Goal: Transaction & Acquisition: Purchase product/service

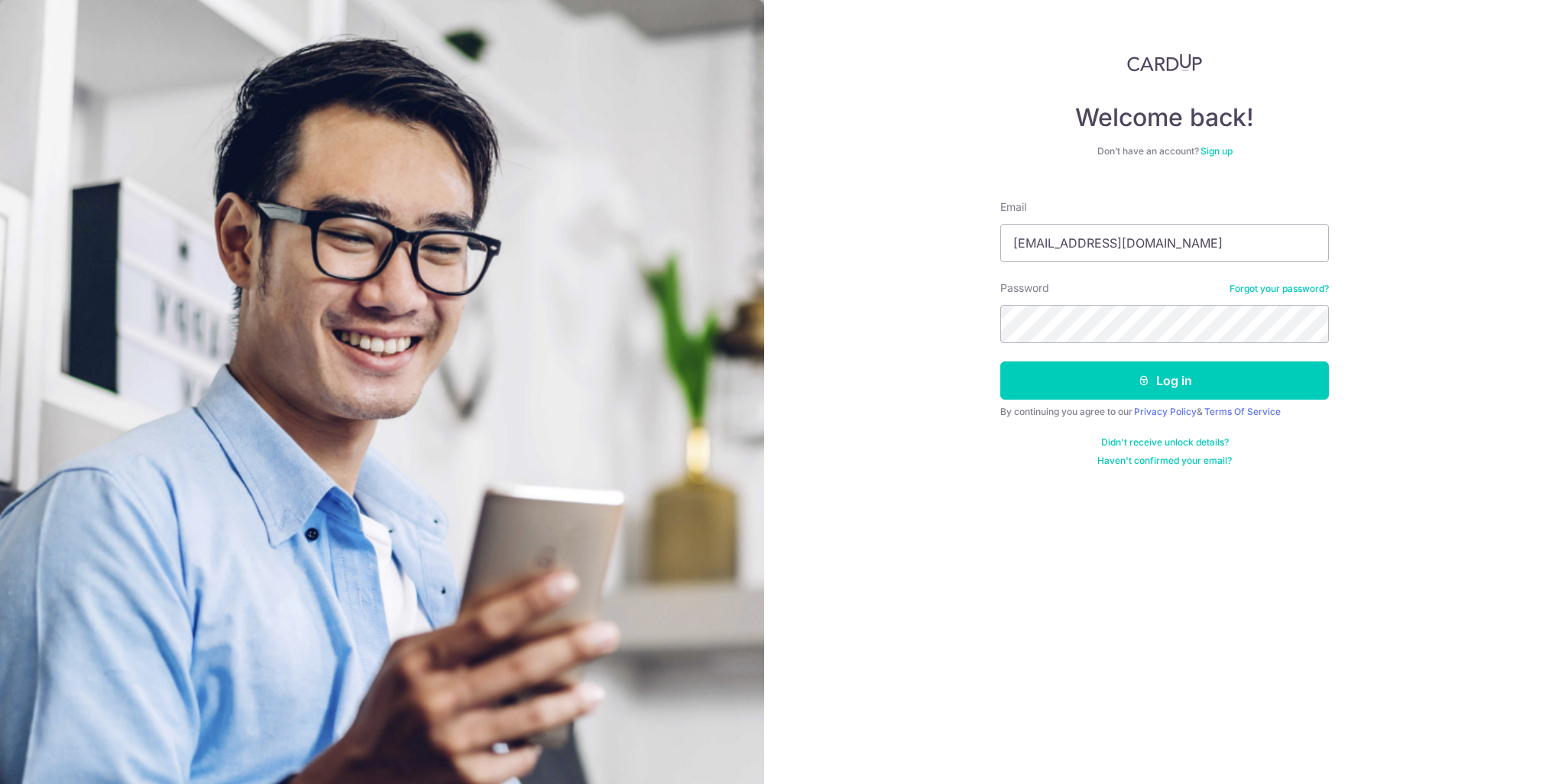
type input "[EMAIL_ADDRESS][DOMAIN_NAME]"
click at [1000, 361] on button "Log in" at bounding box center [1165, 380] width 328 height 38
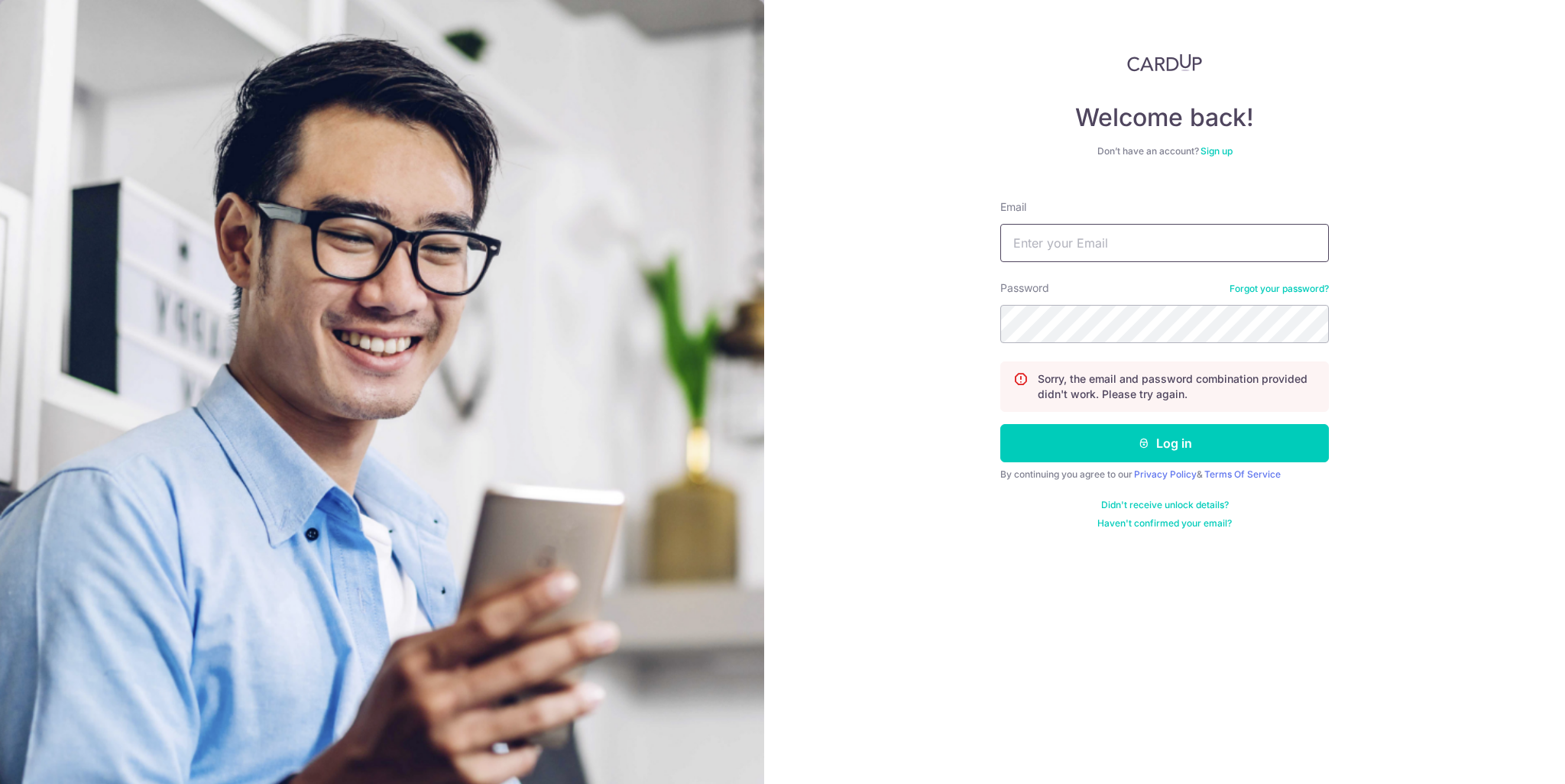
click at [1116, 238] on input "Email" at bounding box center [1165, 243] width 328 height 38
click at [1116, 238] on input "kangwei@live.com.sg" at bounding box center [1165, 243] width 328 height 38
drag, startPoint x: 1117, startPoint y: 238, endPoint x: 1116, endPoint y: 248, distance: 10.0
click at [1116, 247] on input "kangwei@live.com.sg" at bounding box center [1165, 243] width 328 height 38
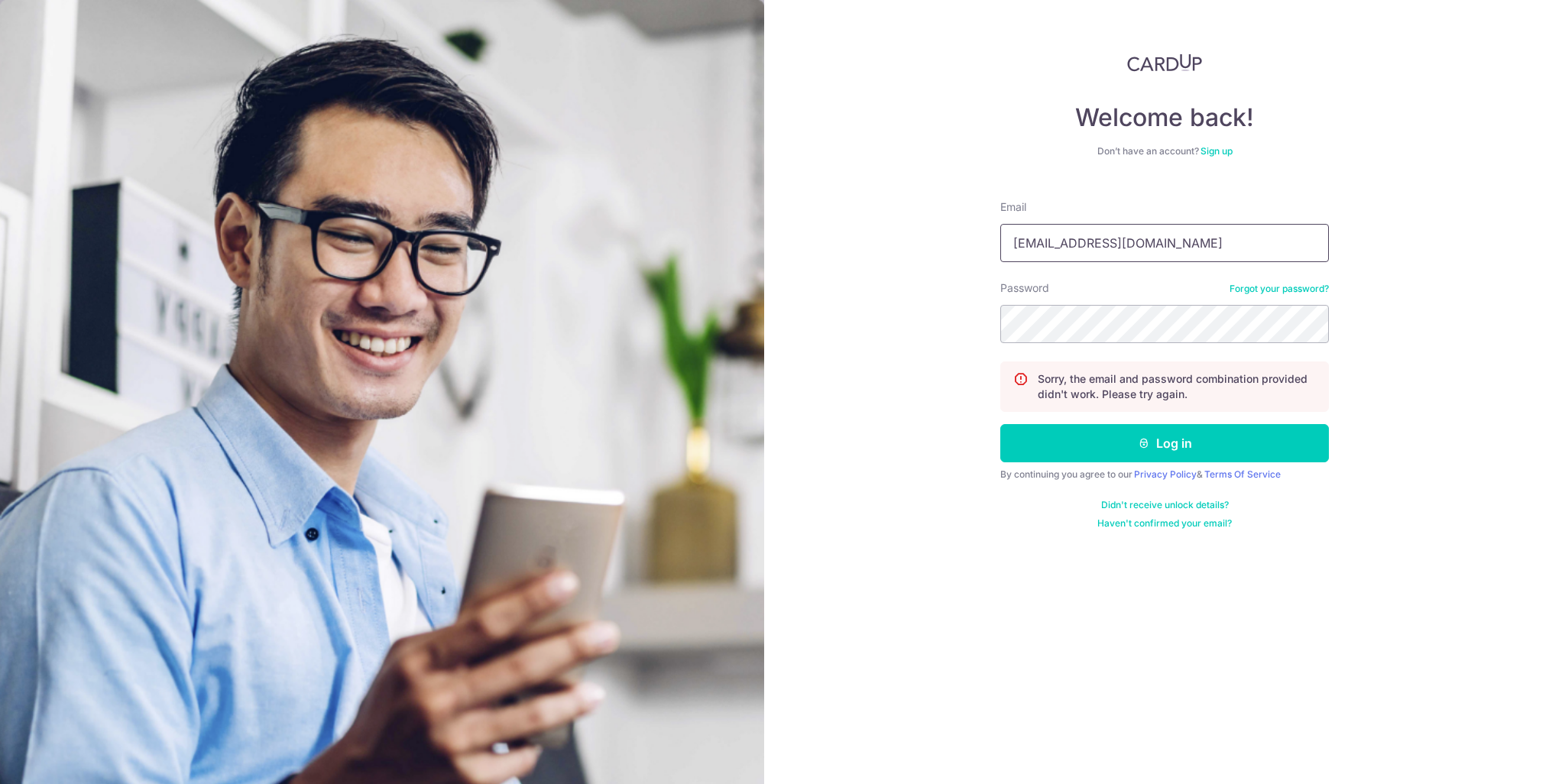
type input "kangwei@live.com.sg"
click at [1000, 424] on button "Log in" at bounding box center [1165, 443] width 328 height 38
click at [1135, 247] on input "Email" at bounding box center [1165, 243] width 328 height 38
paste input "[EMAIL_ADDRESS][DOMAIN_NAME]"
type input "[EMAIL_ADDRESS][DOMAIN_NAME]"
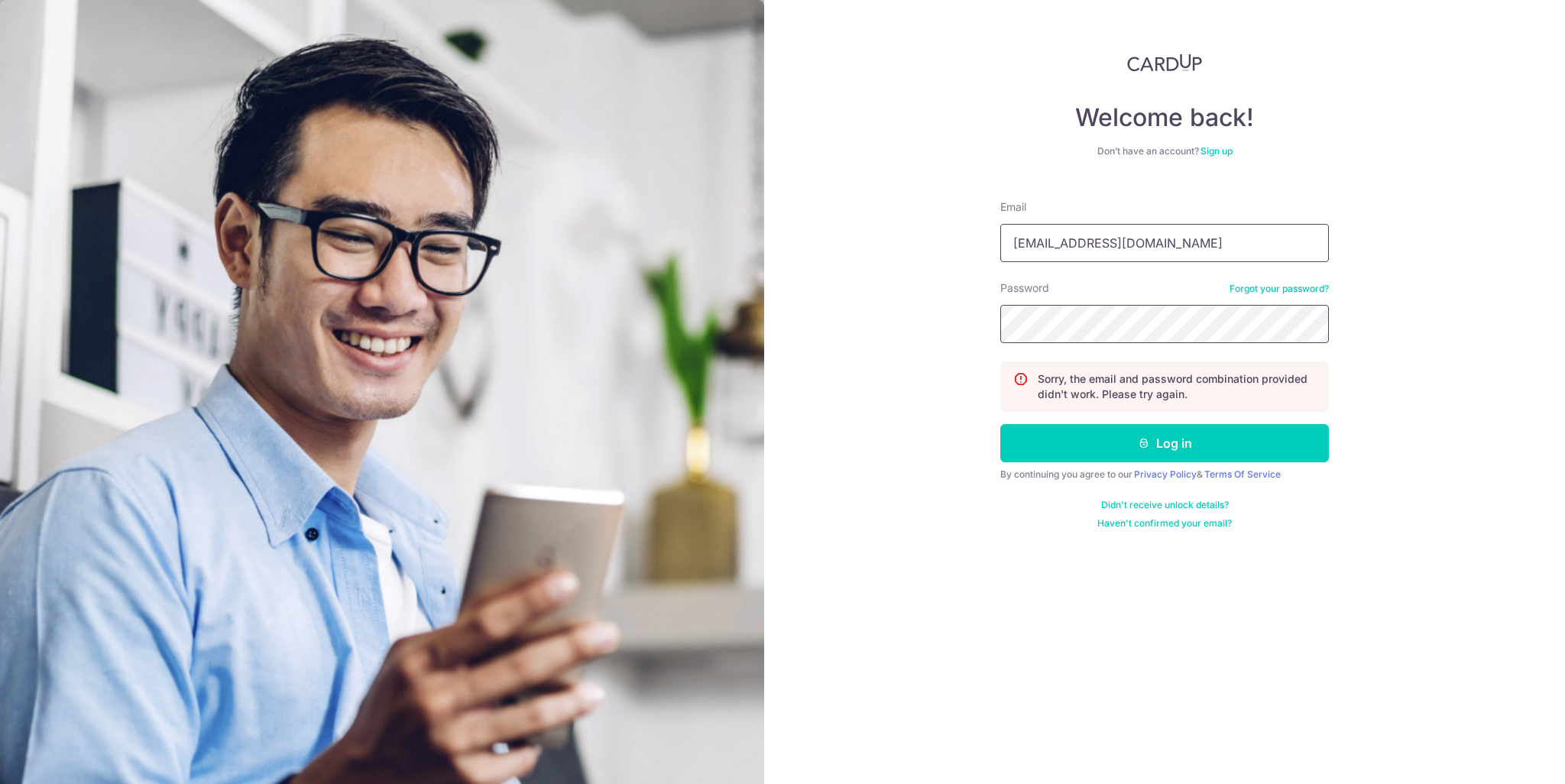
click at [1000, 424] on button "Log in" at bounding box center [1165, 443] width 328 height 38
click at [1136, 233] on input "Email" at bounding box center [1165, 243] width 328 height 38
paste input "[EMAIL_ADDRESS][DOMAIN_NAME]"
type input "[EMAIL_ADDRESS][DOMAIN_NAME]"
click at [1000, 424] on button "Log in" at bounding box center [1165, 443] width 328 height 38
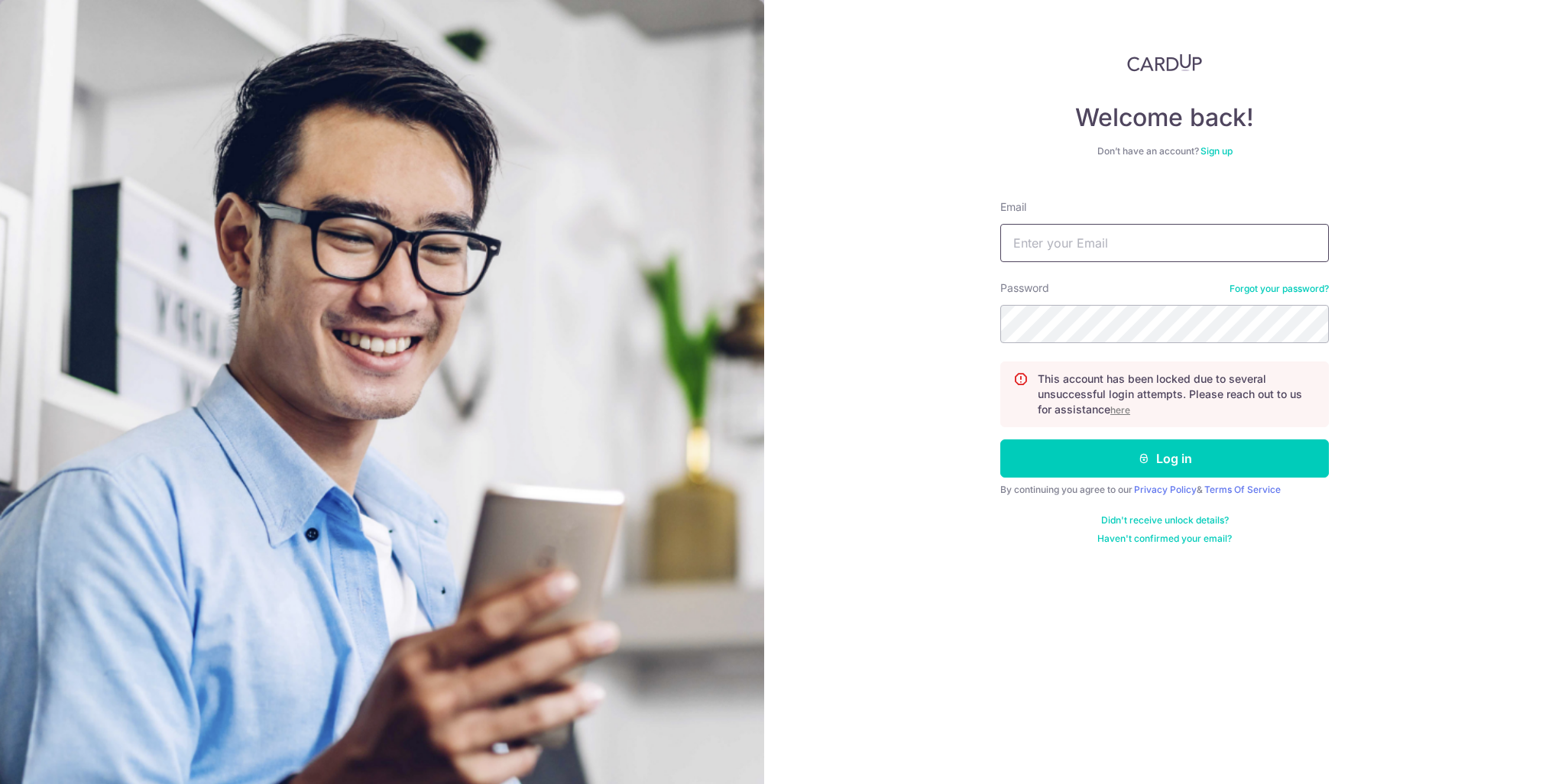
click at [1198, 256] on input "Email" at bounding box center [1165, 243] width 328 height 38
paste input "kangwei@live.com.sg"
type input "kangwei@live.com.sg"
click at [1121, 407] on u "here" at bounding box center [1121, 409] width 20 height 12
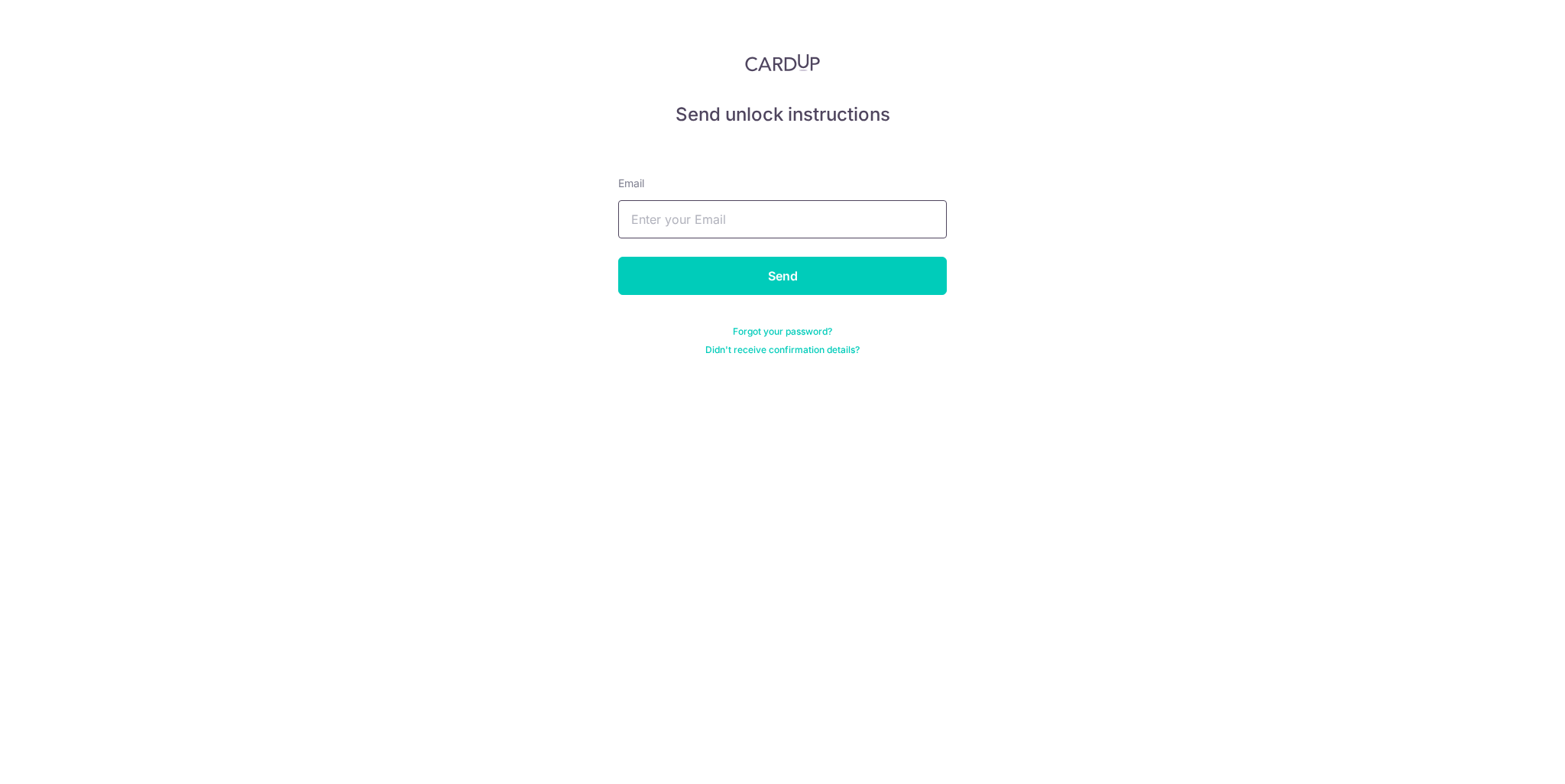
click at [703, 220] on input "text" at bounding box center [782, 220] width 328 height 38
paste input "kangwei@live.com.sg"
type input "kangwei@live.com.sg"
click at [757, 267] on input "Send" at bounding box center [782, 276] width 328 height 38
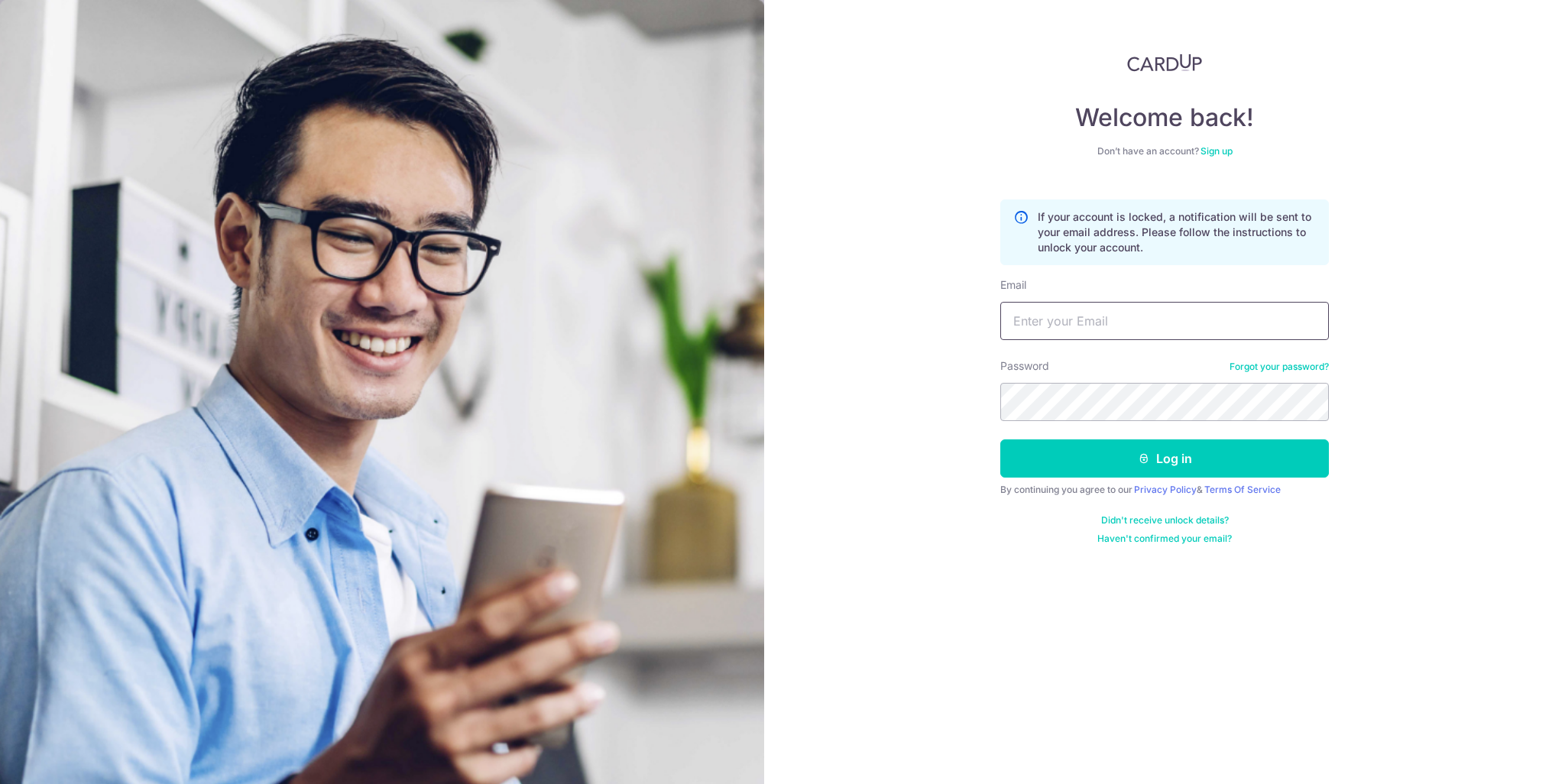
click at [1025, 311] on input "Email" at bounding box center [1165, 321] width 328 height 38
paste input "[EMAIL_ADDRESS][DOMAIN_NAME]"
type input "[EMAIL_ADDRESS][DOMAIN_NAME]"
click at [1187, 471] on button "Log in" at bounding box center [1165, 459] width 328 height 38
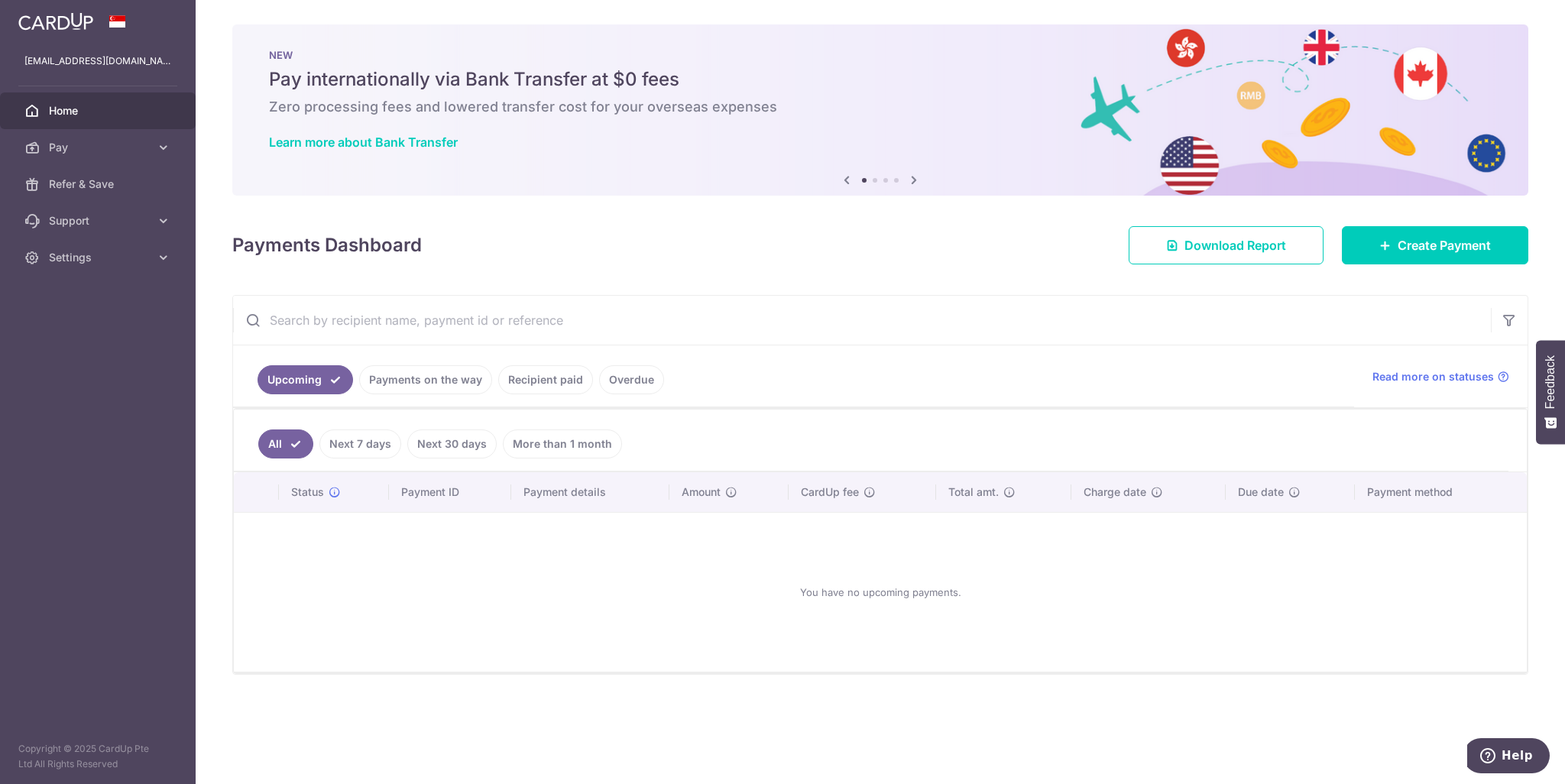
click at [482, 377] on link "Payments on the way" at bounding box center [426, 380] width 133 height 29
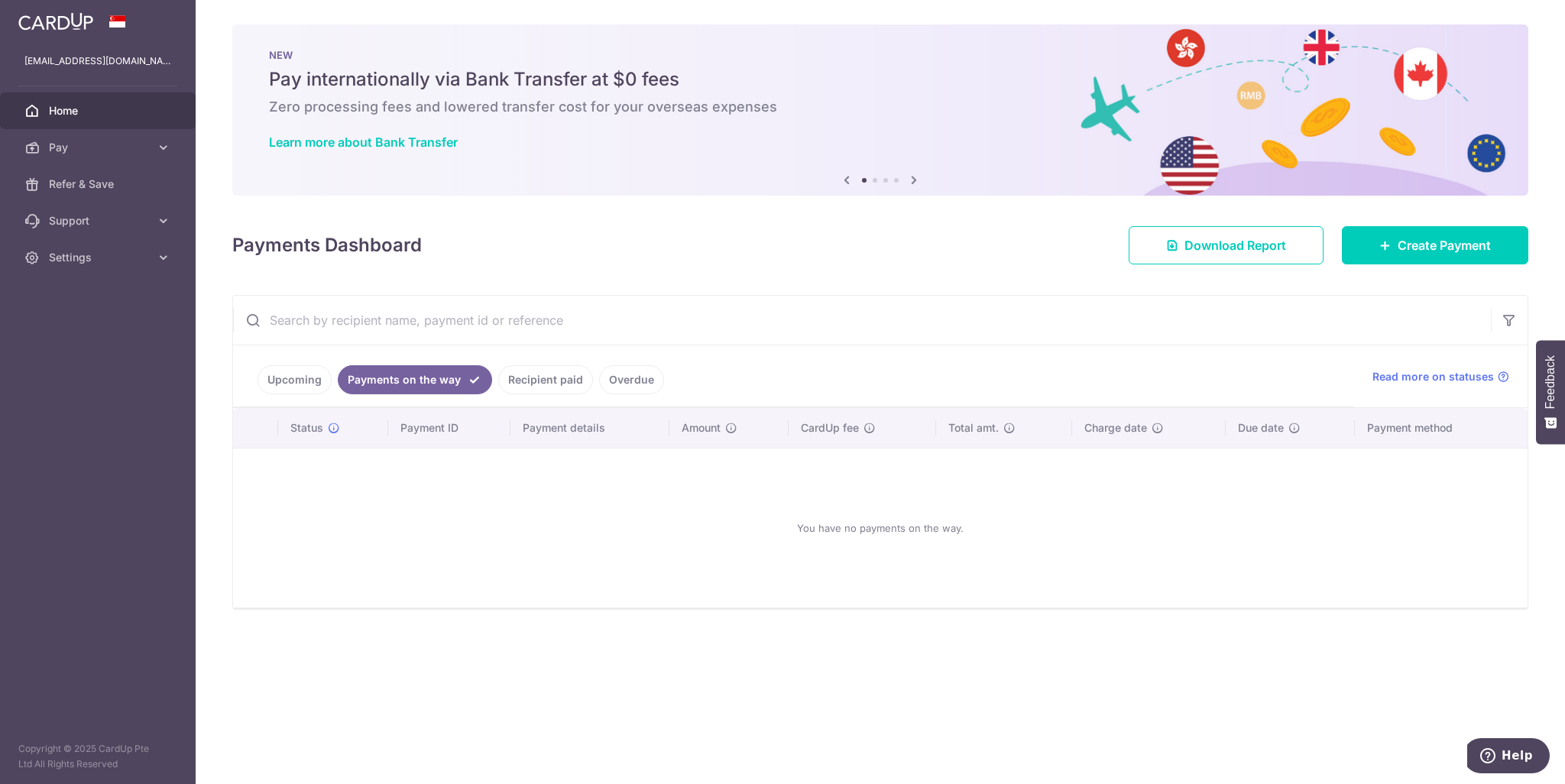
click at [520, 370] on link "Recipient paid" at bounding box center [545, 380] width 95 height 29
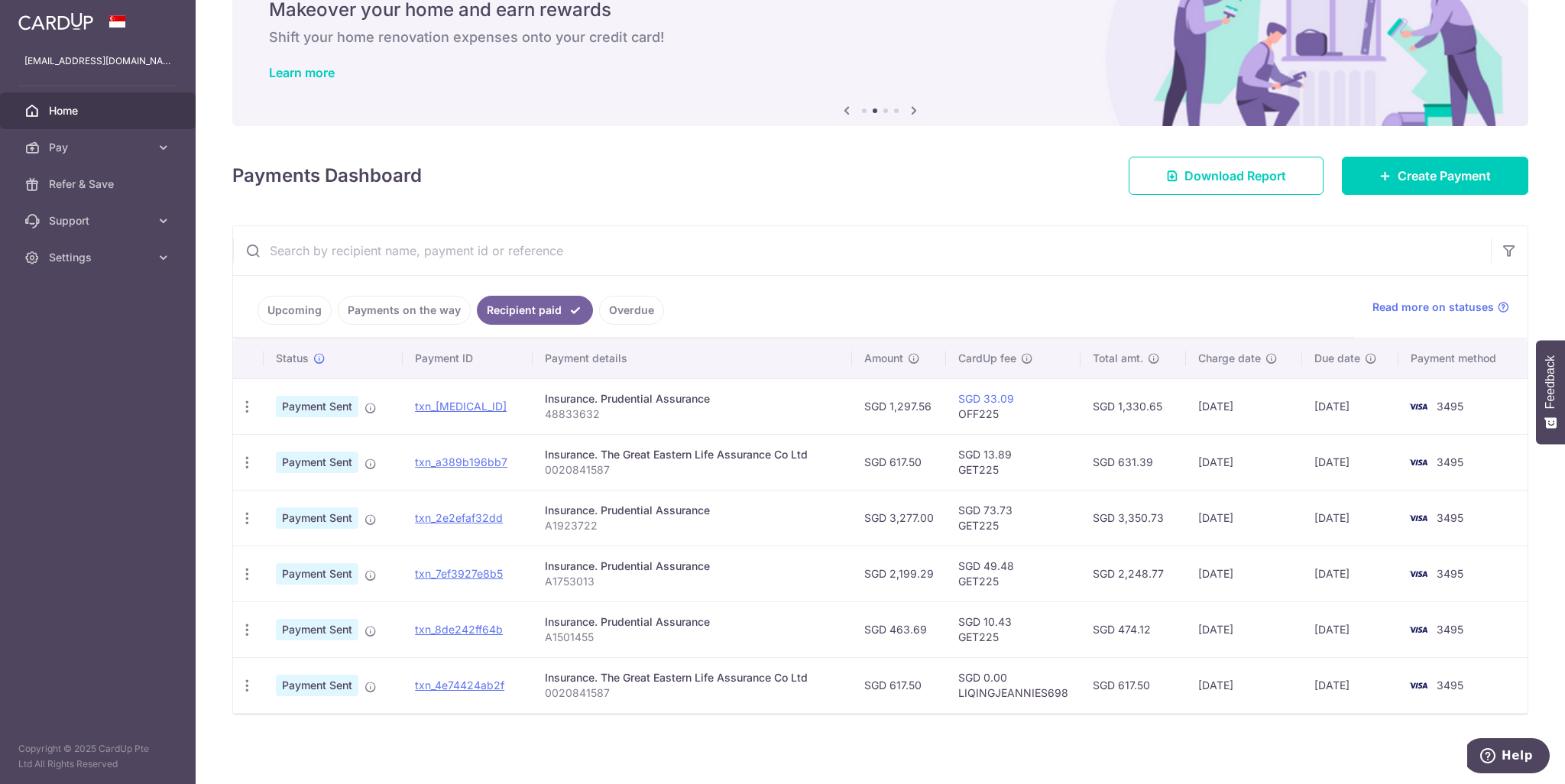
scroll to position [70, 0]
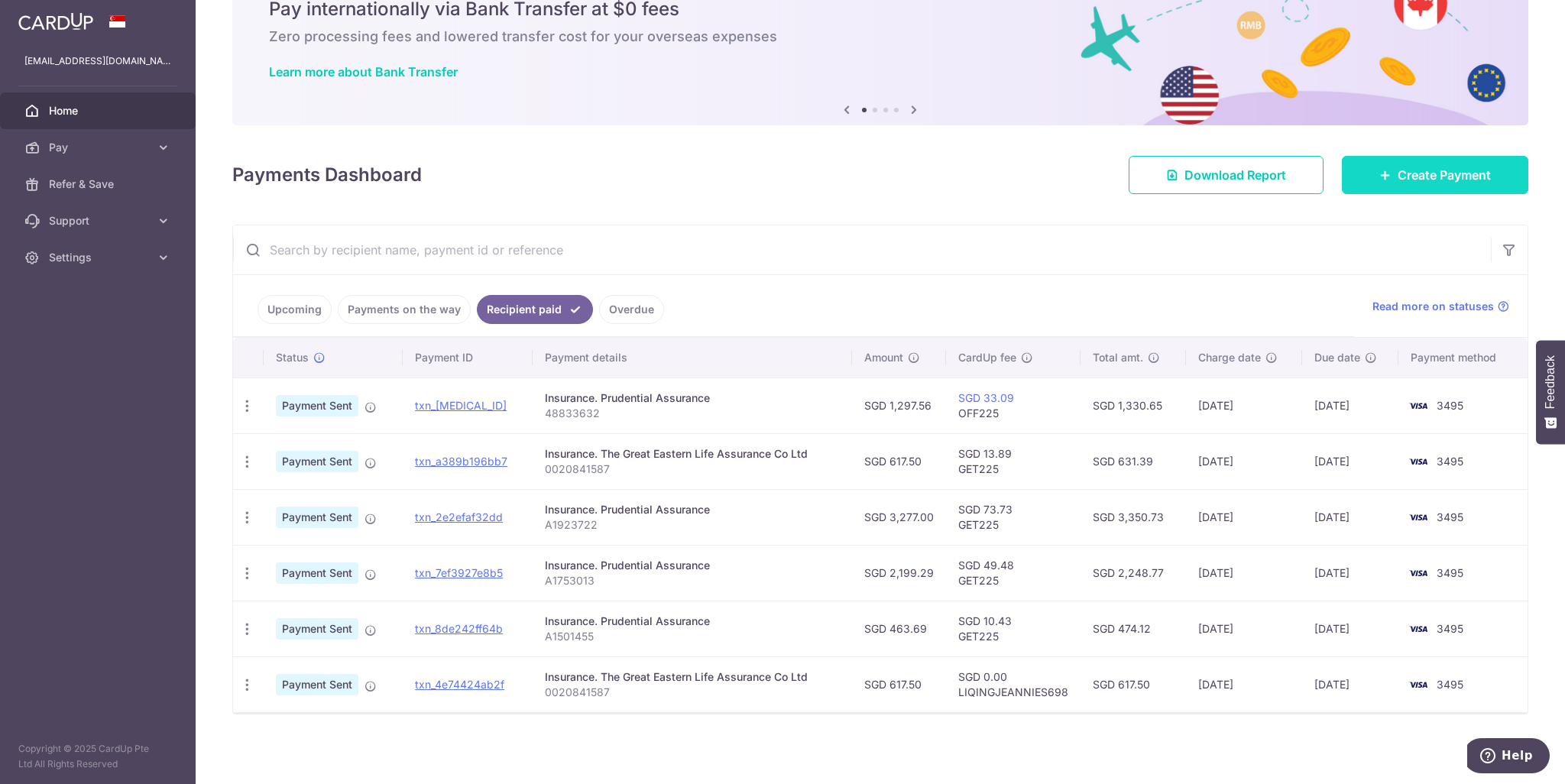
click at [1388, 185] on link "Create Payment" at bounding box center [1435, 175] width 186 height 38
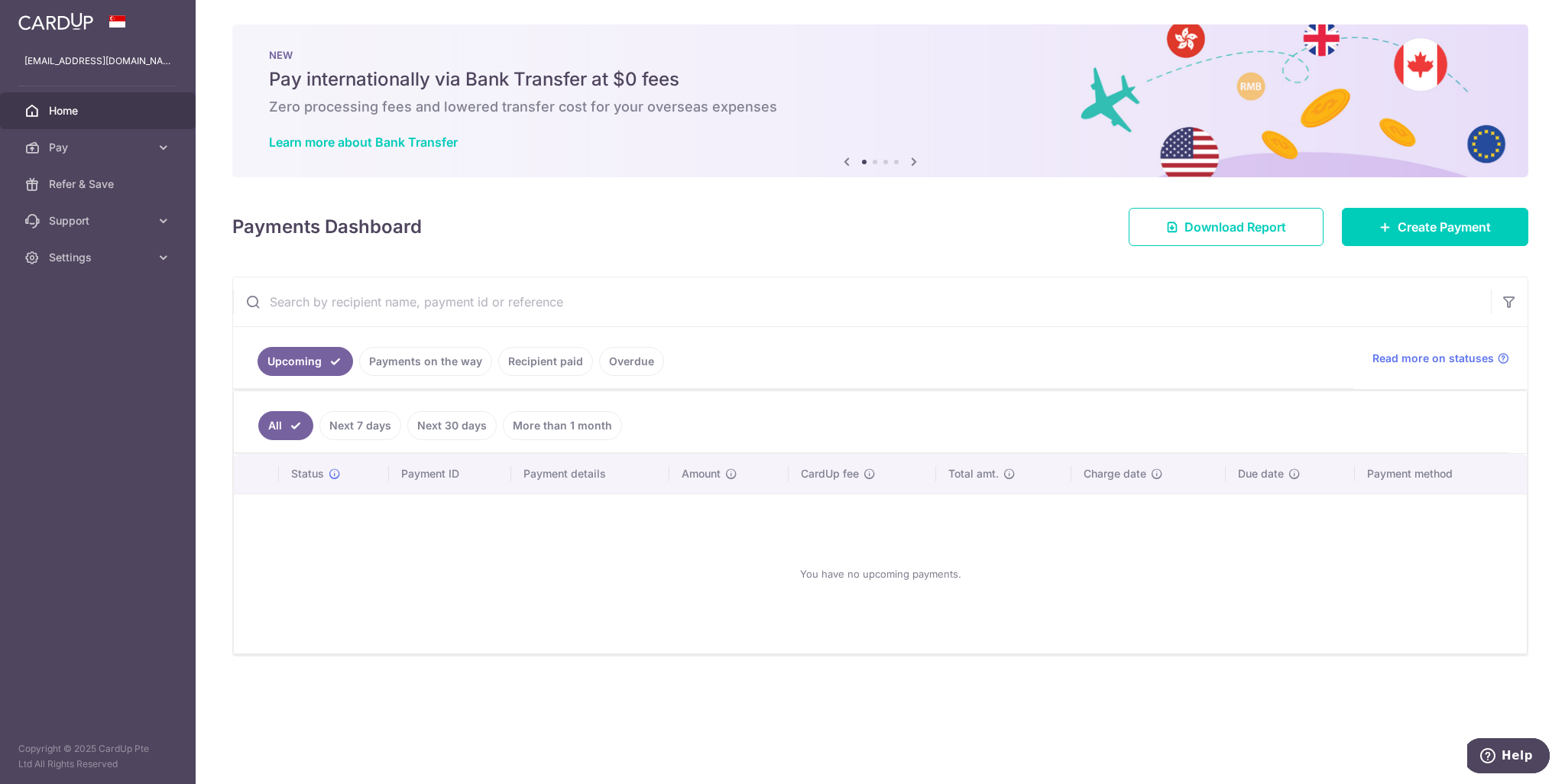
click at [538, 356] on link "Recipient paid" at bounding box center [545, 361] width 95 height 29
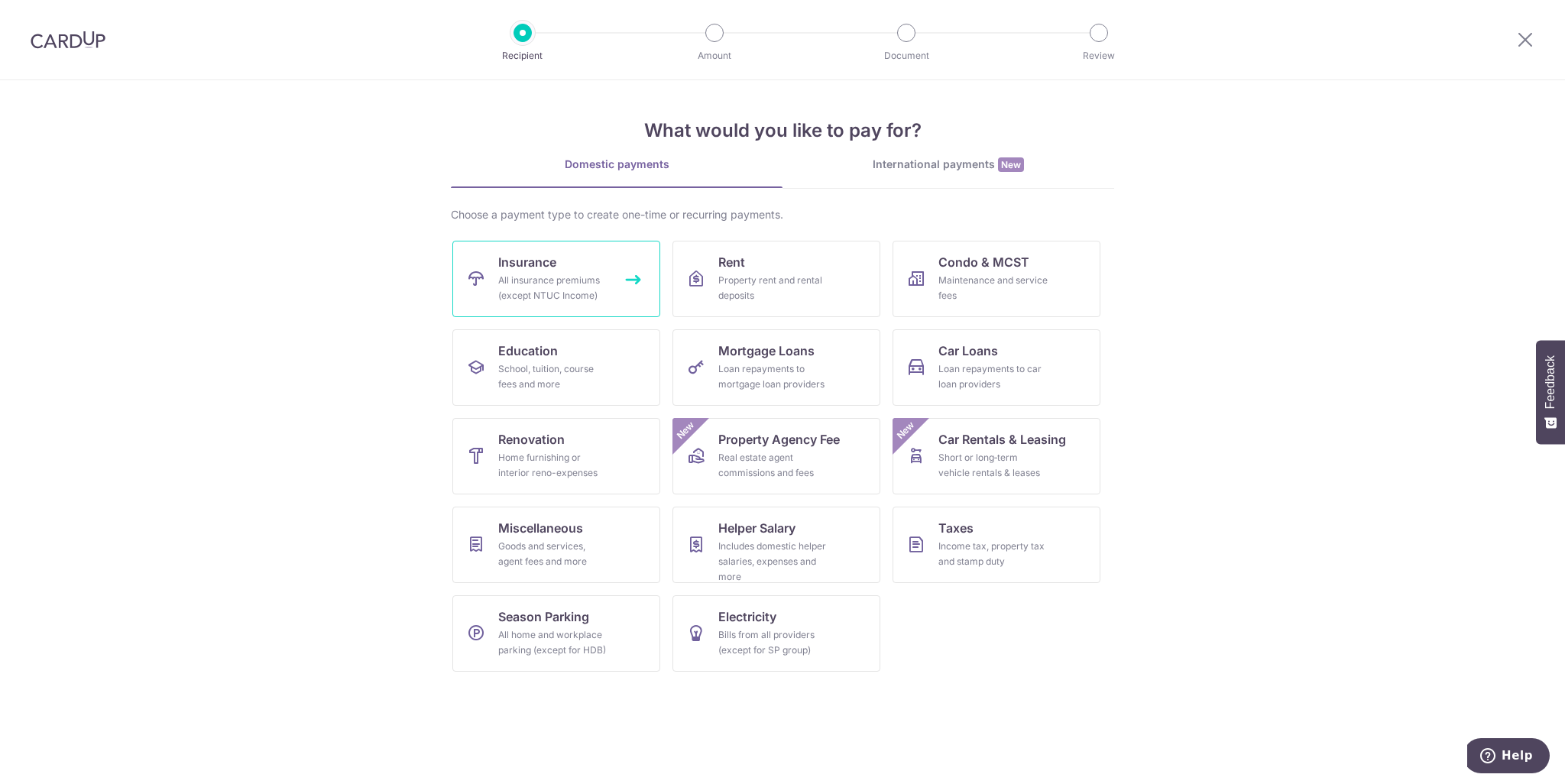
click at [607, 266] on link "Insurance All insurance premiums (except NTUC Income)" at bounding box center [556, 279] width 208 height 77
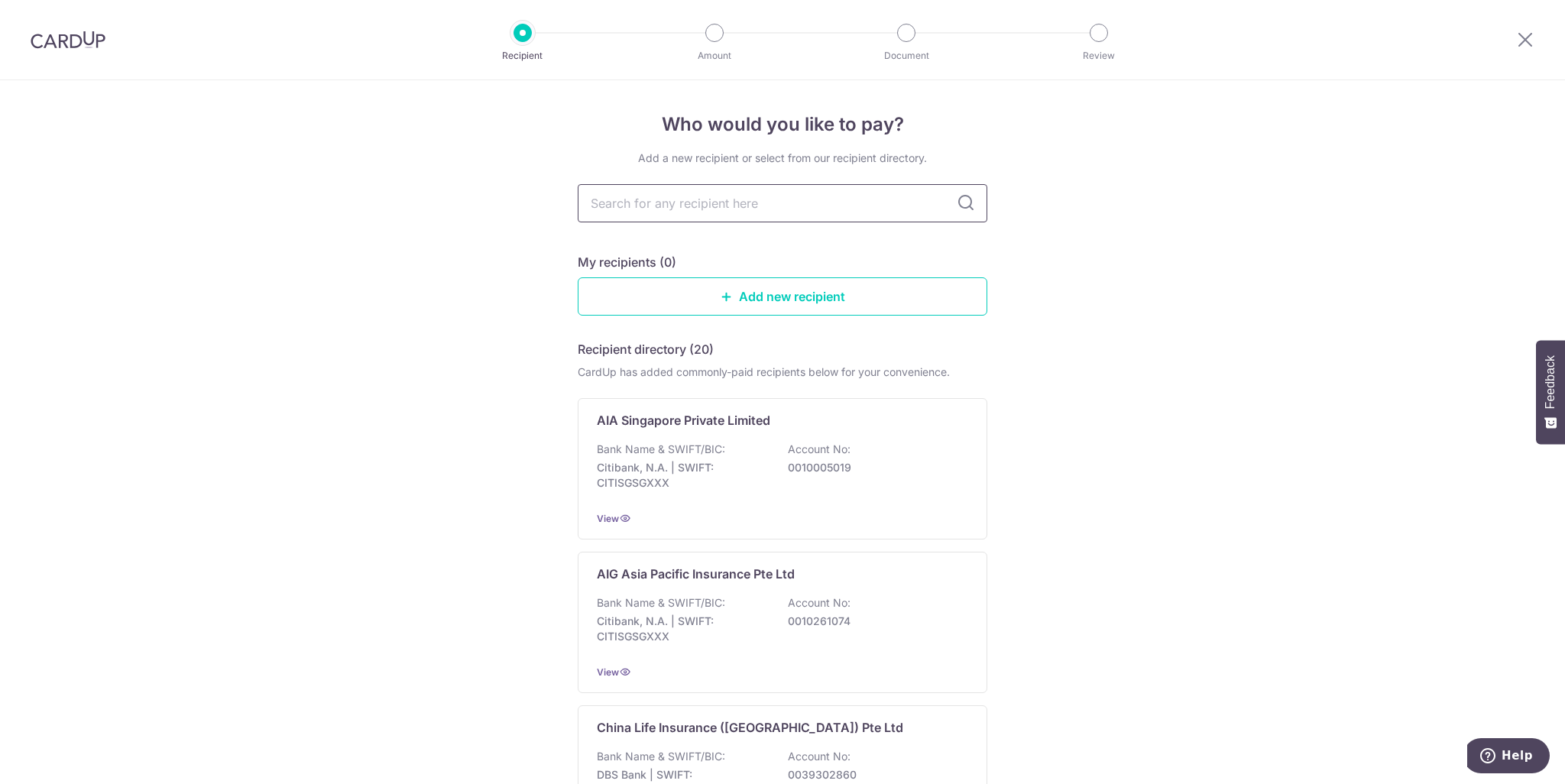
click at [772, 209] on input "text" at bounding box center [782, 203] width 409 height 38
type input "prudential"
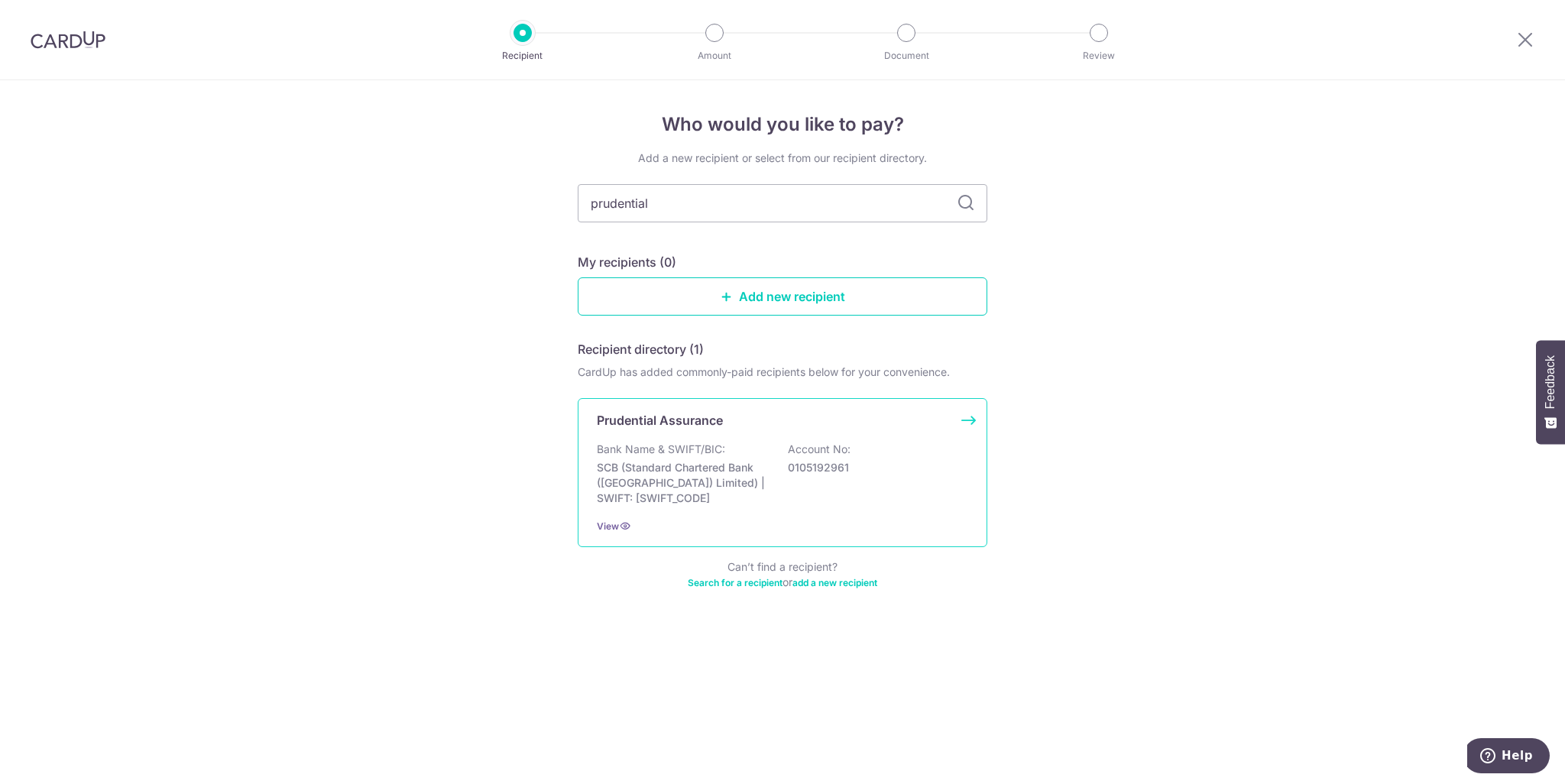
click at [866, 453] on div "Bank Name & SWIFT/BIC: SCB (Standard Chartered Bank (Singapore) Limited) | SWIF…" at bounding box center [782, 473] width 371 height 64
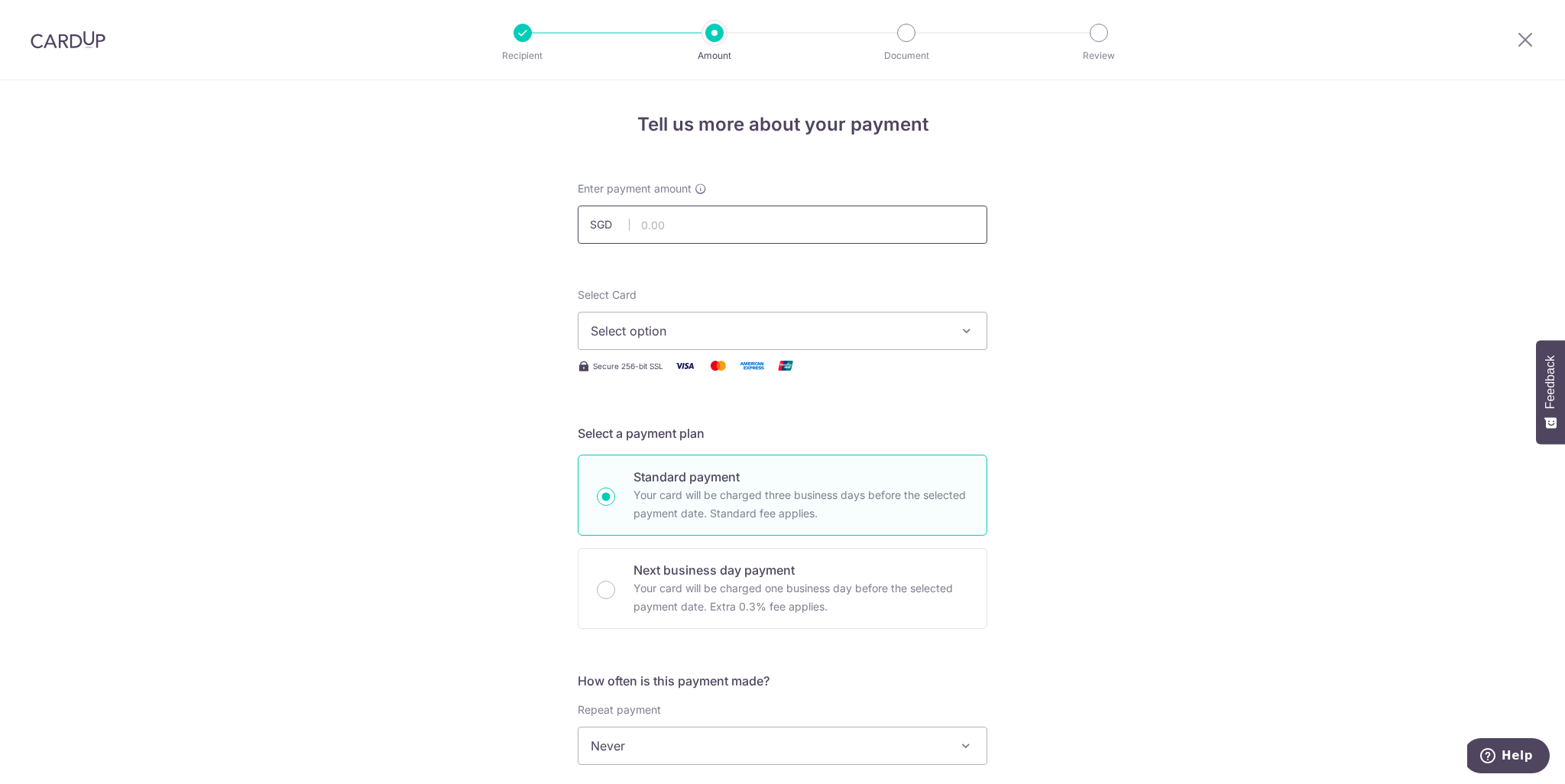
click at [679, 224] on input "text" at bounding box center [782, 224] width 409 height 38
type input "2,199.29"
click at [1116, 299] on div "Tell us more about your payment Enter payment amount SGD 2,199.29 2199.29 Selec…" at bounding box center [782, 771] width 1565 height 1382
click at [849, 331] on span "Select option" at bounding box center [769, 331] width 357 height 18
click at [771, 377] on span "Add credit card" at bounding box center [796, 373] width 357 height 15
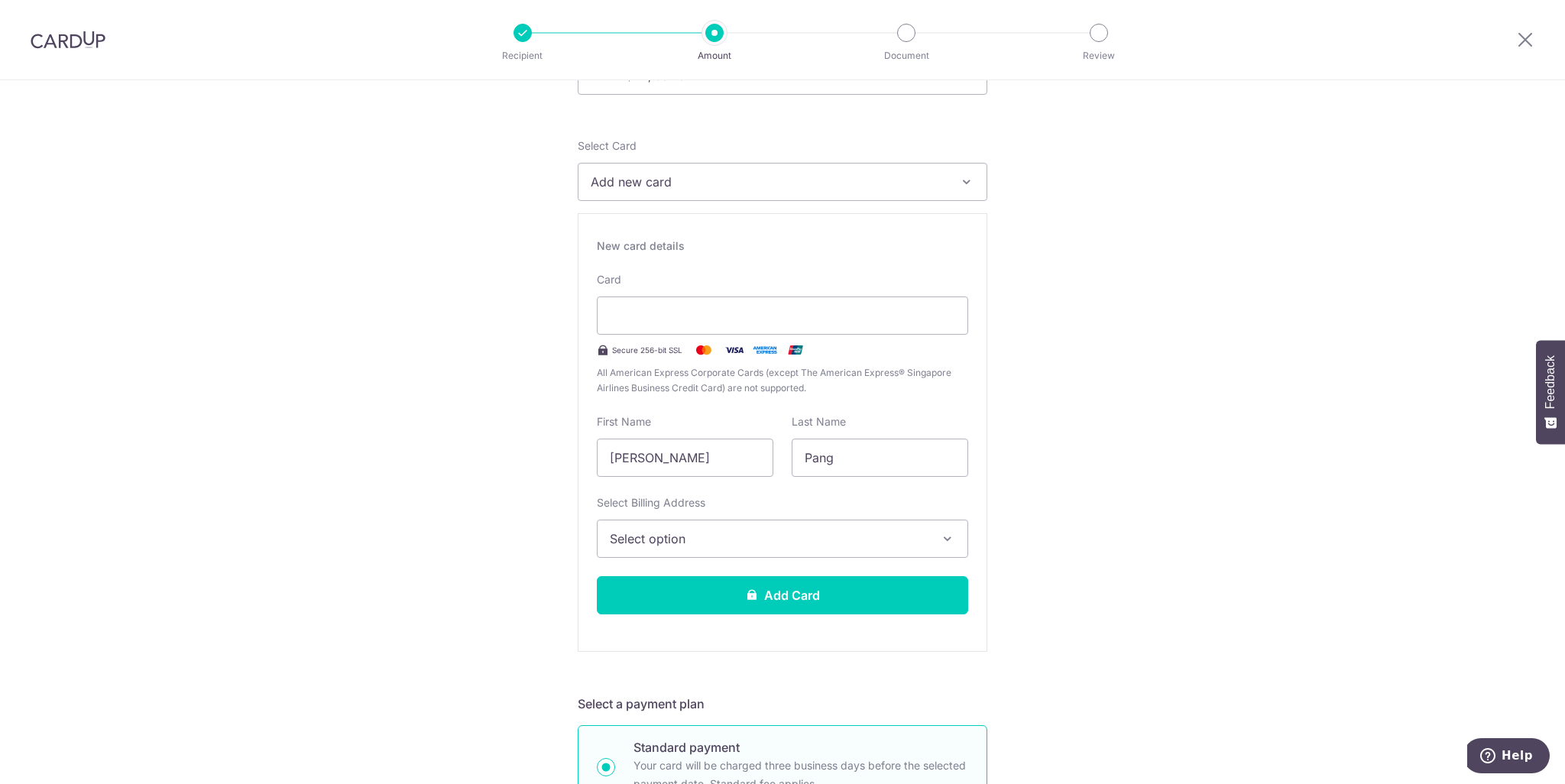
scroll to position [153, 0]
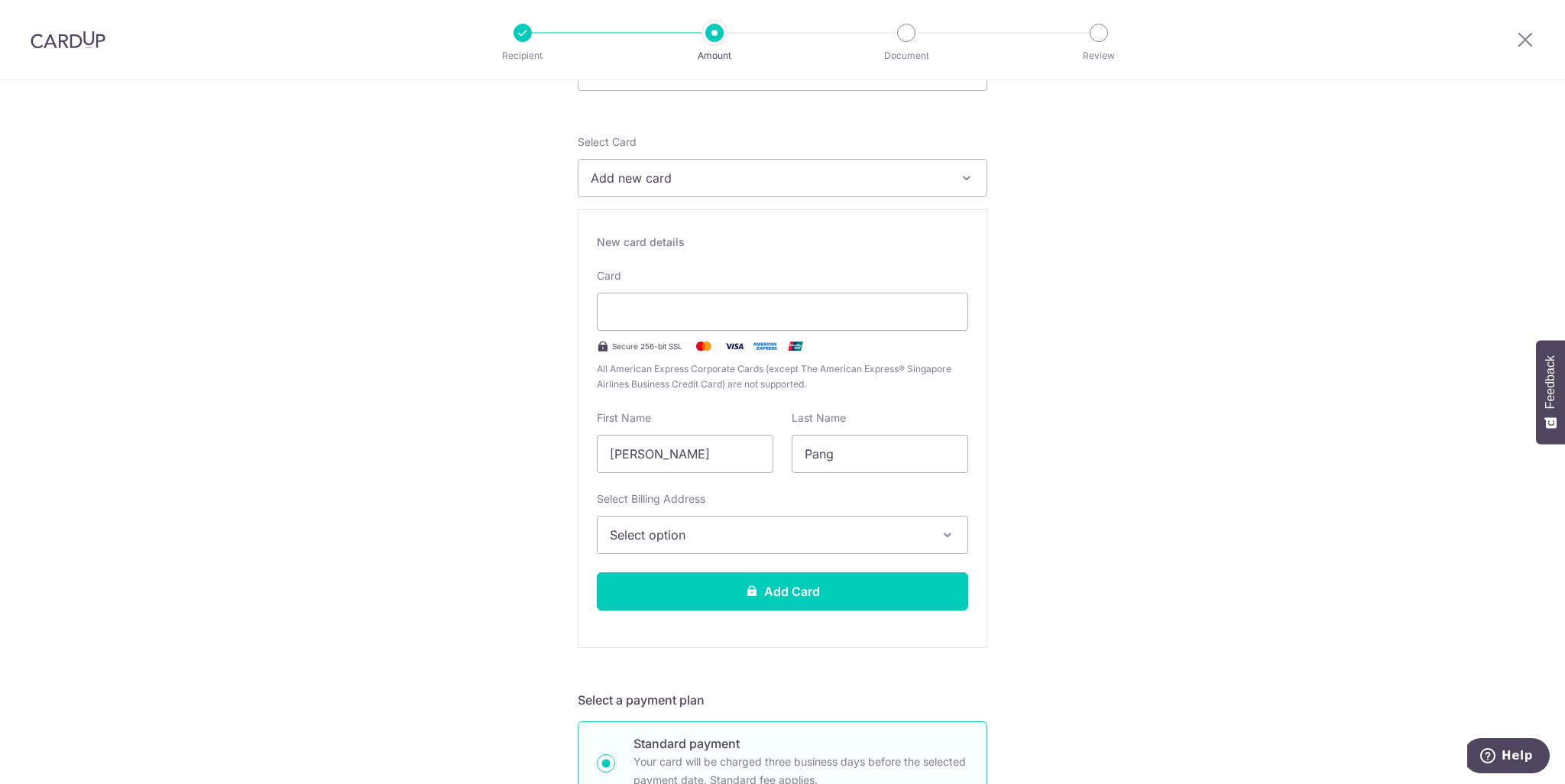
click at [881, 546] on button "Select option" at bounding box center [782, 535] width 371 height 38
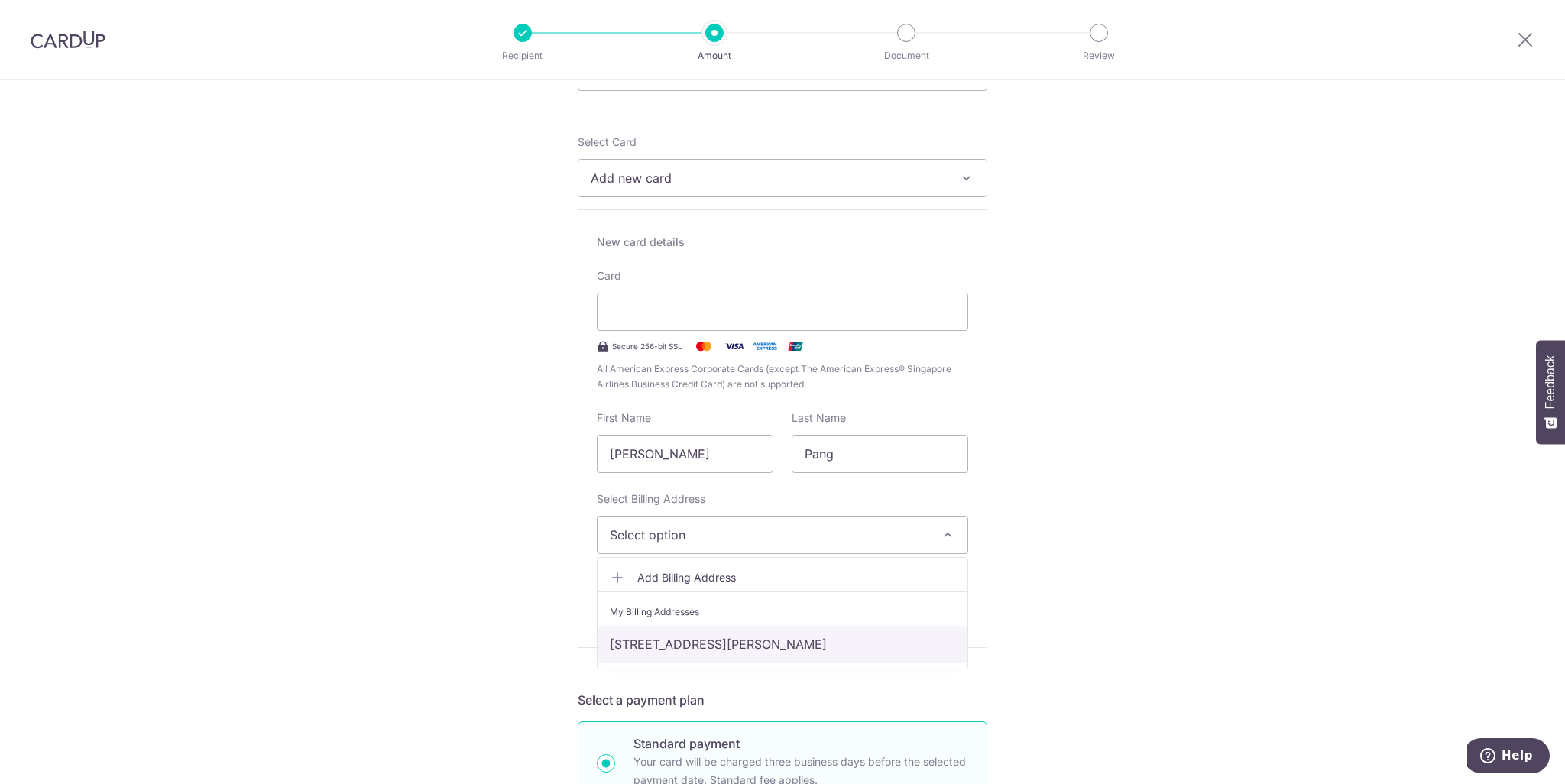
click at [826, 634] on link "[STREET_ADDRESS][PERSON_NAME]" at bounding box center [782, 644] width 370 height 36
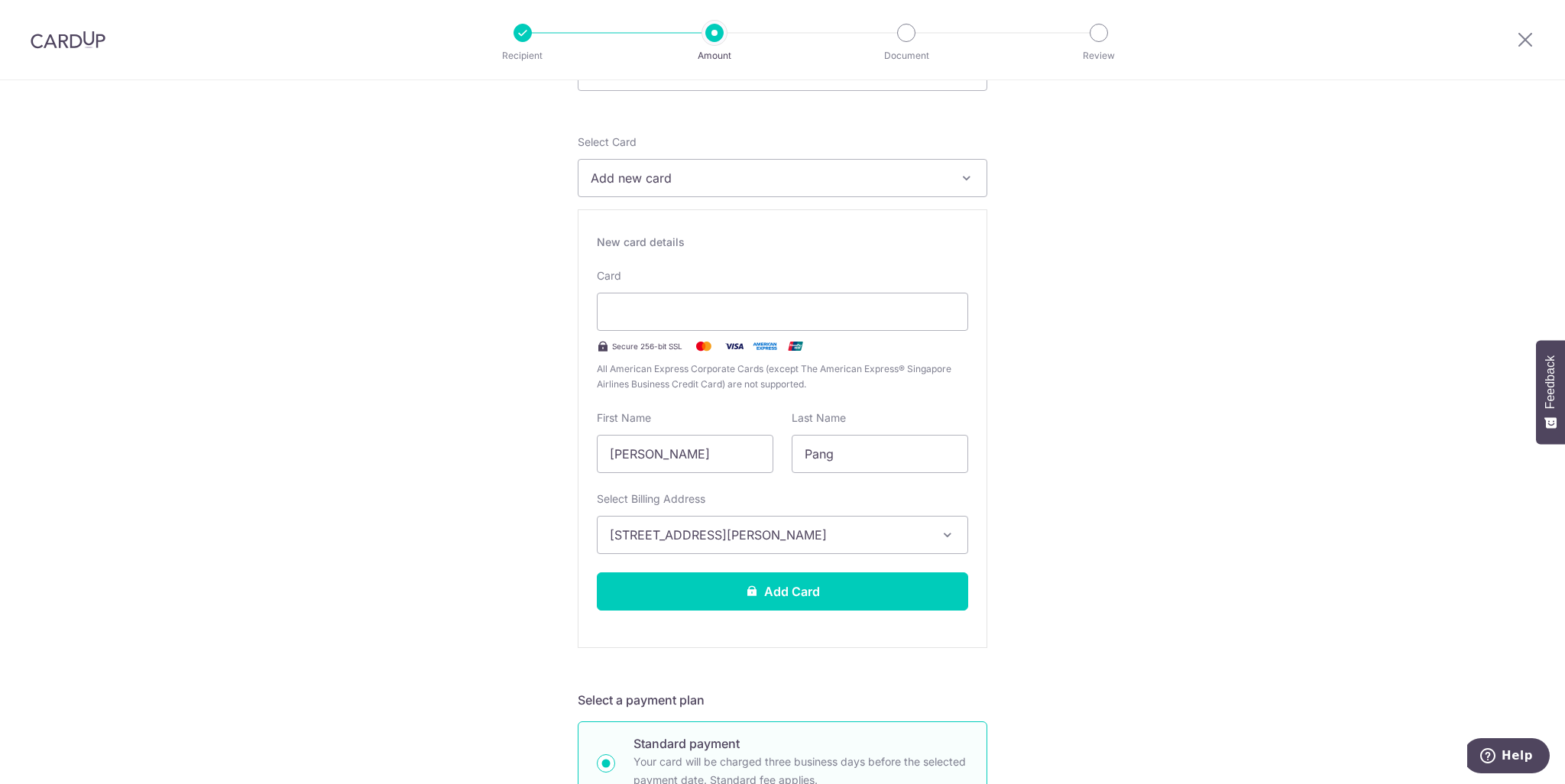
click at [904, 600] on button "Add Card" at bounding box center [782, 592] width 371 height 38
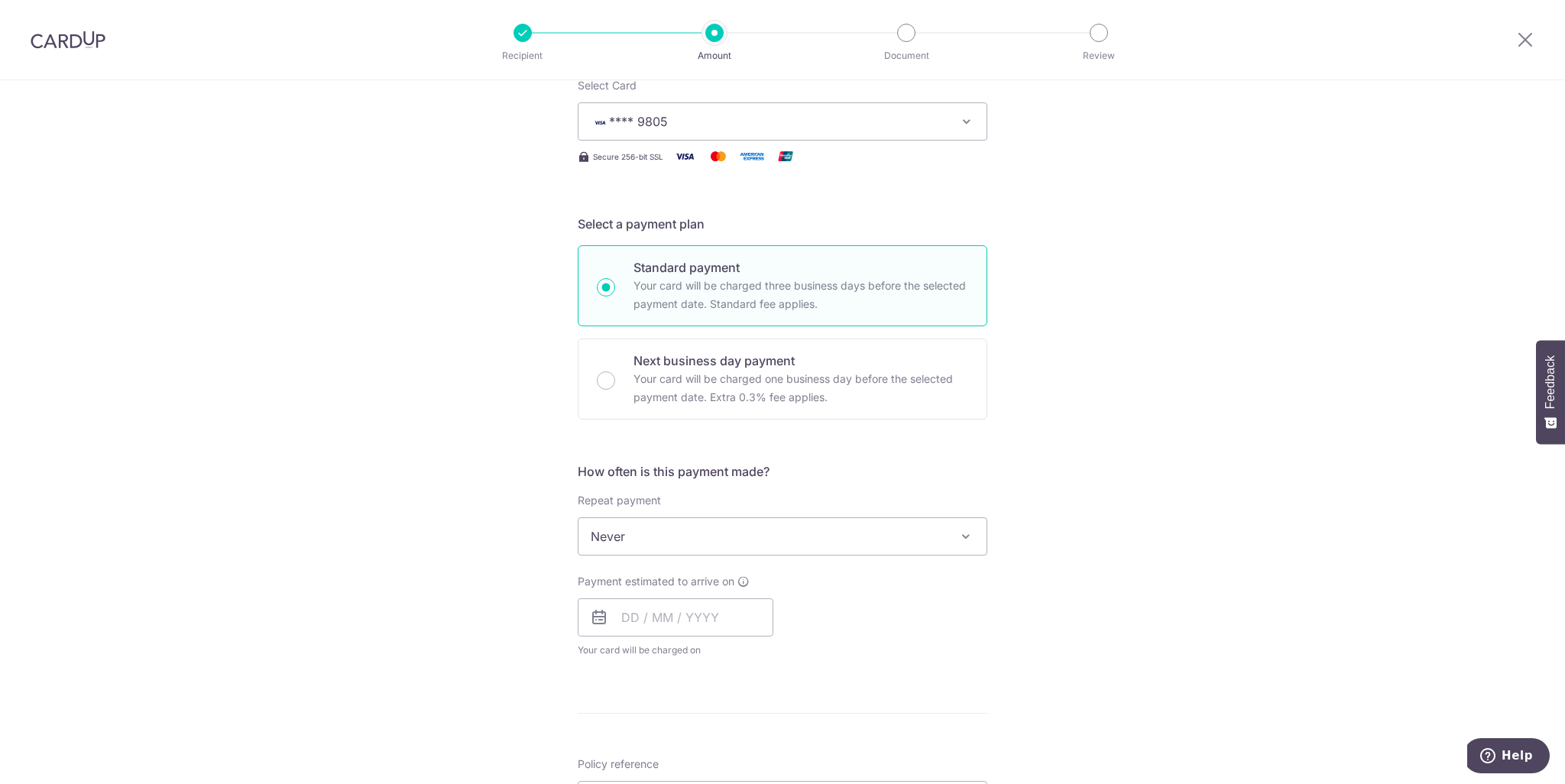
scroll to position [229, 0]
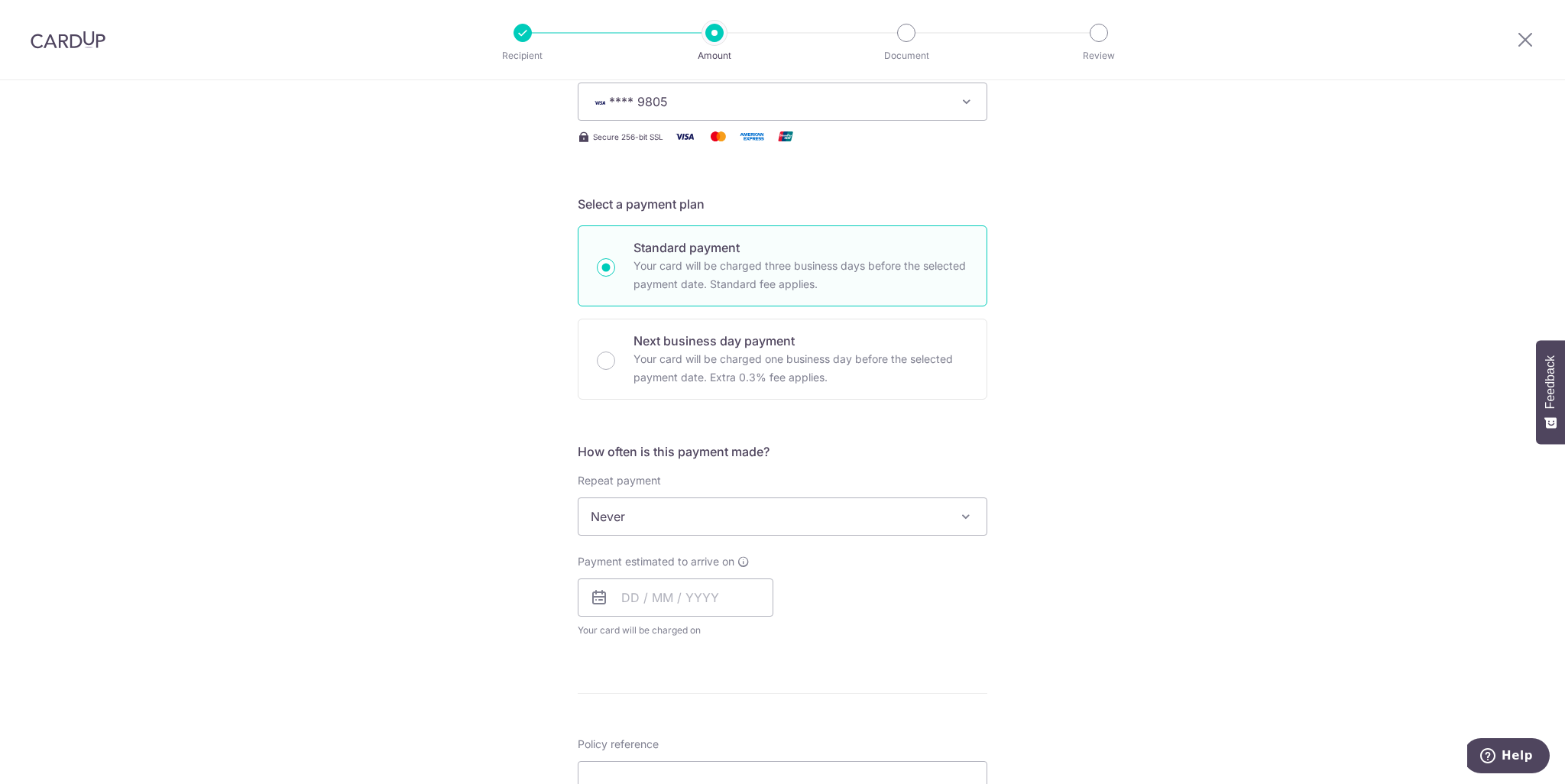
click at [947, 521] on span "Never" at bounding box center [782, 516] width 409 height 36
click at [1126, 531] on div "Tell us more about your payment Enter payment amount SGD 2,199.29 2199.29 Card …" at bounding box center [782, 542] width 1565 height 1382
click at [629, 597] on input "text" at bounding box center [676, 597] width 196 height 38
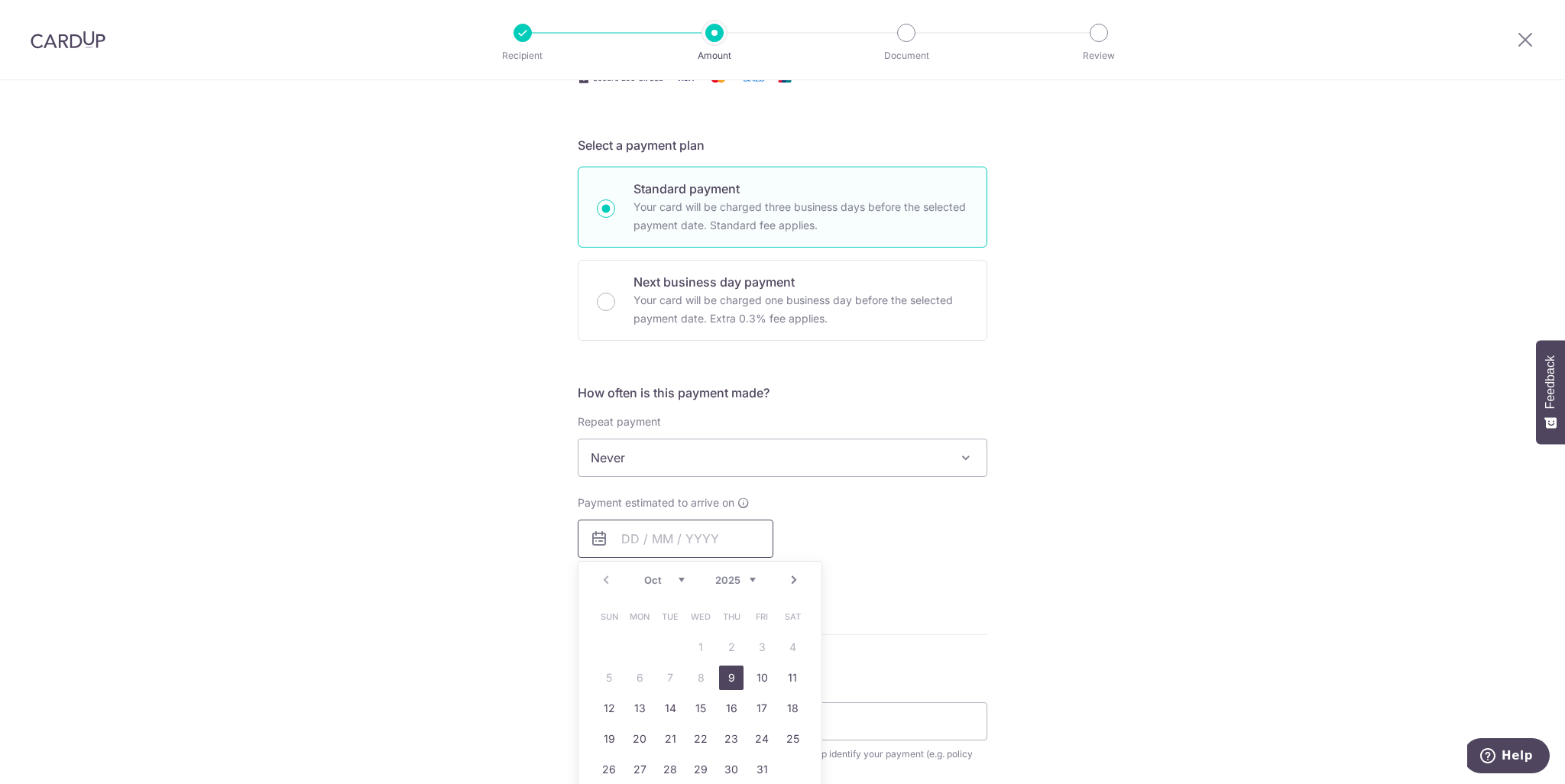
scroll to position [382, 0]
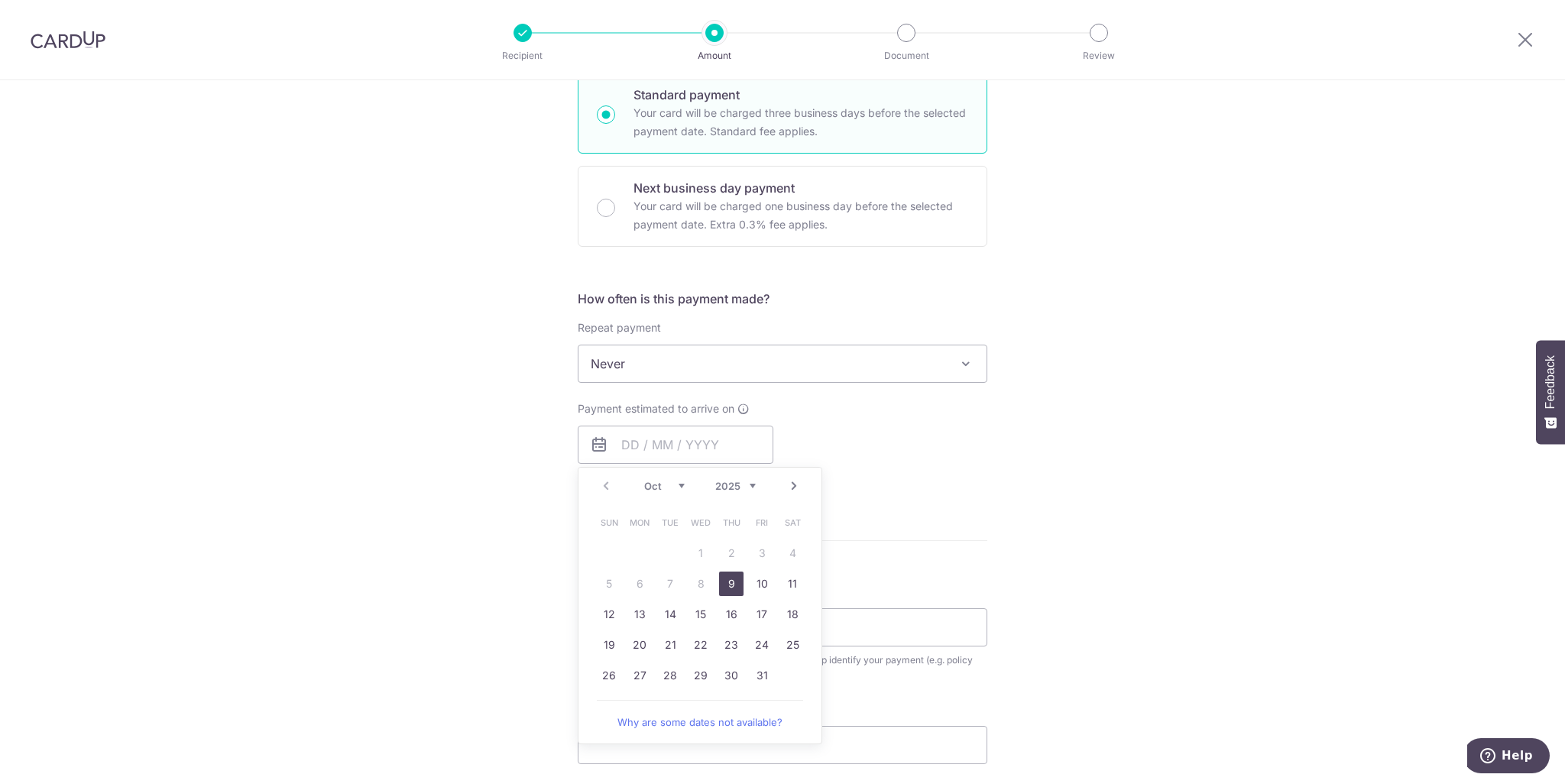
click at [731, 578] on link "9" at bounding box center [731, 583] width 25 height 25
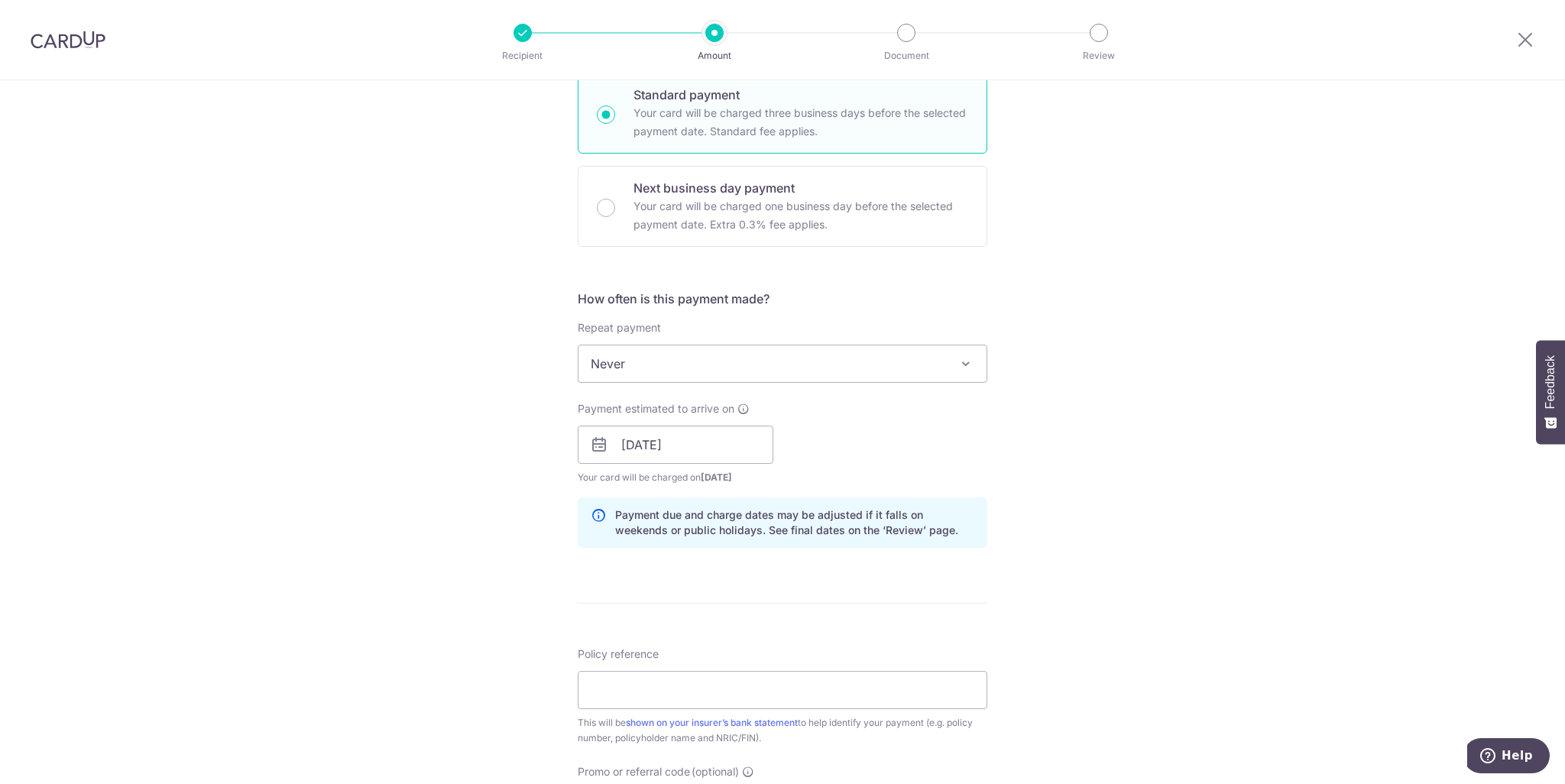
click at [1158, 365] on div "Tell us more about your payment Enter payment amount SGD 2,199.29 2199.29 Card …" at bounding box center [782, 420] width 1565 height 1445
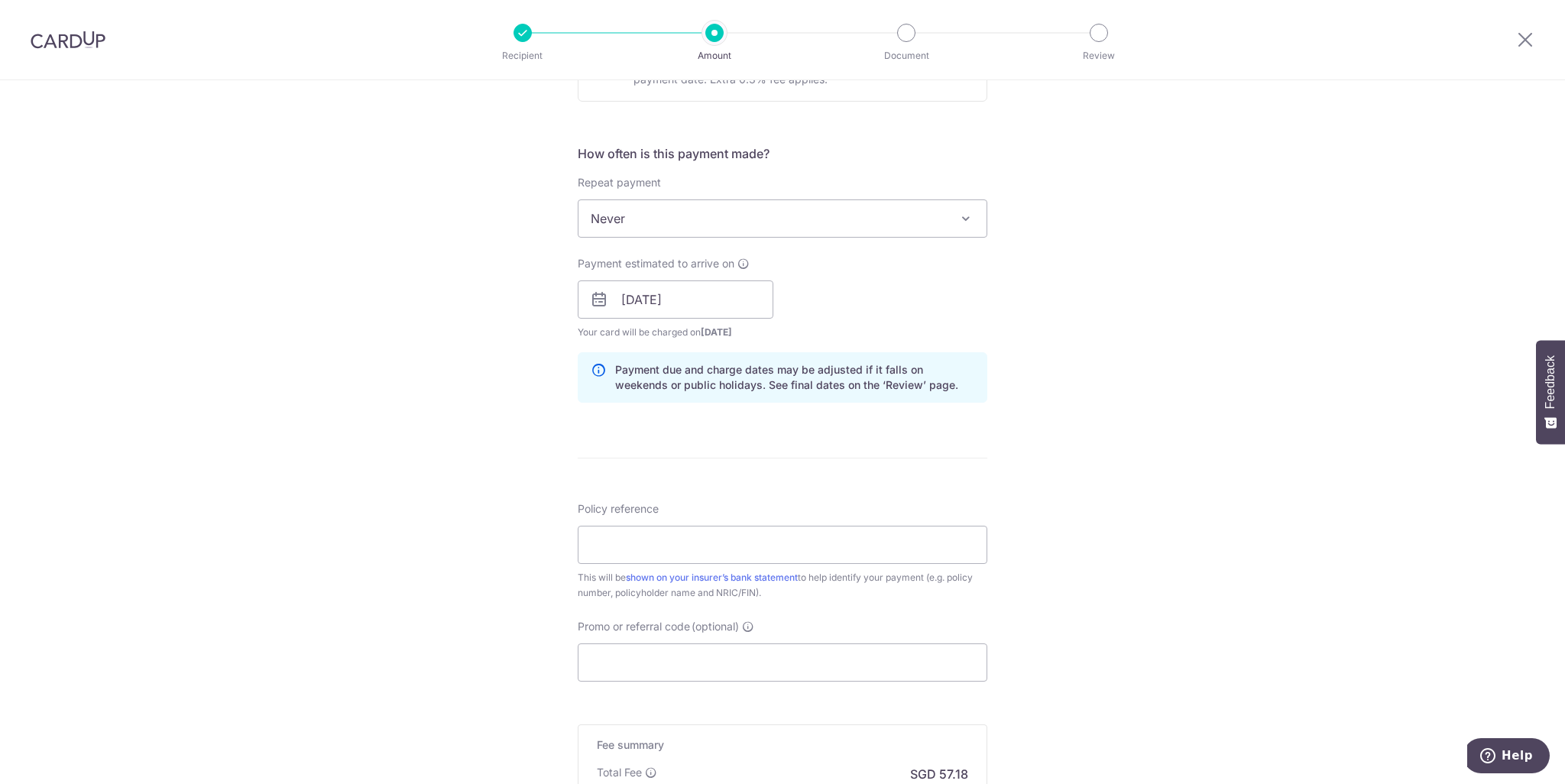
scroll to position [535, 0]
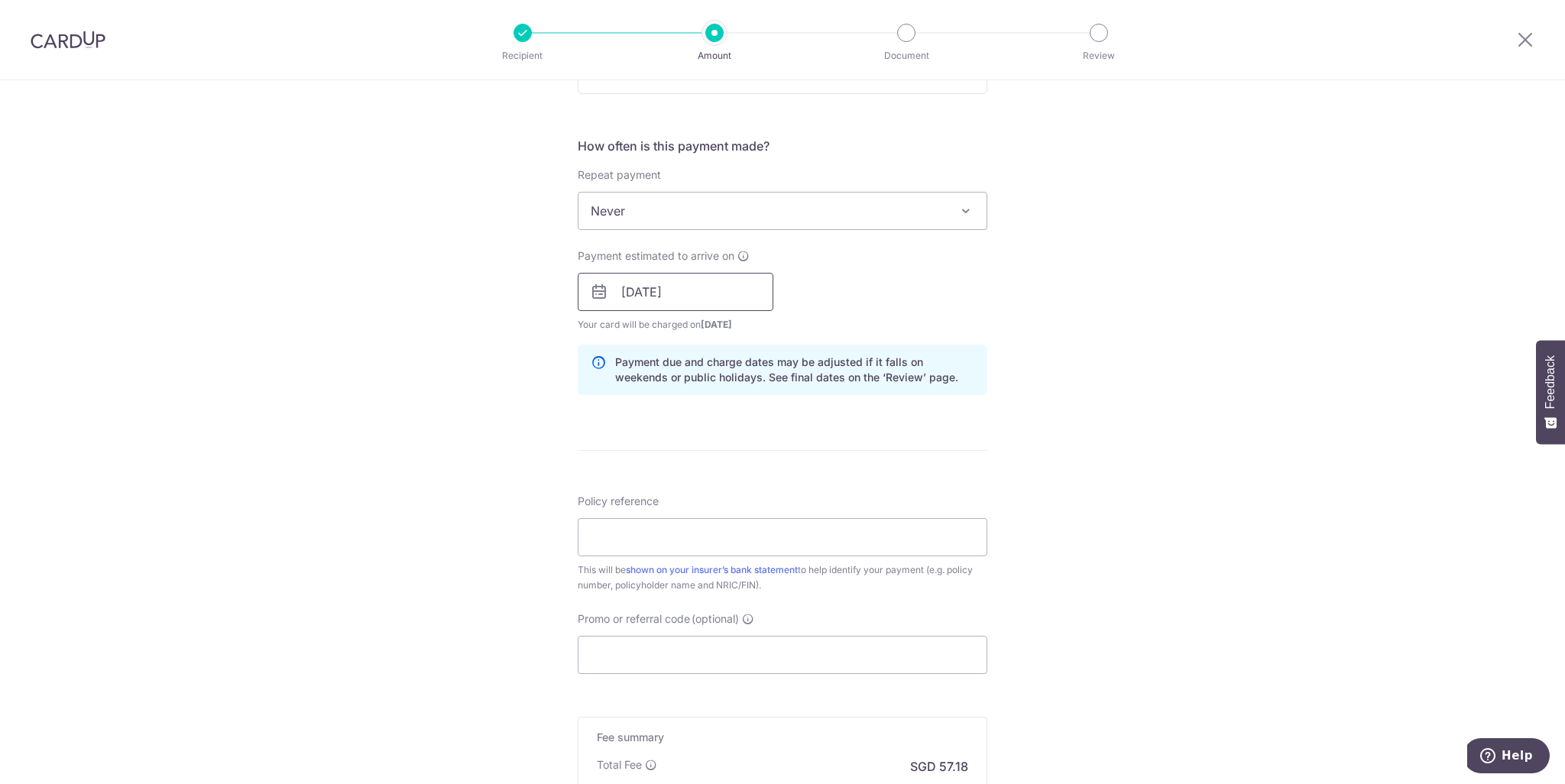
click at [698, 285] on input "09/10/2025" at bounding box center [676, 292] width 196 height 38
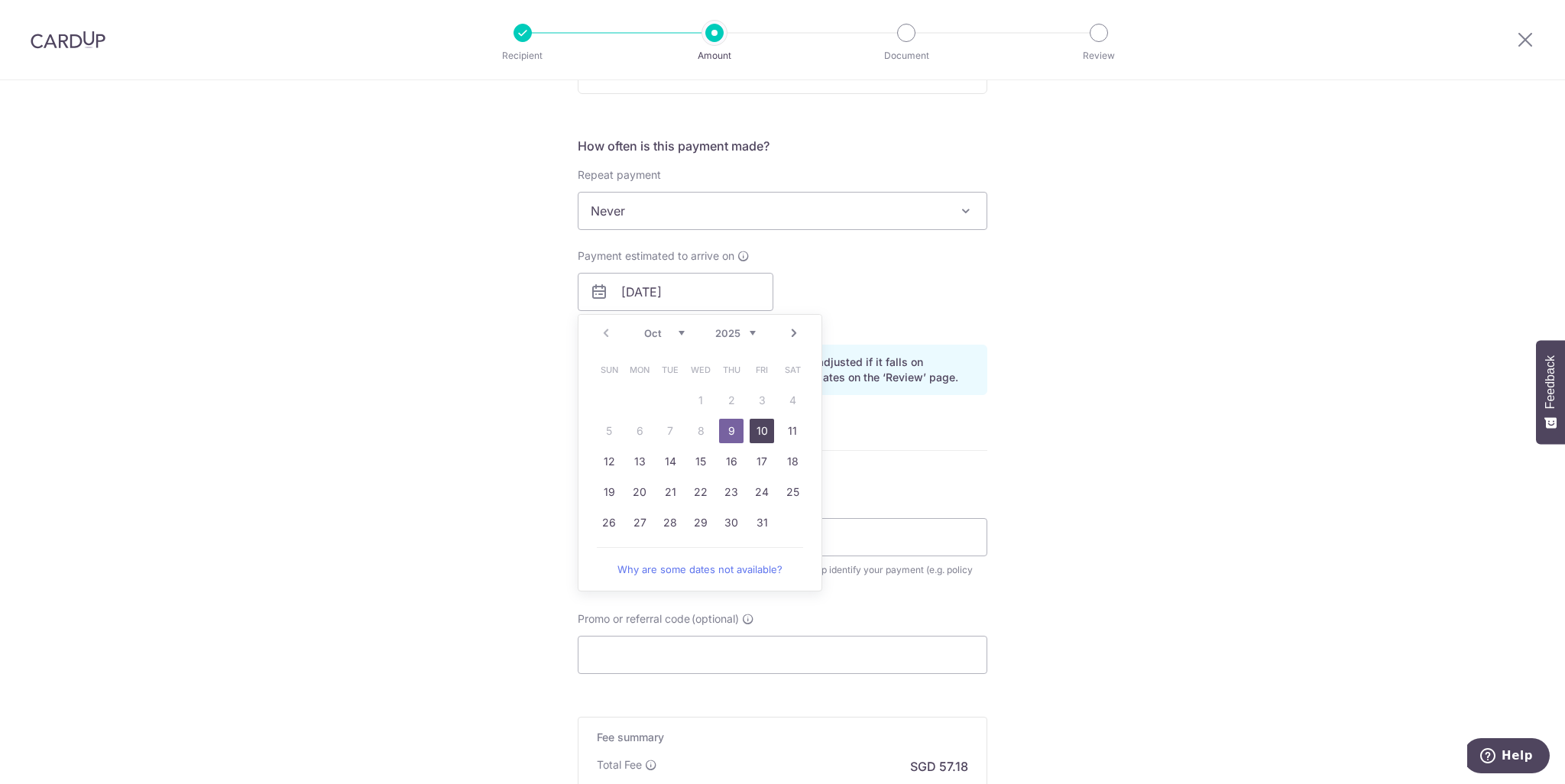
click at [751, 431] on link "10" at bounding box center [762, 430] width 25 height 25
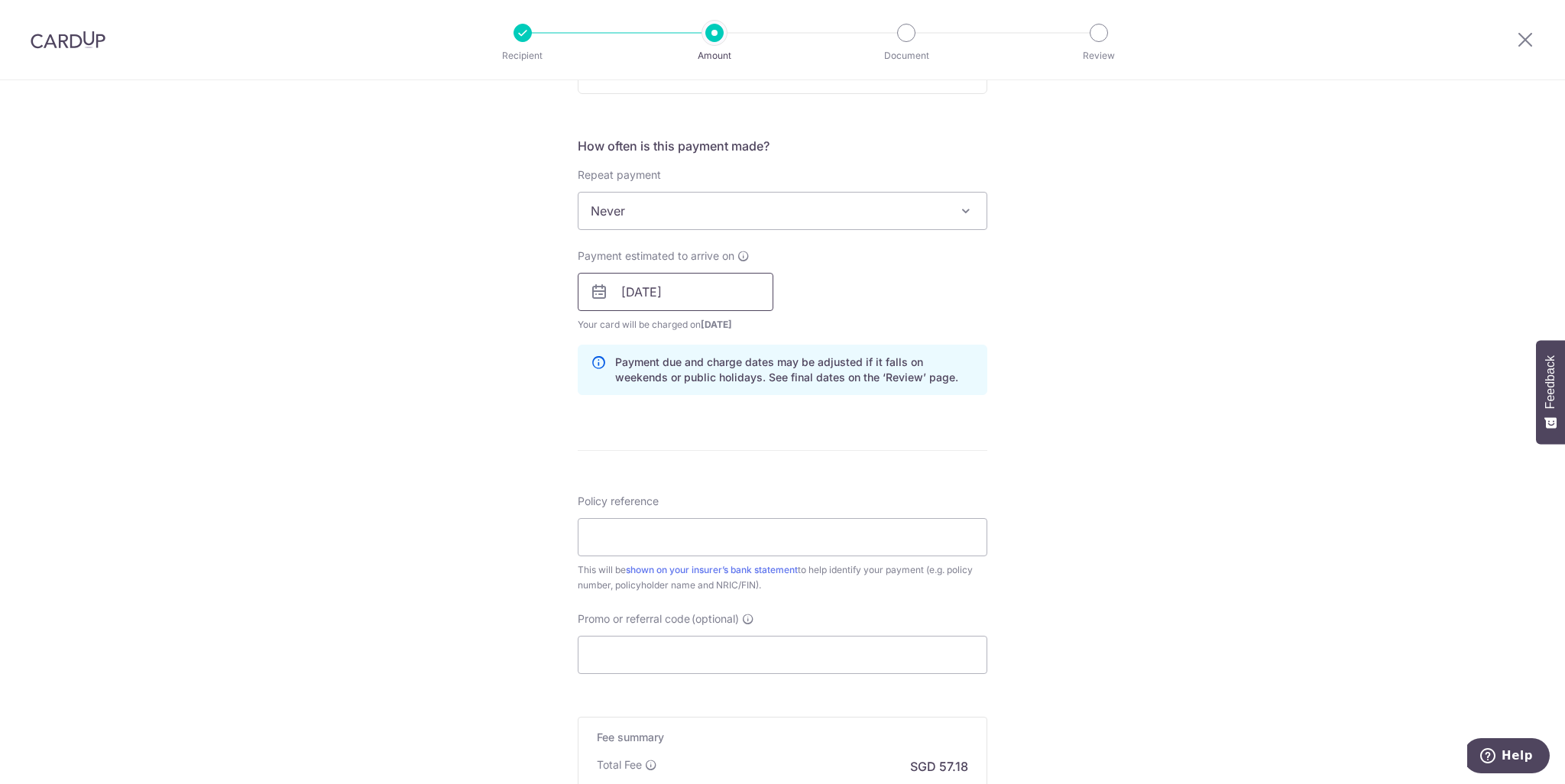
click at [707, 291] on input "10/10/2025" at bounding box center [676, 292] width 196 height 38
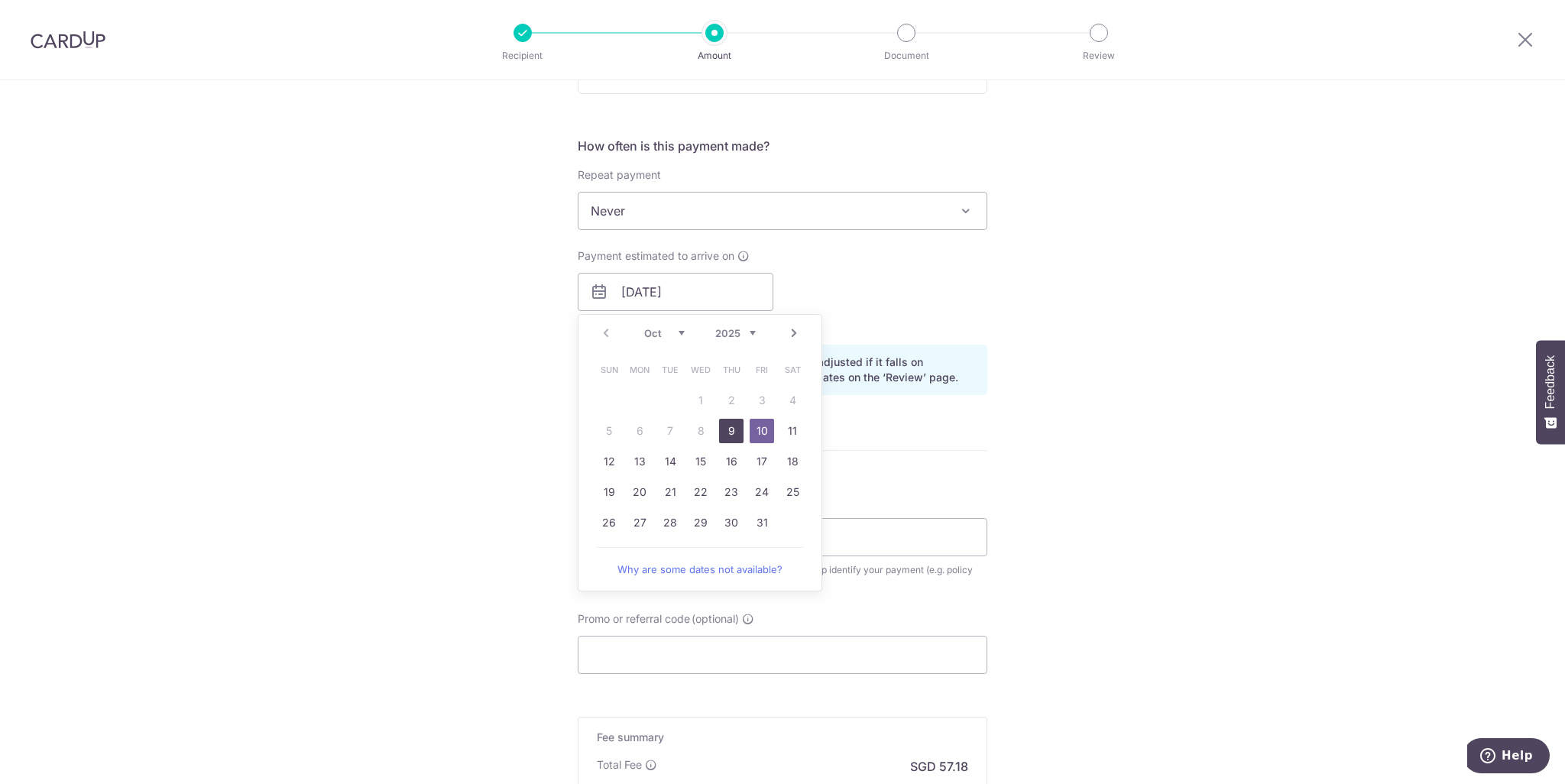
click at [731, 418] on link "9" at bounding box center [731, 430] width 25 height 25
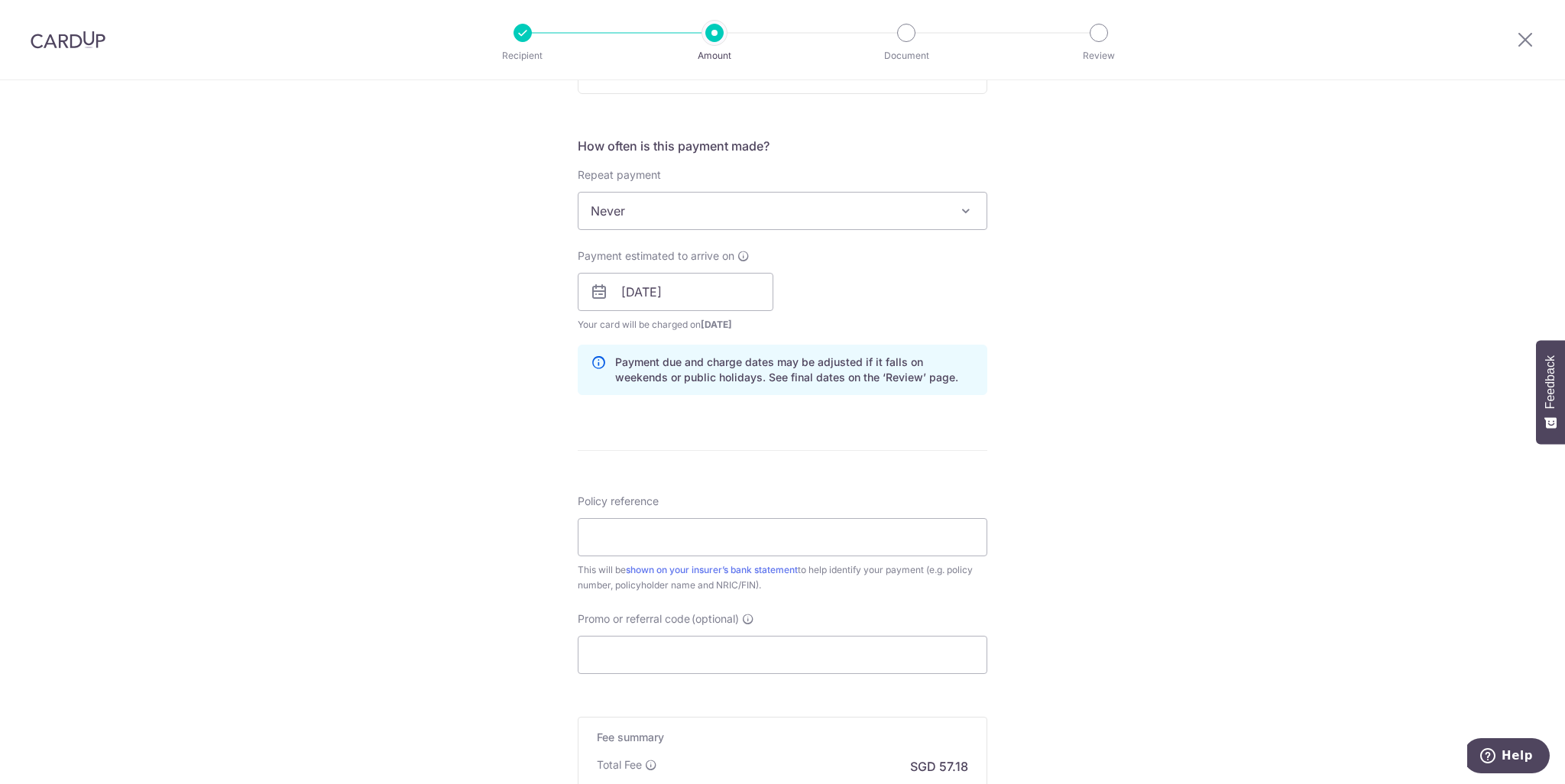
click at [1067, 444] on div "Tell us more about your payment Enter payment amount SGD 2,199.29 2199.29 Card …" at bounding box center [782, 267] width 1565 height 1445
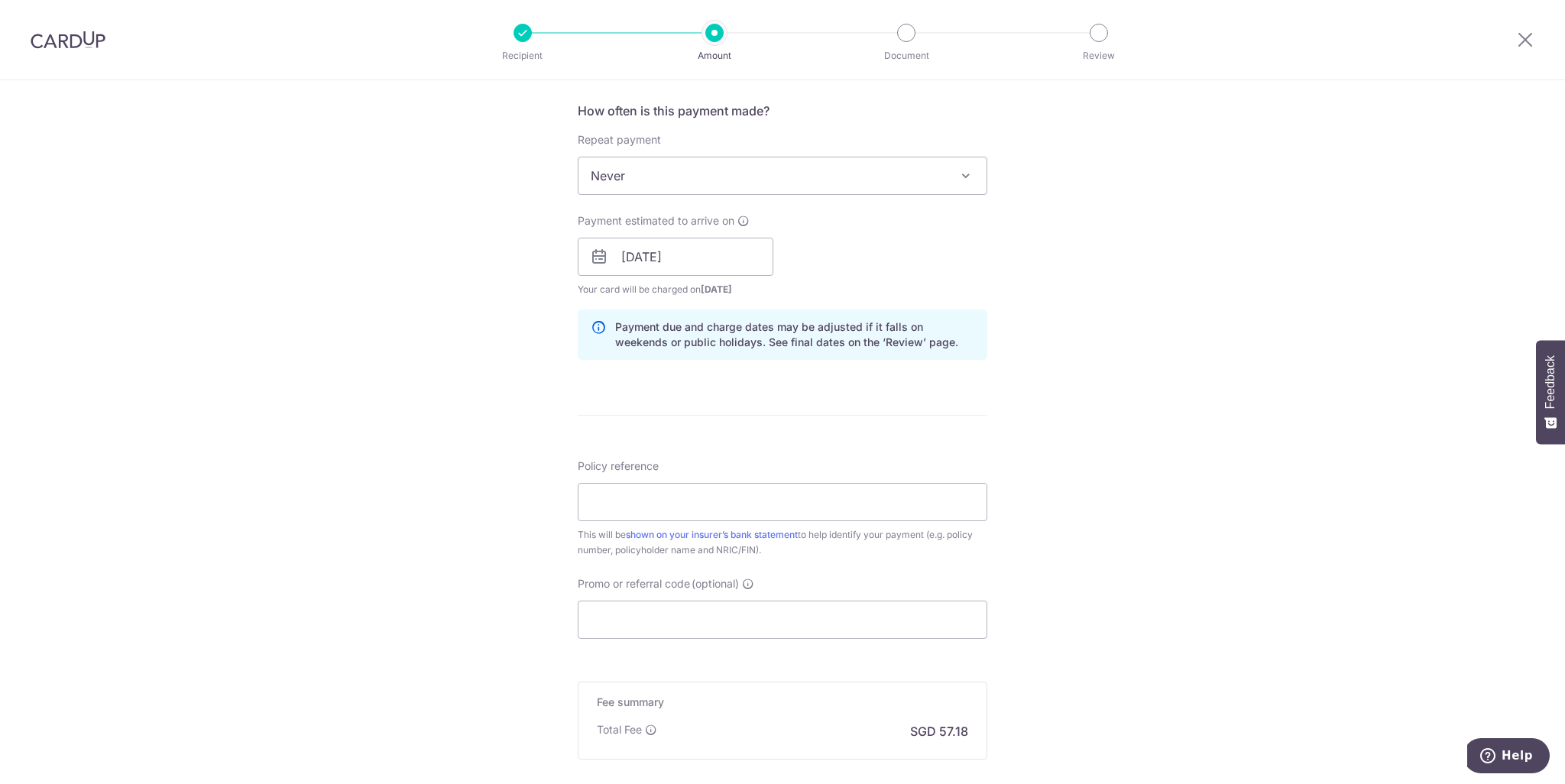
scroll to position [611, 0]
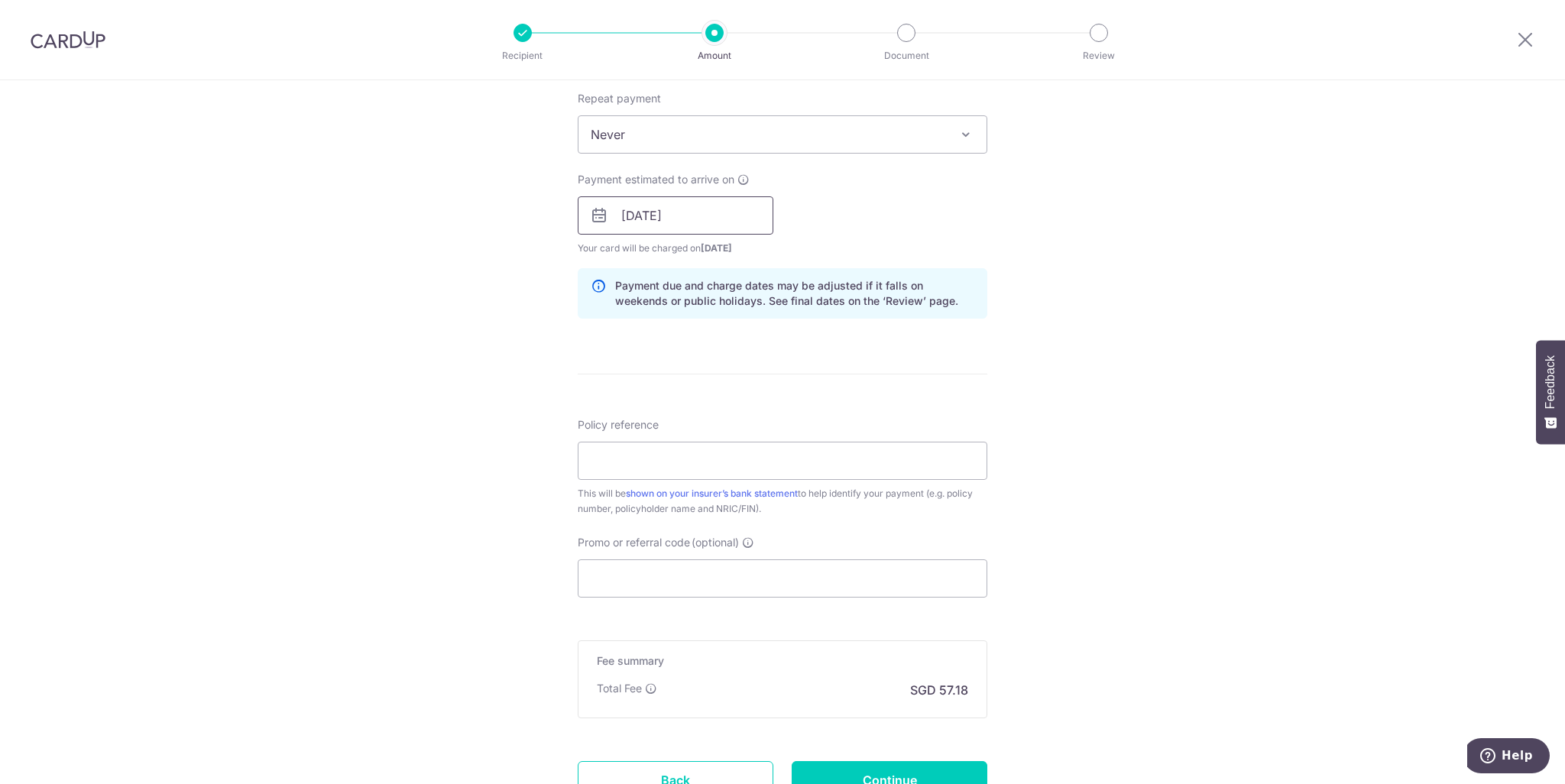
click at [706, 208] on input "[DATE]" at bounding box center [676, 215] width 196 height 38
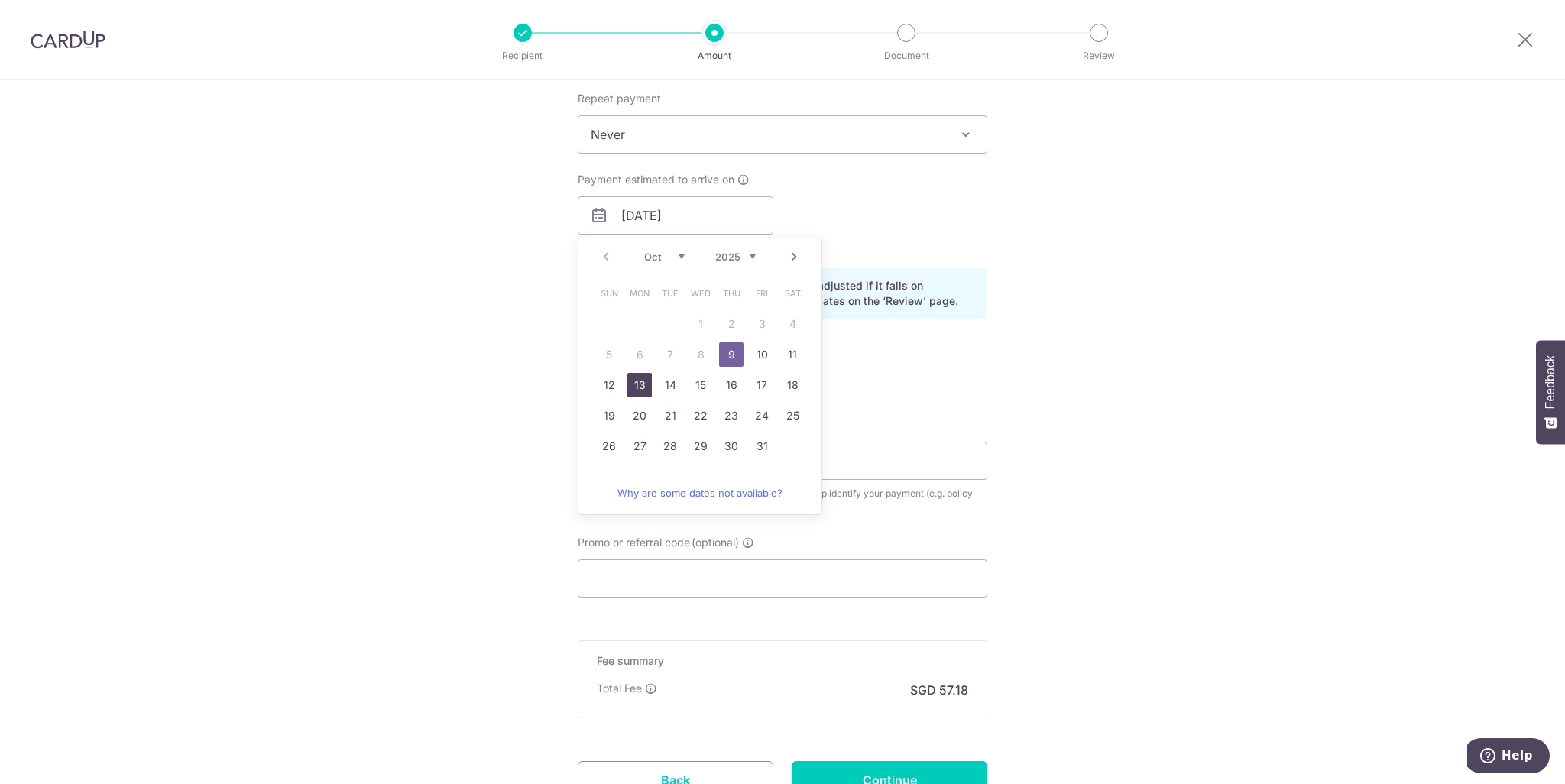
click at [640, 387] on link "13" at bounding box center [639, 385] width 25 height 25
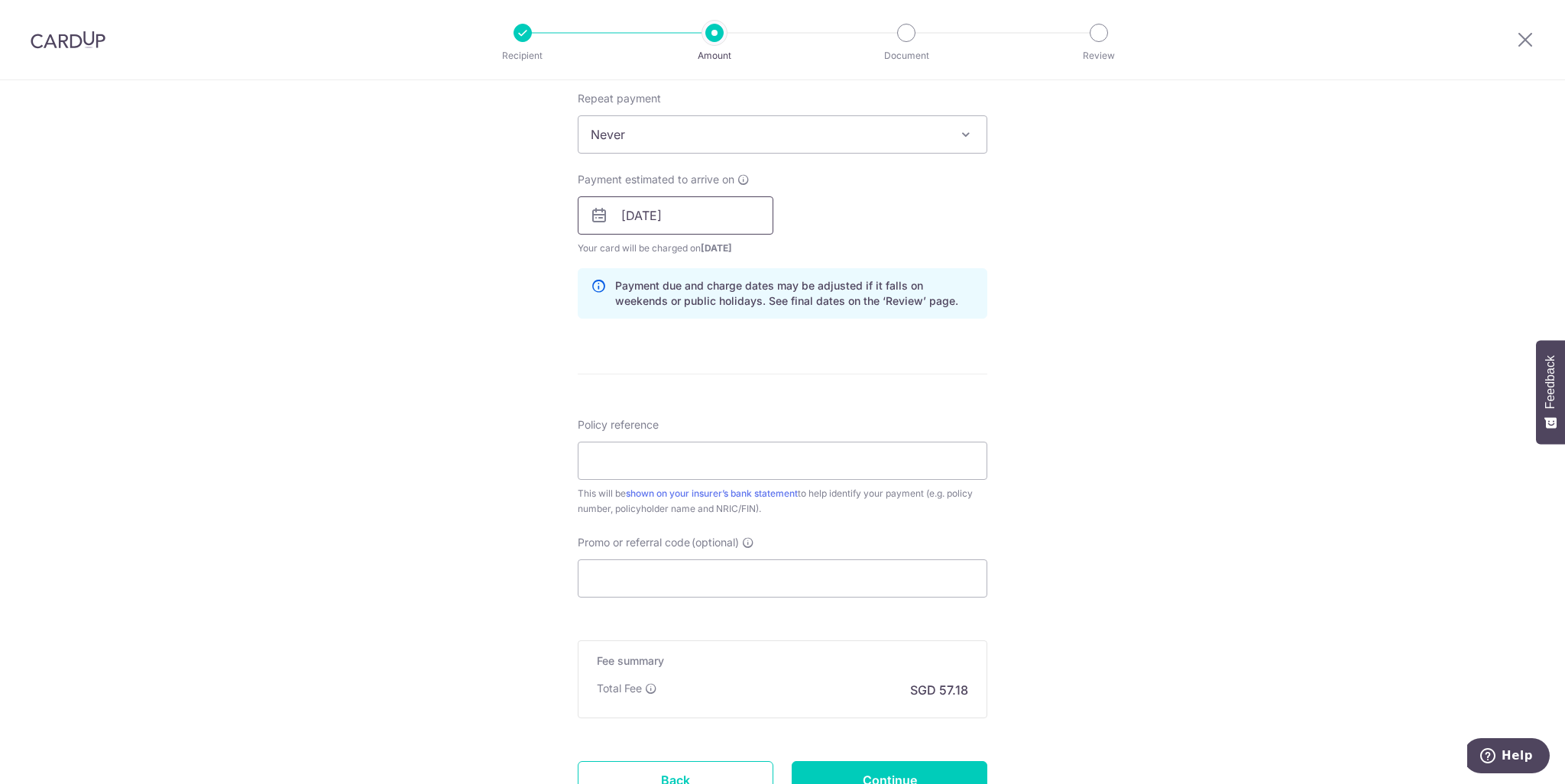
click at [697, 225] on input "13/10/2025" at bounding box center [676, 215] width 196 height 38
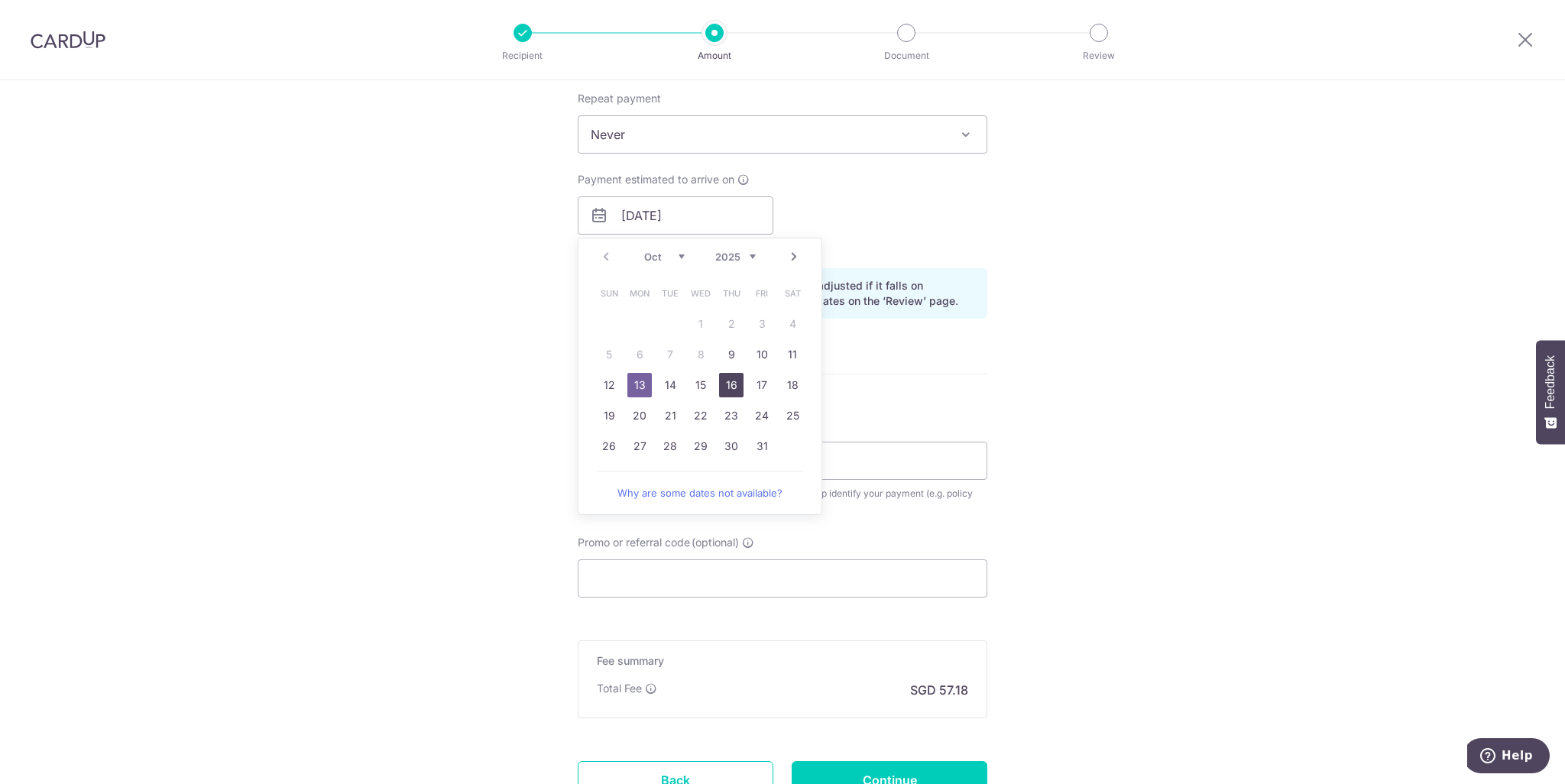
click at [720, 382] on link "16" at bounding box center [731, 385] width 25 height 25
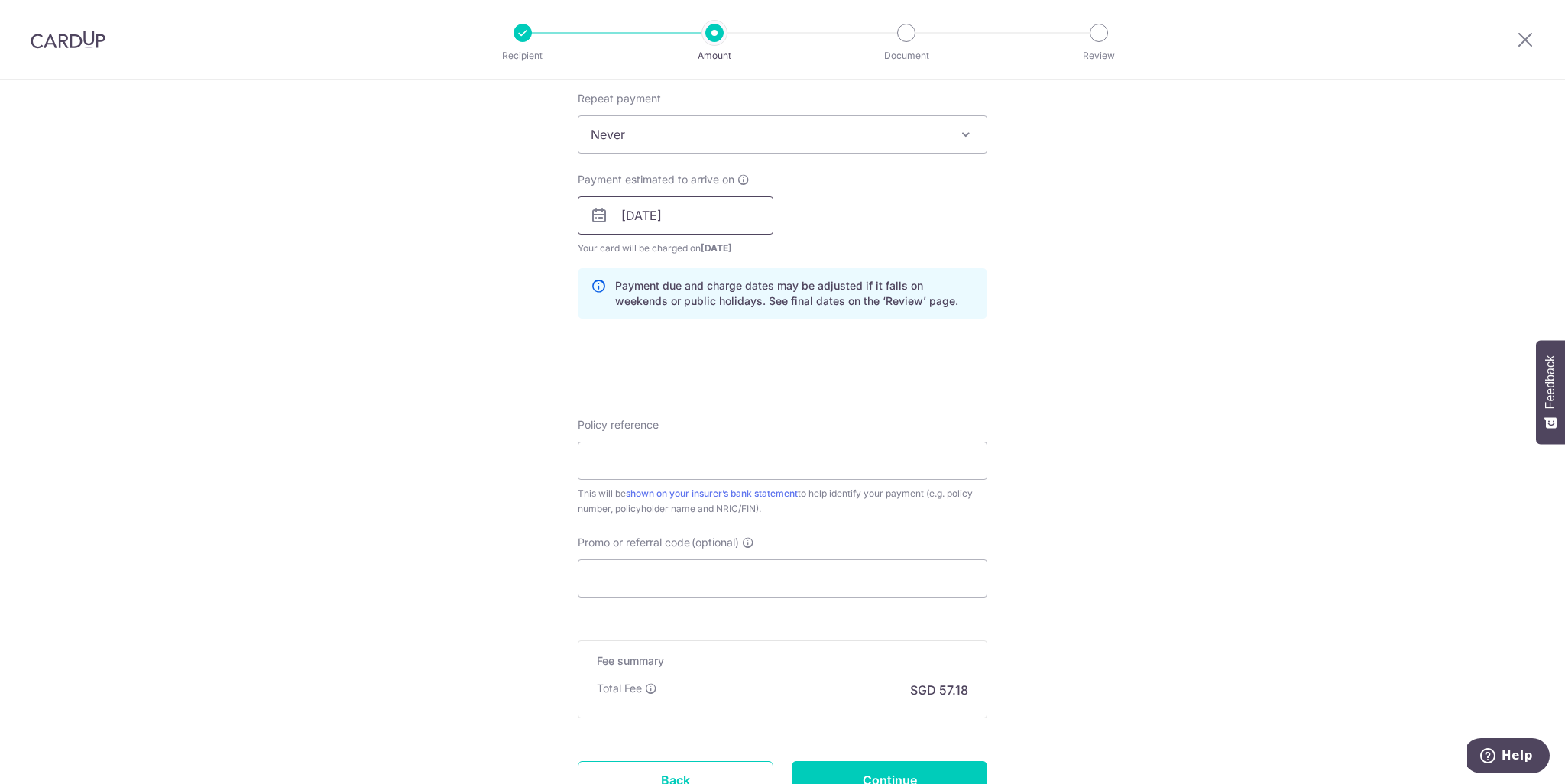
click at [715, 210] on input "16/10/2025" at bounding box center [676, 215] width 196 height 38
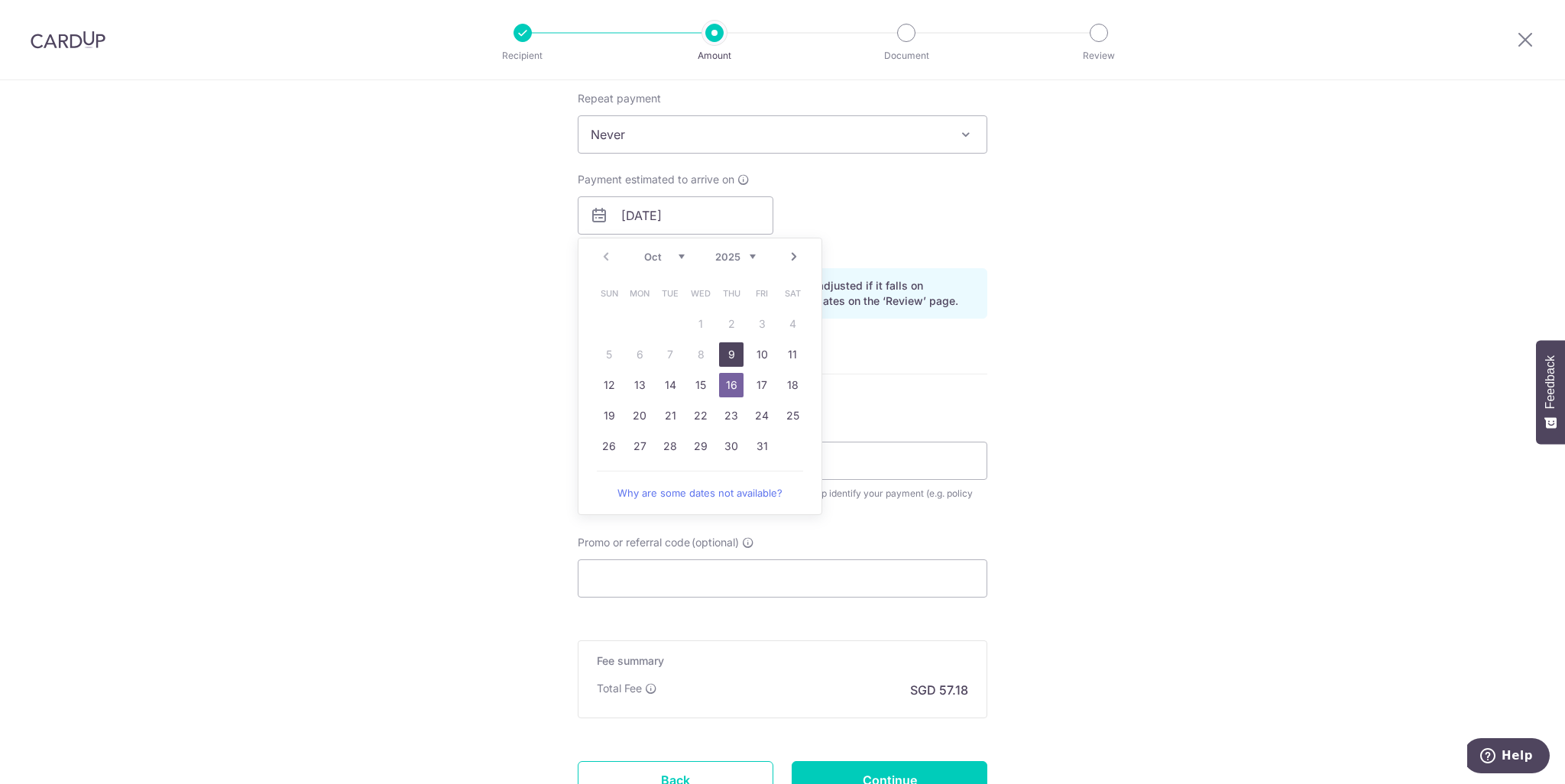
click at [736, 352] on link "9" at bounding box center [731, 354] width 25 height 25
type input "[DATE]"
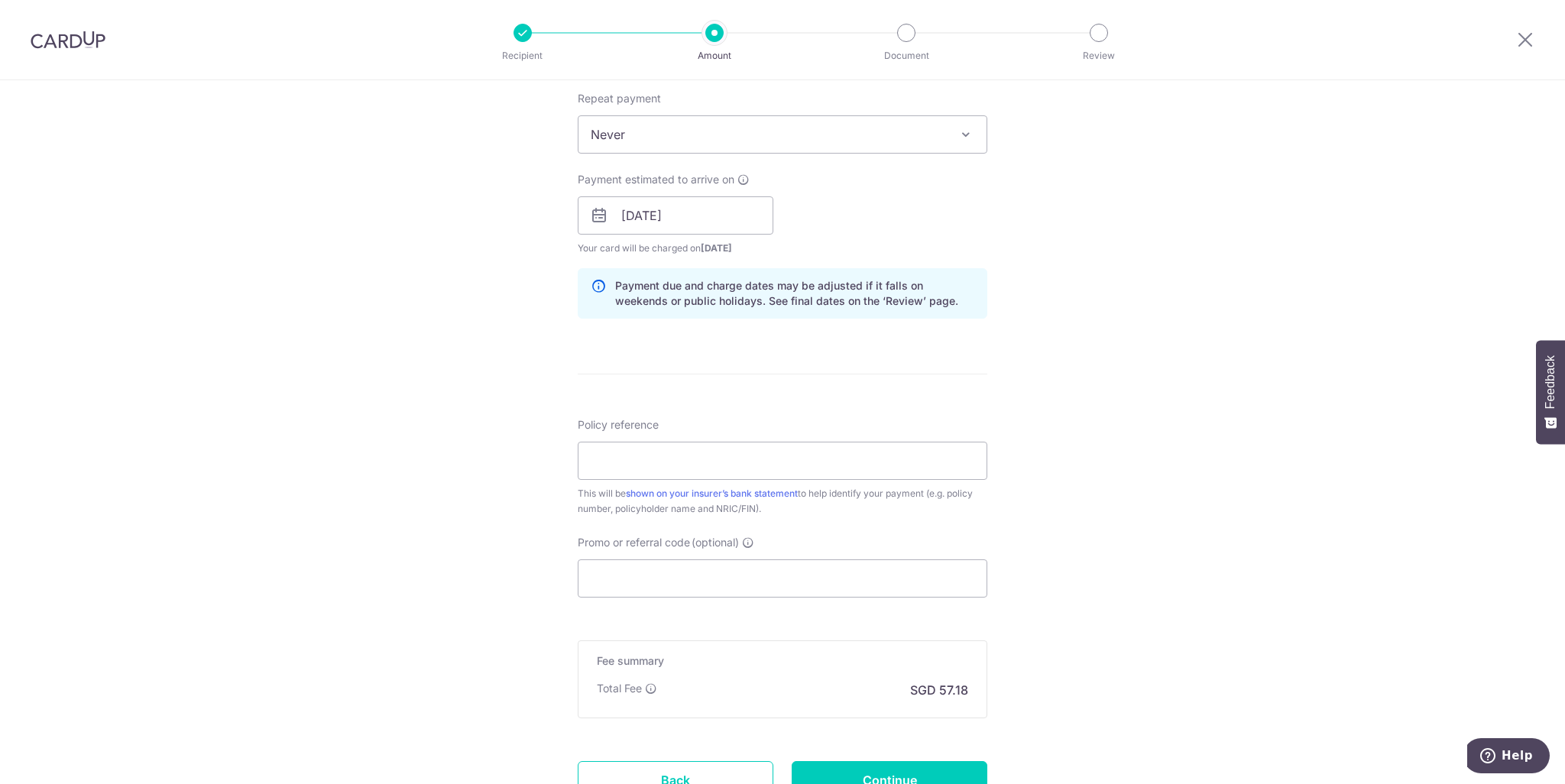
click at [1171, 418] on div "Tell us more about your payment Enter payment amount SGD 2,199.29 2199.29 Card …" at bounding box center [782, 191] width 1565 height 1445
click at [663, 465] on input "Policy reference" at bounding box center [782, 460] width 409 height 38
type input "A1753013"
click at [1164, 514] on div "Tell us more about your payment Enter payment amount SGD 2,199.29 2199.29 Card …" at bounding box center [782, 191] width 1565 height 1445
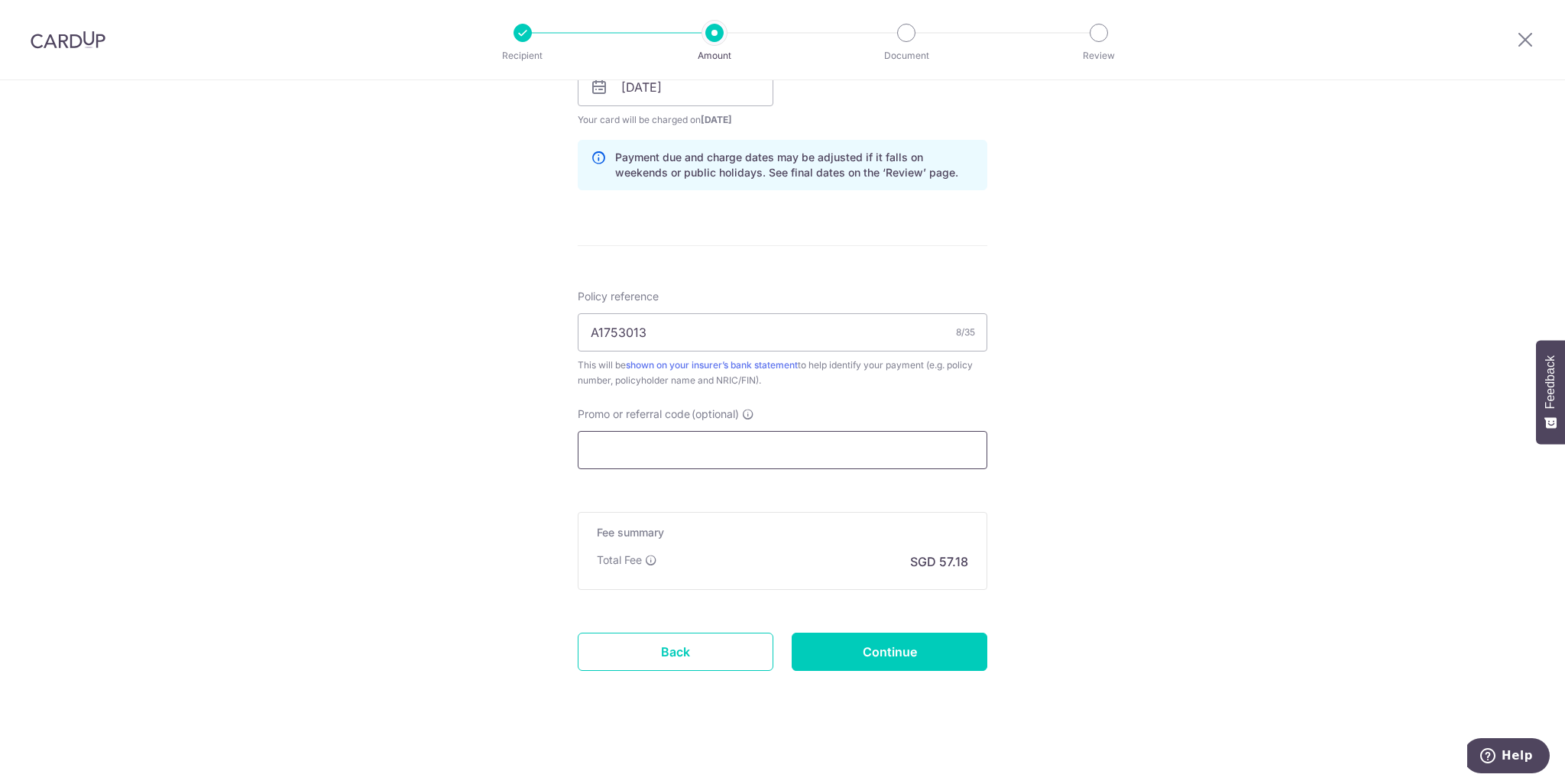
click at [762, 458] on input "Promo or referral code (optional)" at bounding box center [782, 450] width 409 height 38
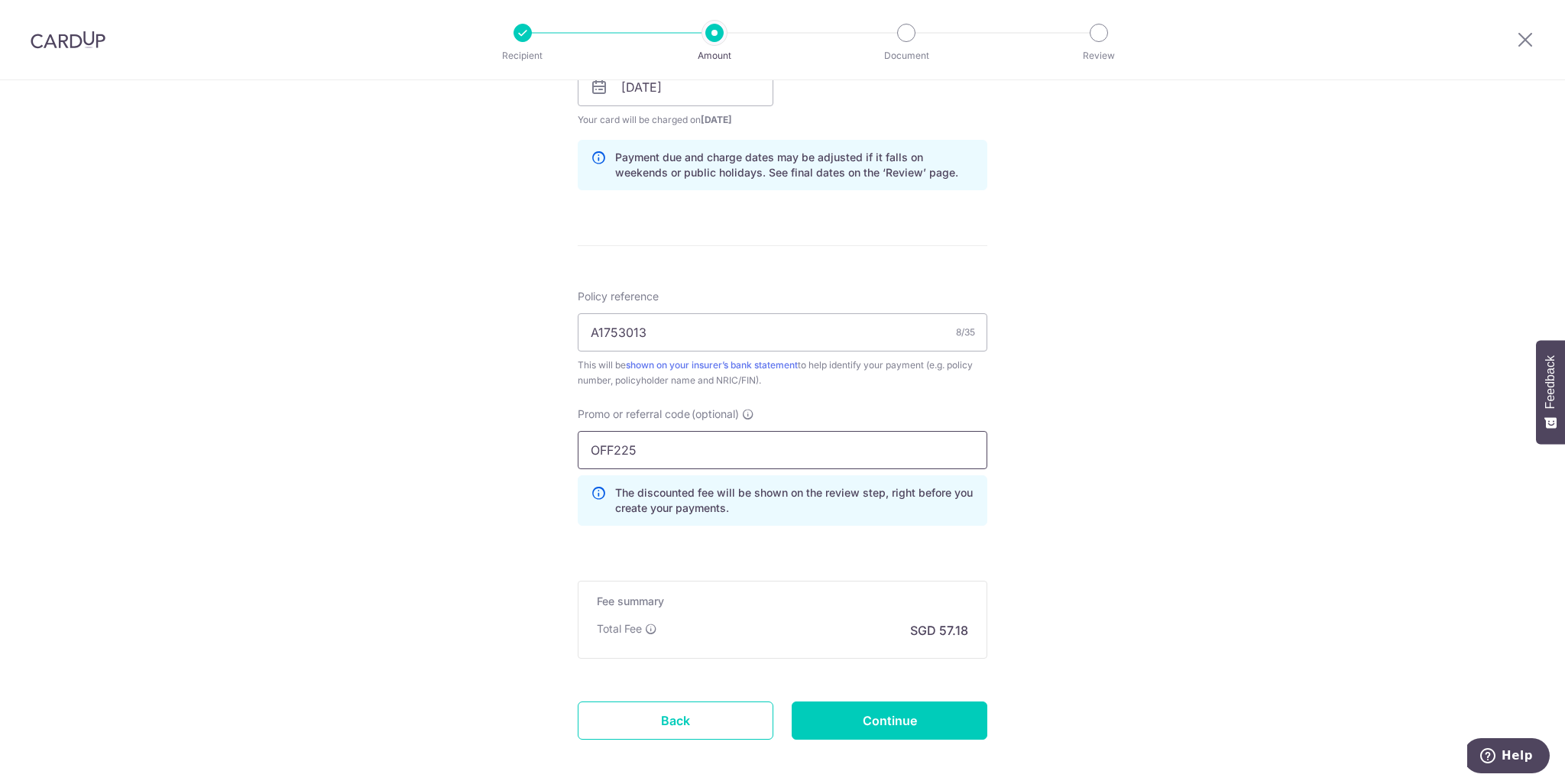
type input "OFF225"
click at [1183, 479] on div "Tell us more about your payment Enter payment amount SGD 2,199.29 2199.29 Card …" at bounding box center [782, 98] width 1565 height 1513
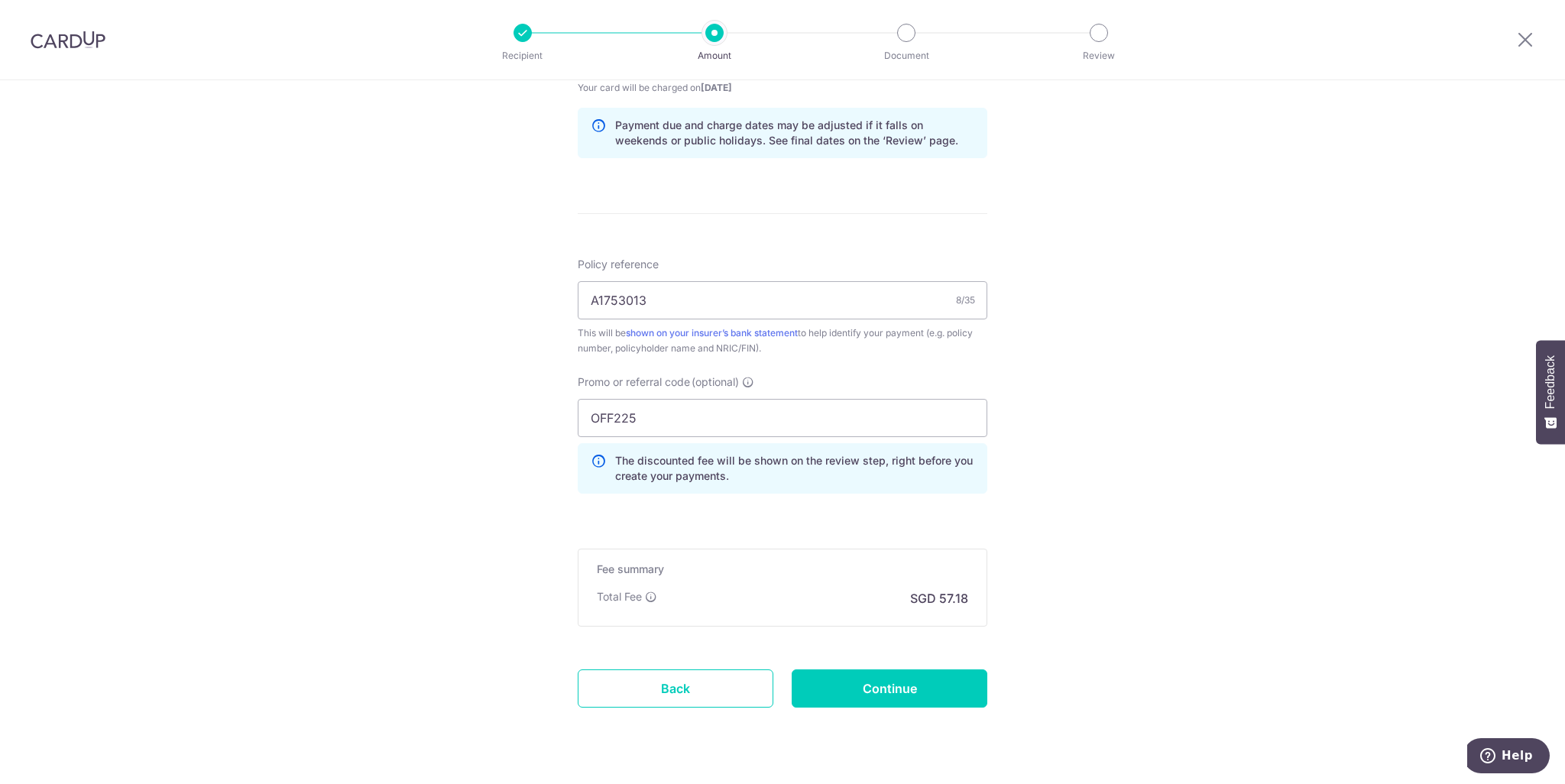
scroll to position [808, 0]
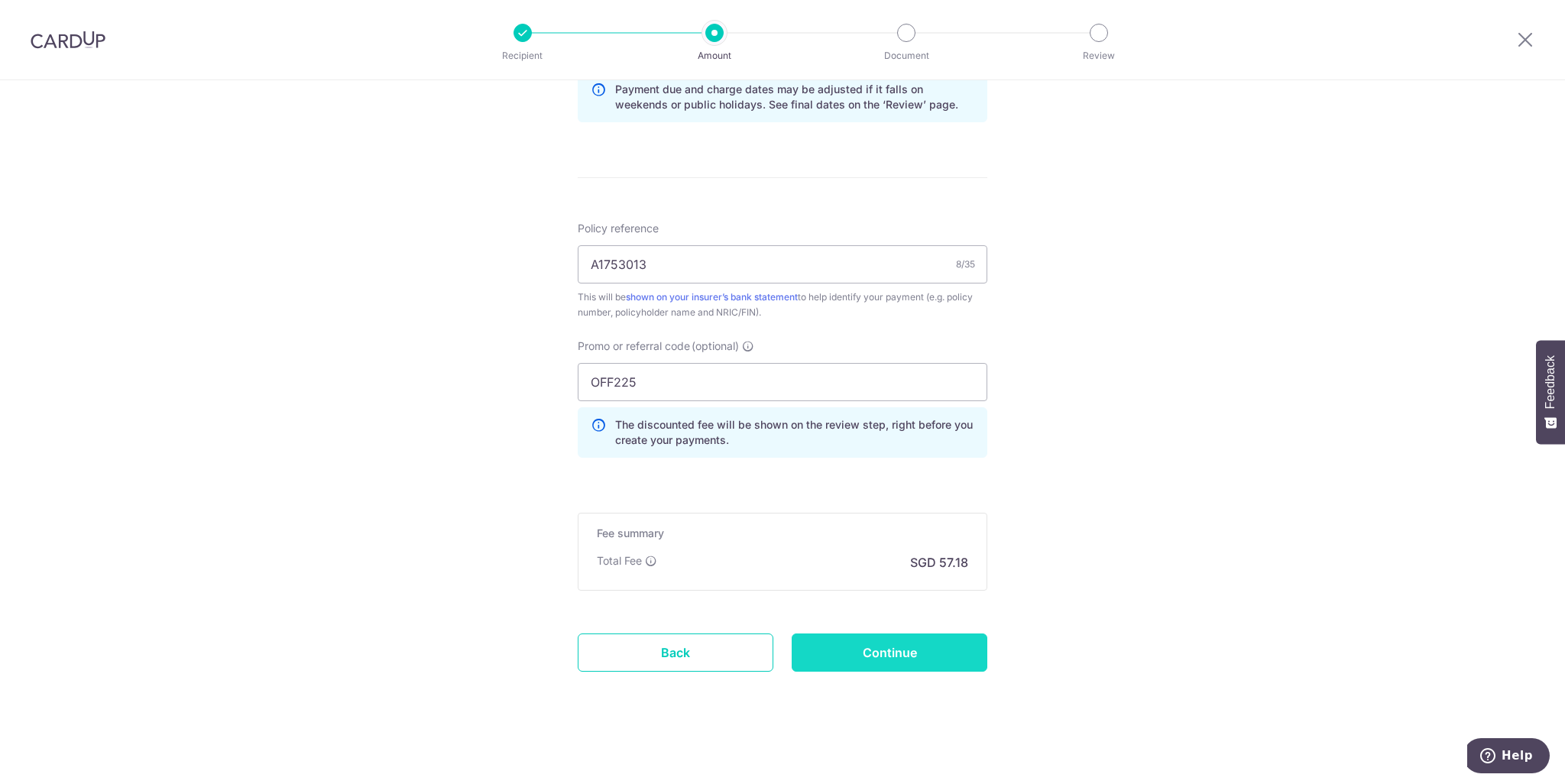
click at [899, 634] on input "Continue" at bounding box center [889, 653] width 196 height 38
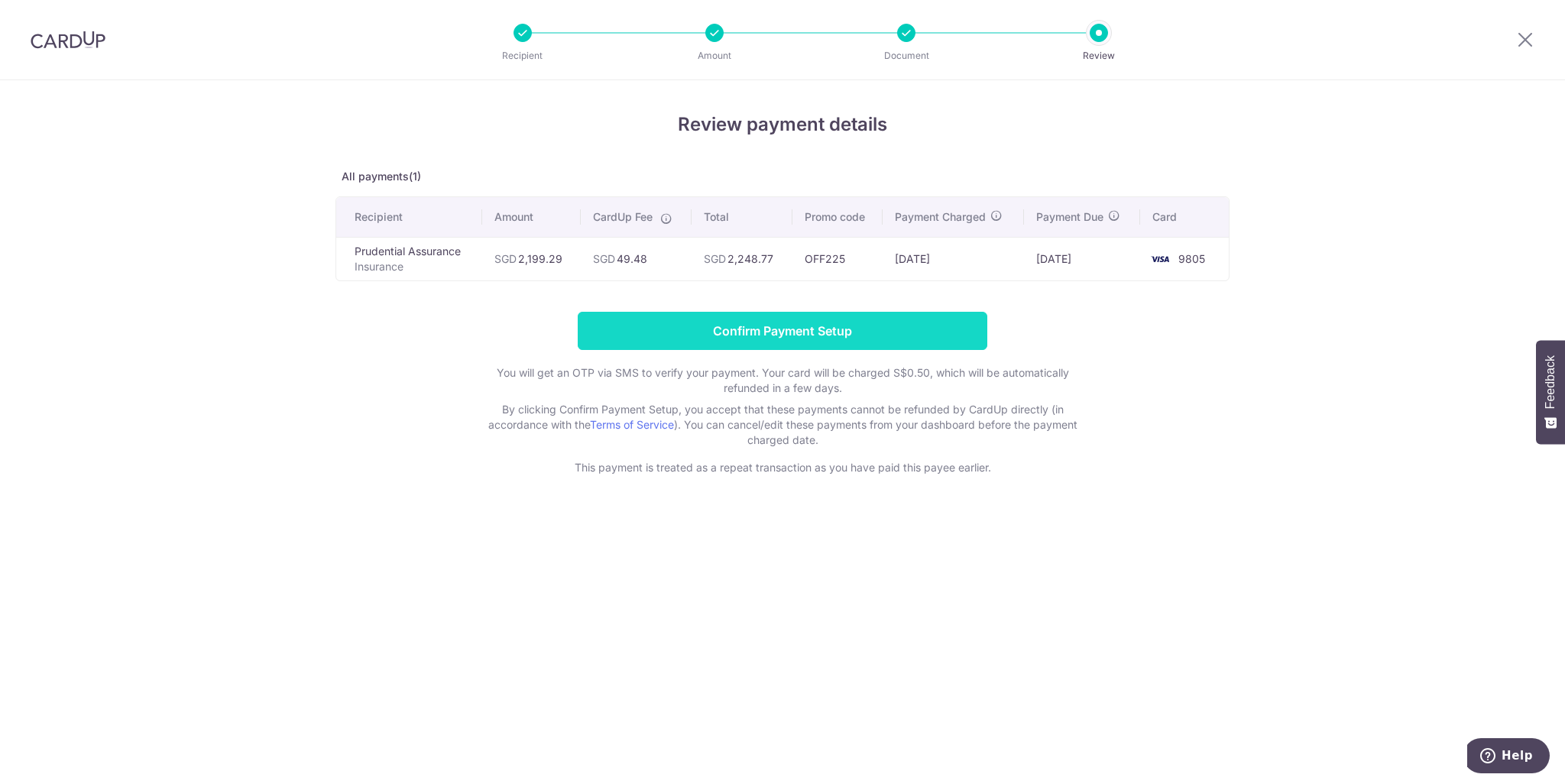
click at [740, 326] on input "Confirm Payment Setup" at bounding box center [782, 331] width 409 height 38
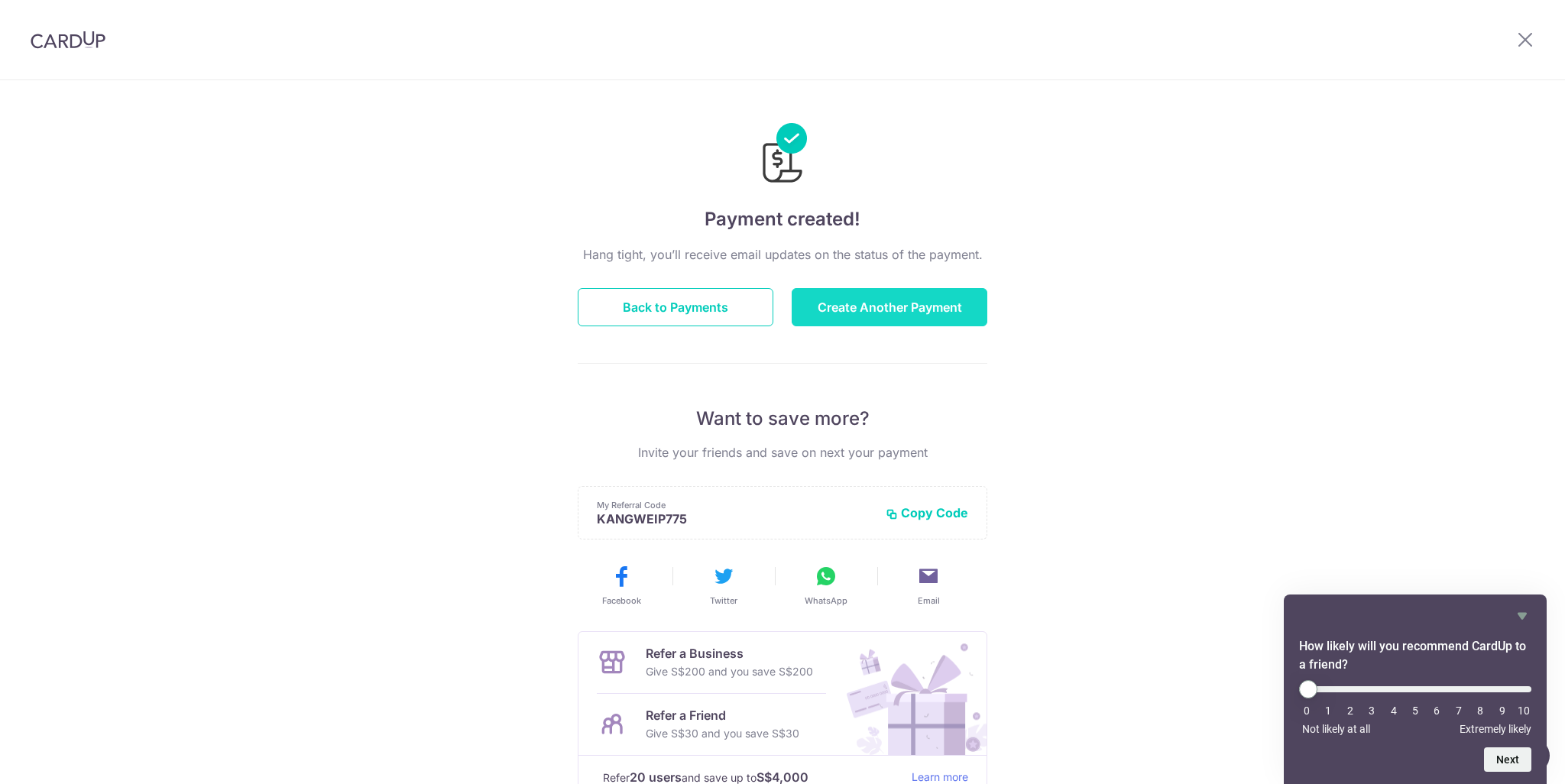
click at [900, 318] on button "Create Another Payment" at bounding box center [889, 307] width 196 height 38
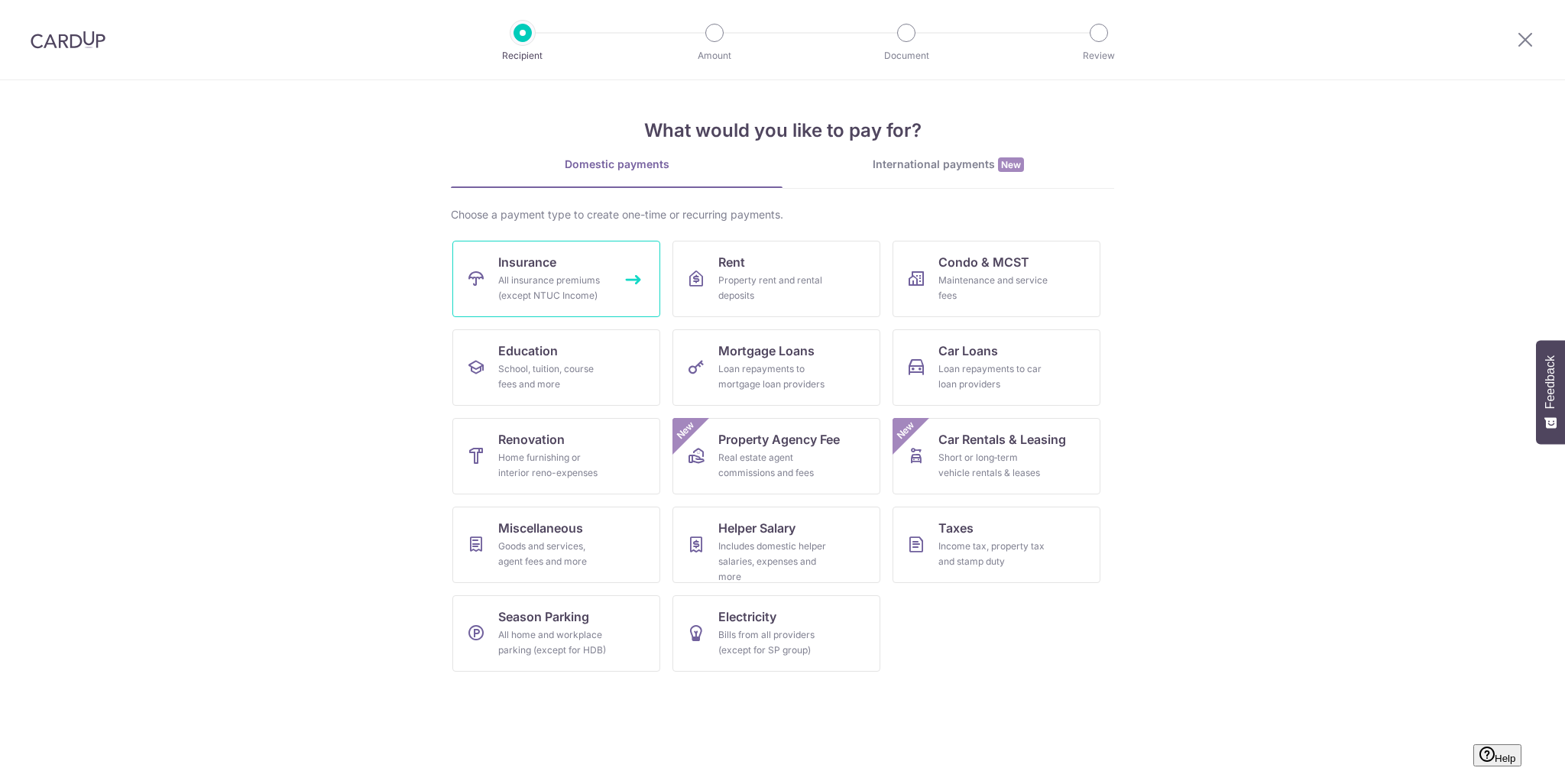
click at [562, 269] on link "Insurance All insurance premiums (except NTUC Income)" at bounding box center [556, 279] width 208 height 77
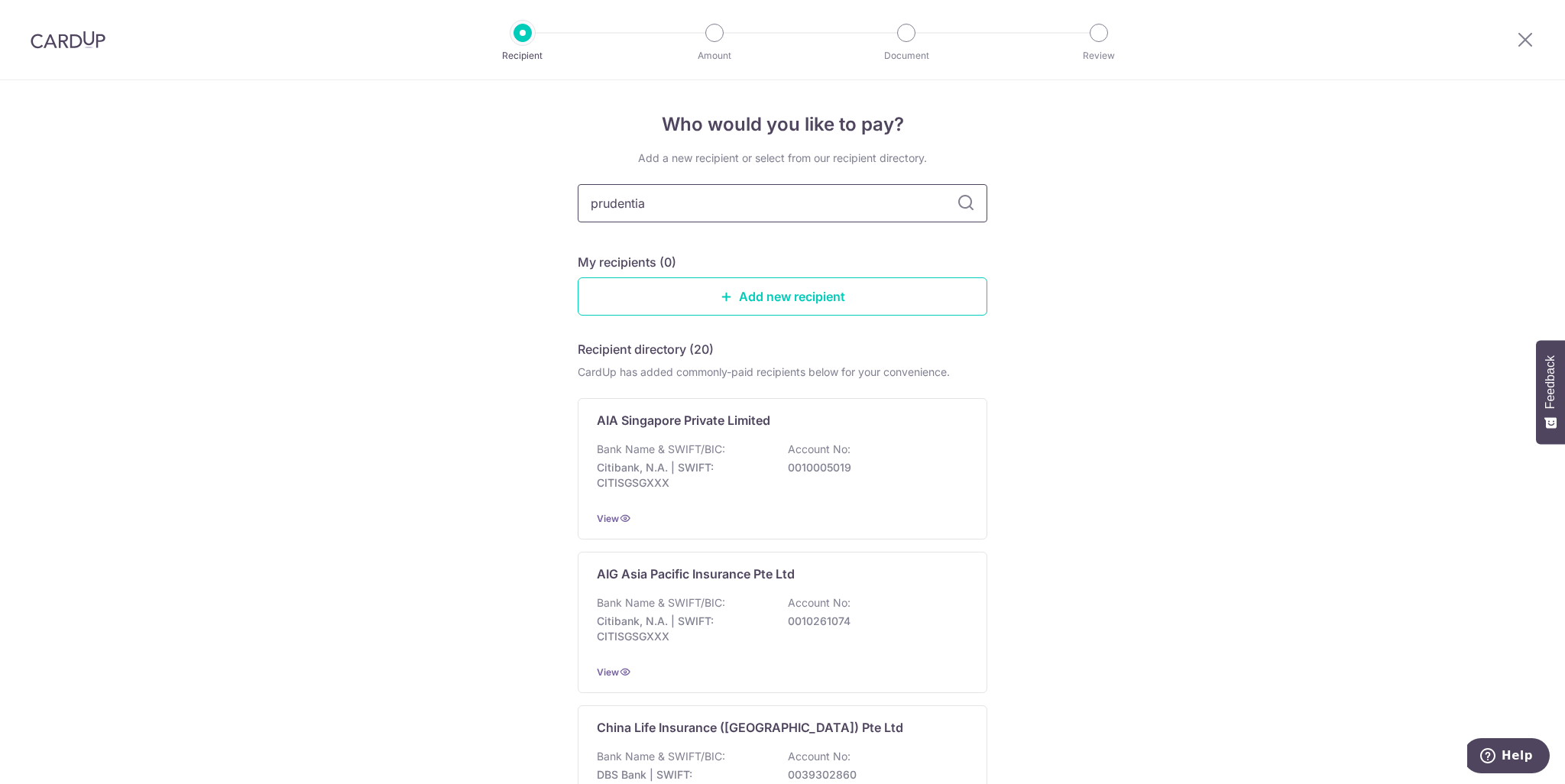
type input "prudential"
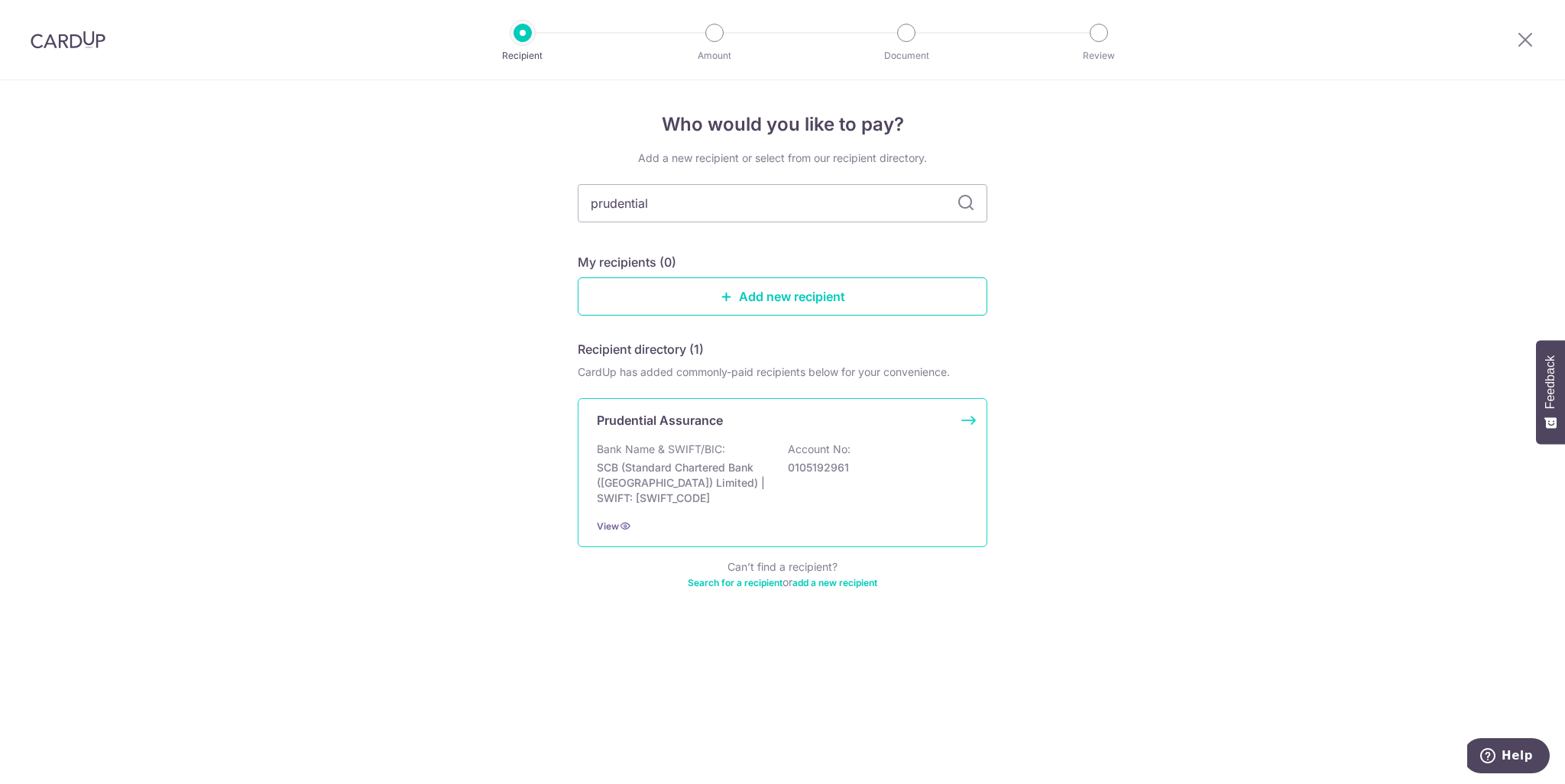
click at [764, 438] on div "Prudential Assurance Bank Name & SWIFT/BIC: SCB (Standard Chartered Bank (Singa…" at bounding box center [782, 472] width 409 height 149
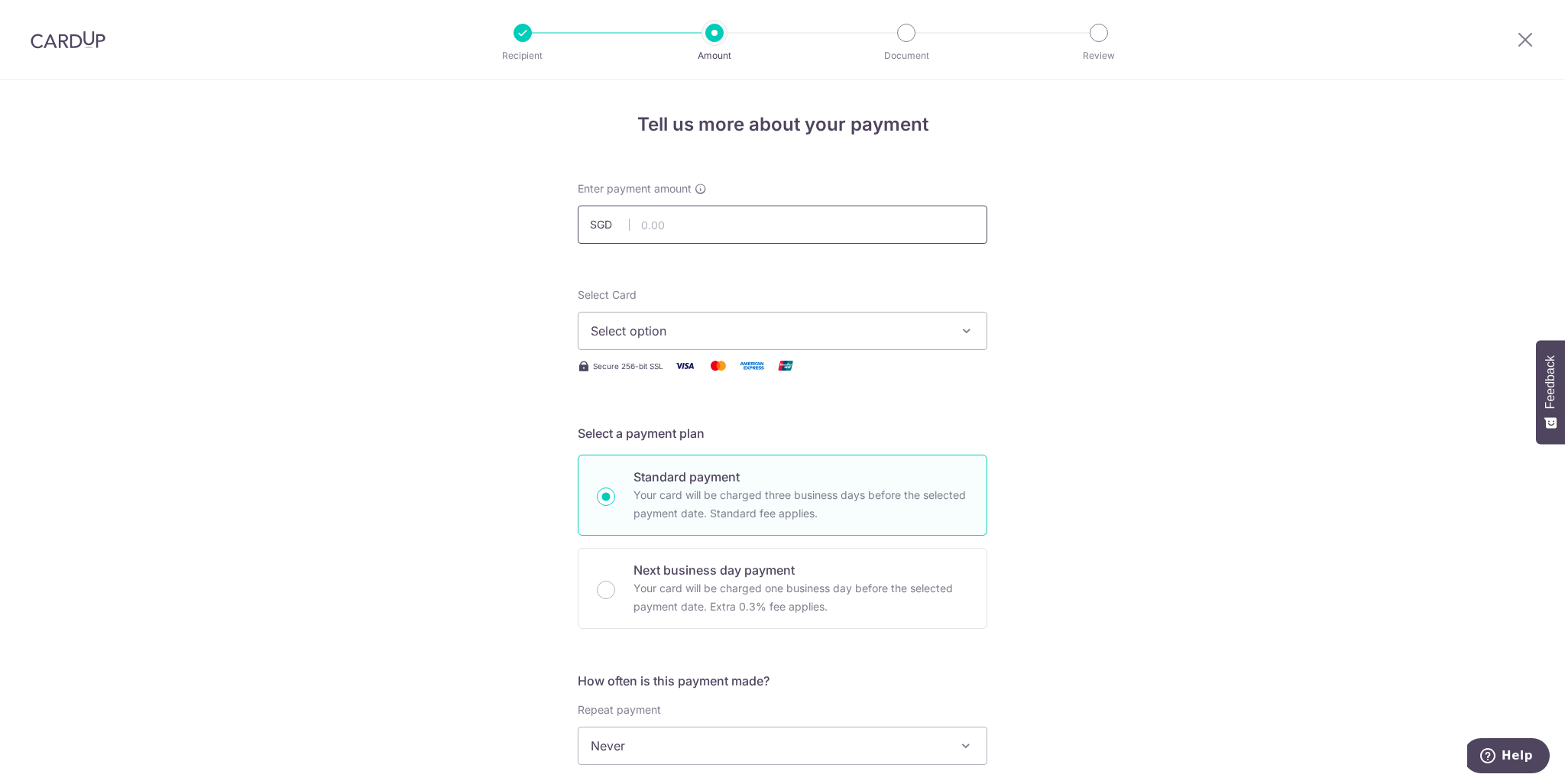
click at [741, 233] on input "text" at bounding box center [782, 224] width 409 height 38
type input "463.69"
click at [1158, 276] on div "Tell us more about your payment Enter payment amount SGD 463.69 463.69 Select C…" at bounding box center [782, 771] width 1565 height 1382
click at [889, 337] on span "Select option" at bounding box center [769, 331] width 357 height 18
click at [755, 472] on span "**** 9805" at bounding box center [782, 477] width 384 height 18
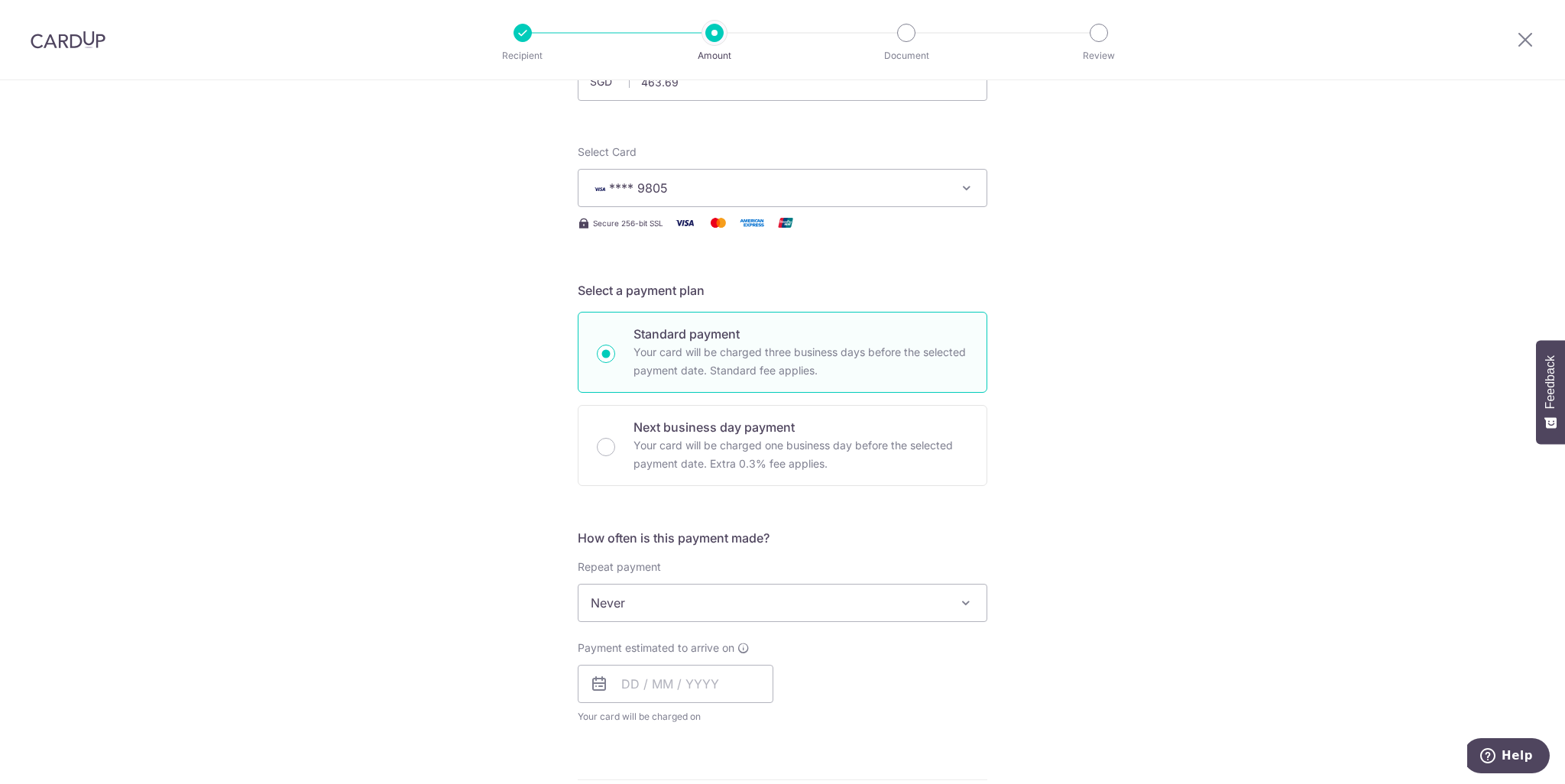
scroll to position [153, 0]
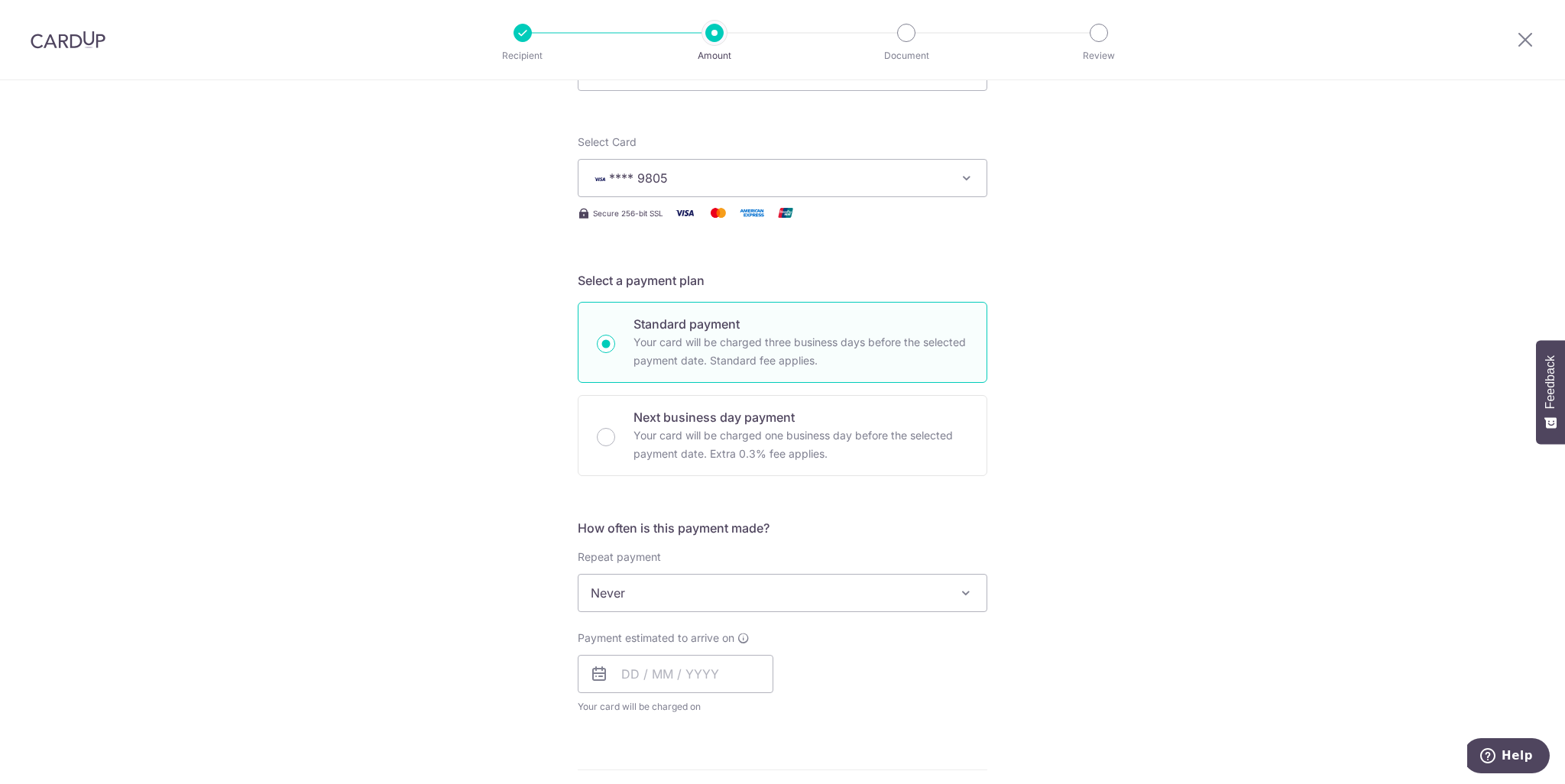
click at [787, 584] on span "Never" at bounding box center [782, 593] width 409 height 36
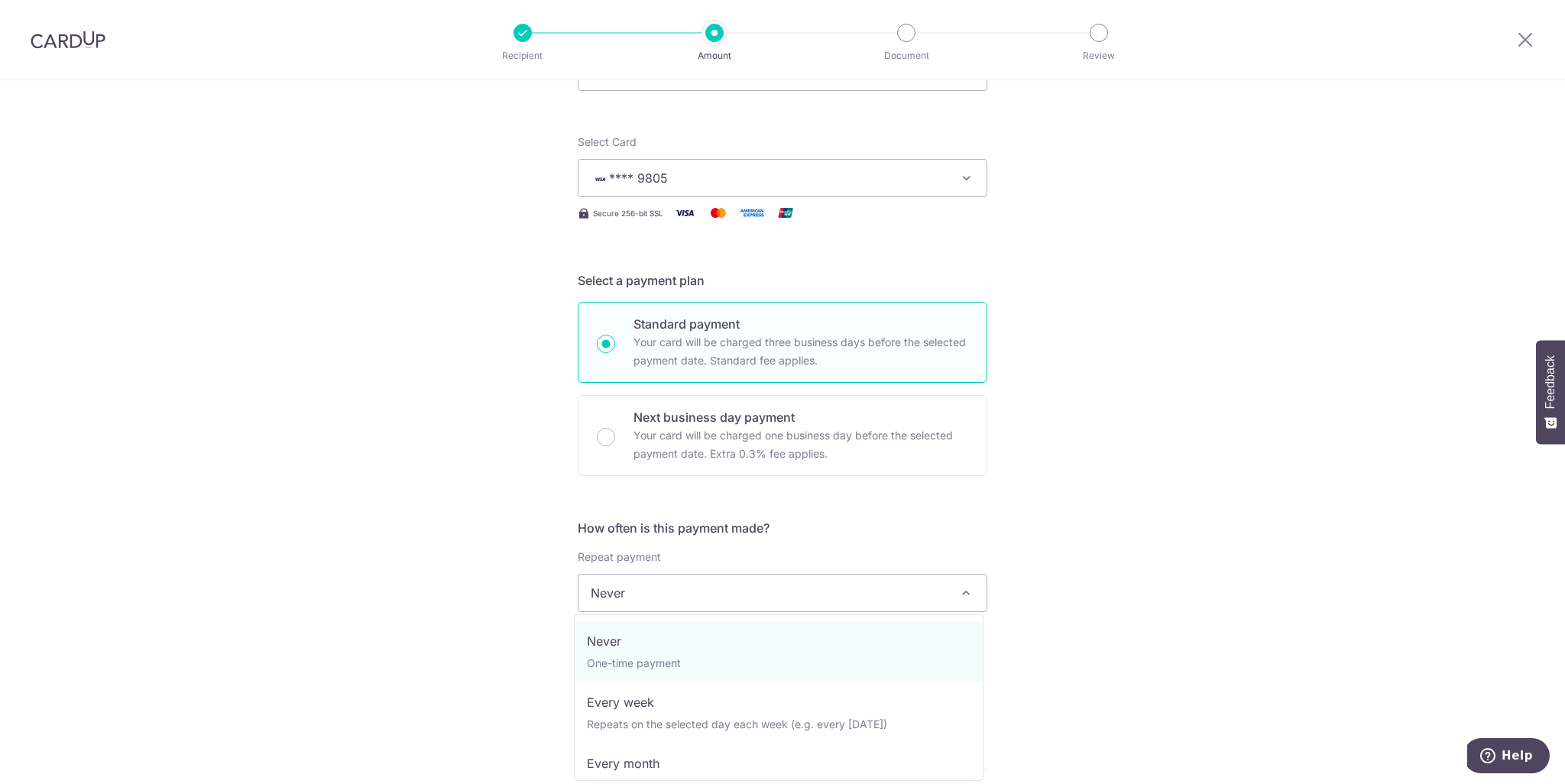
click at [790, 583] on span "Never" at bounding box center [782, 593] width 409 height 36
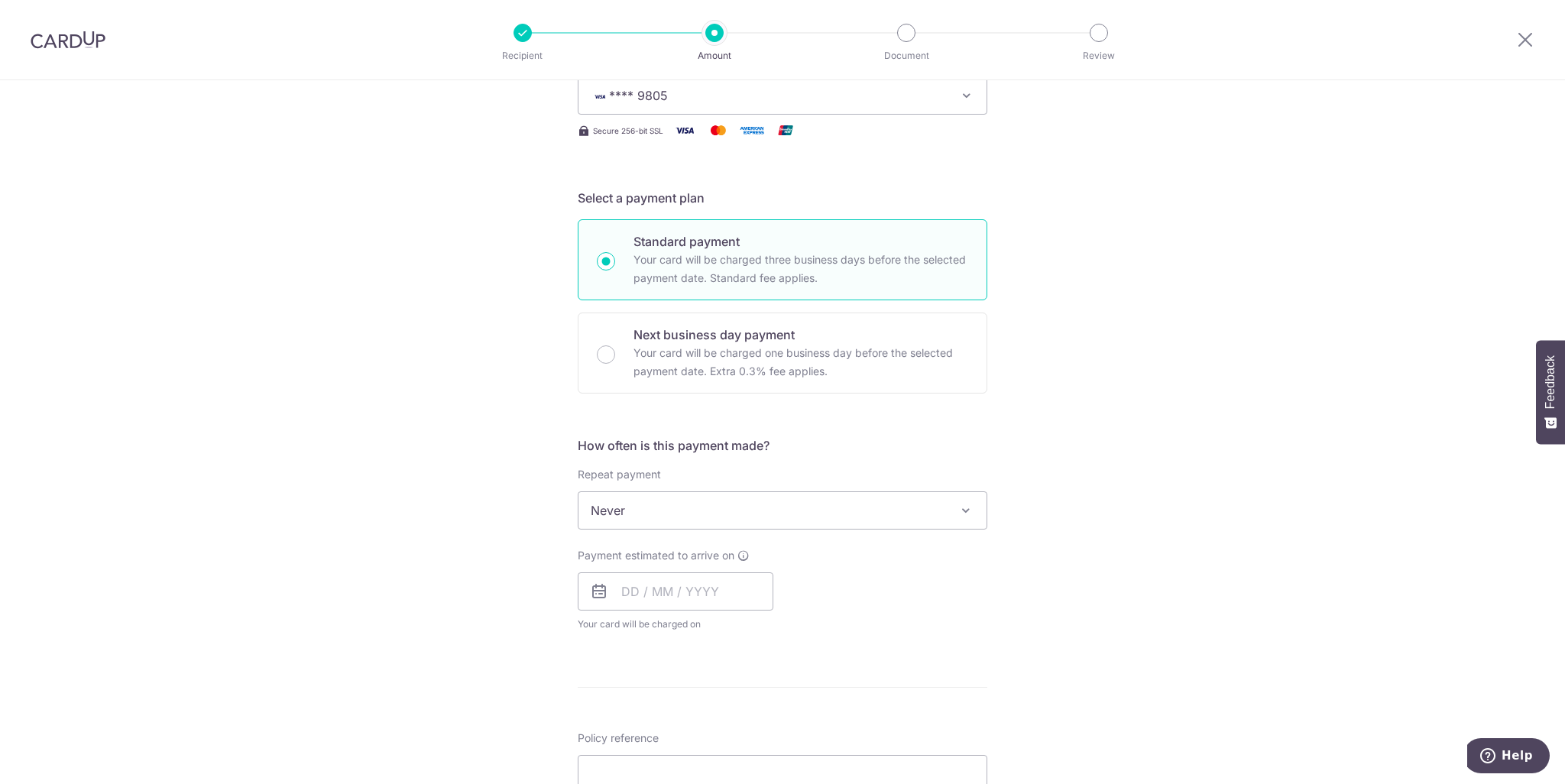
scroll to position [382, 0]
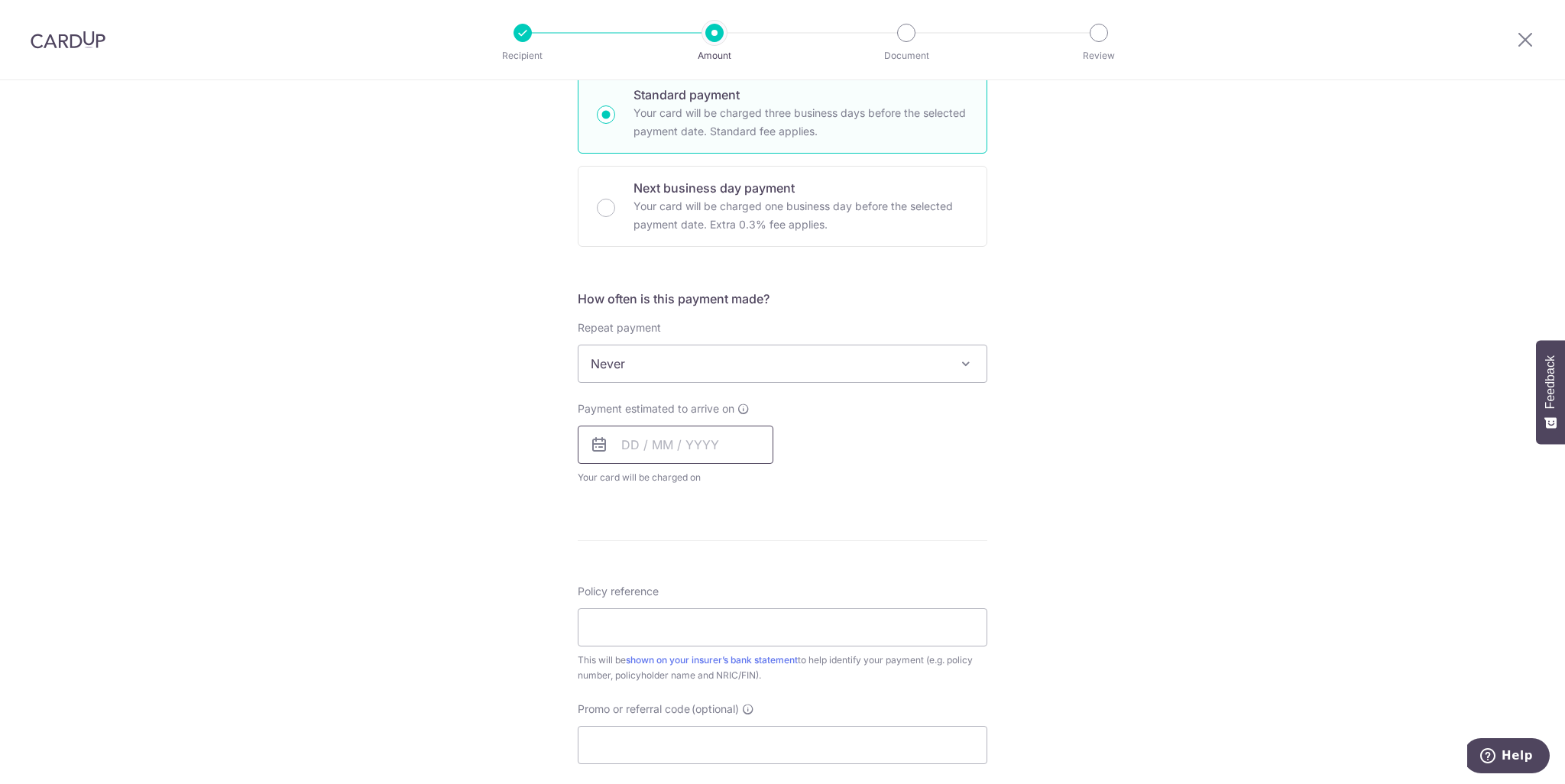
click at [636, 444] on input "text" at bounding box center [676, 445] width 196 height 38
click at [730, 576] on link "9" at bounding box center [731, 583] width 25 height 25
type input "[DATE]"
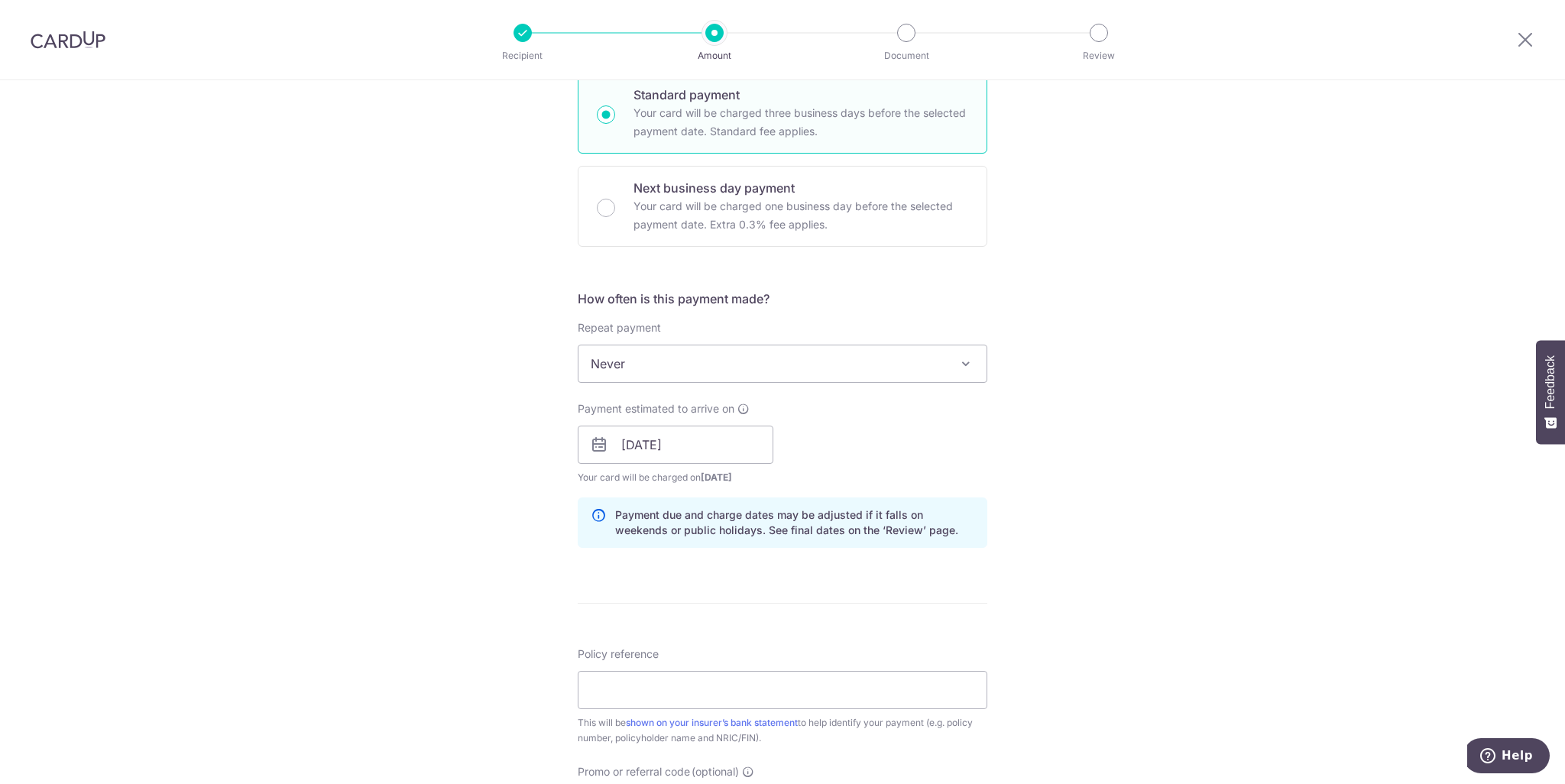
click at [1090, 497] on div "Tell us more about your payment Enter payment amount SGD 463.69 463.69 Select C…" at bounding box center [782, 420] width 1565 height 1445
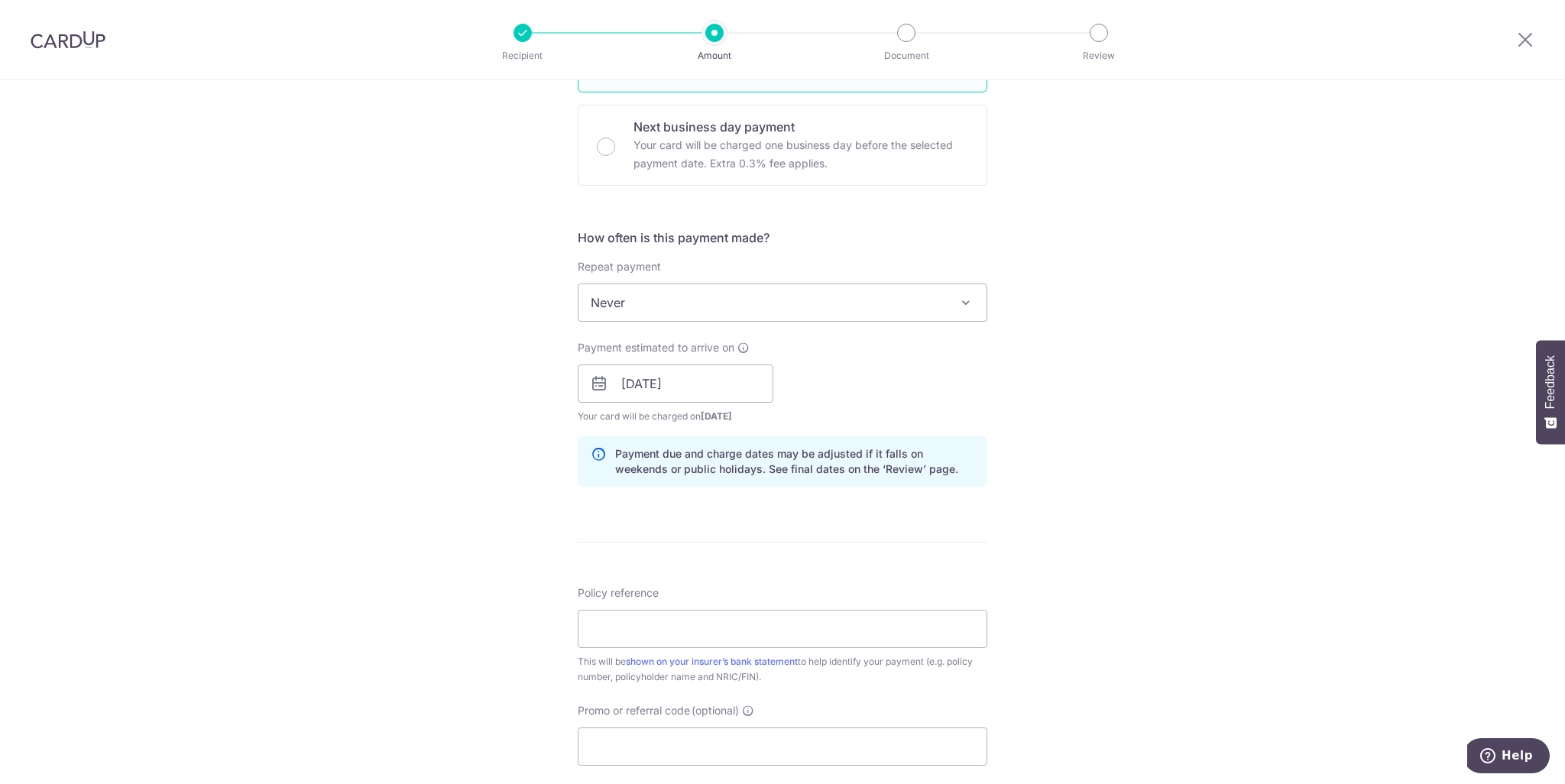
scroll to position [611, 0]
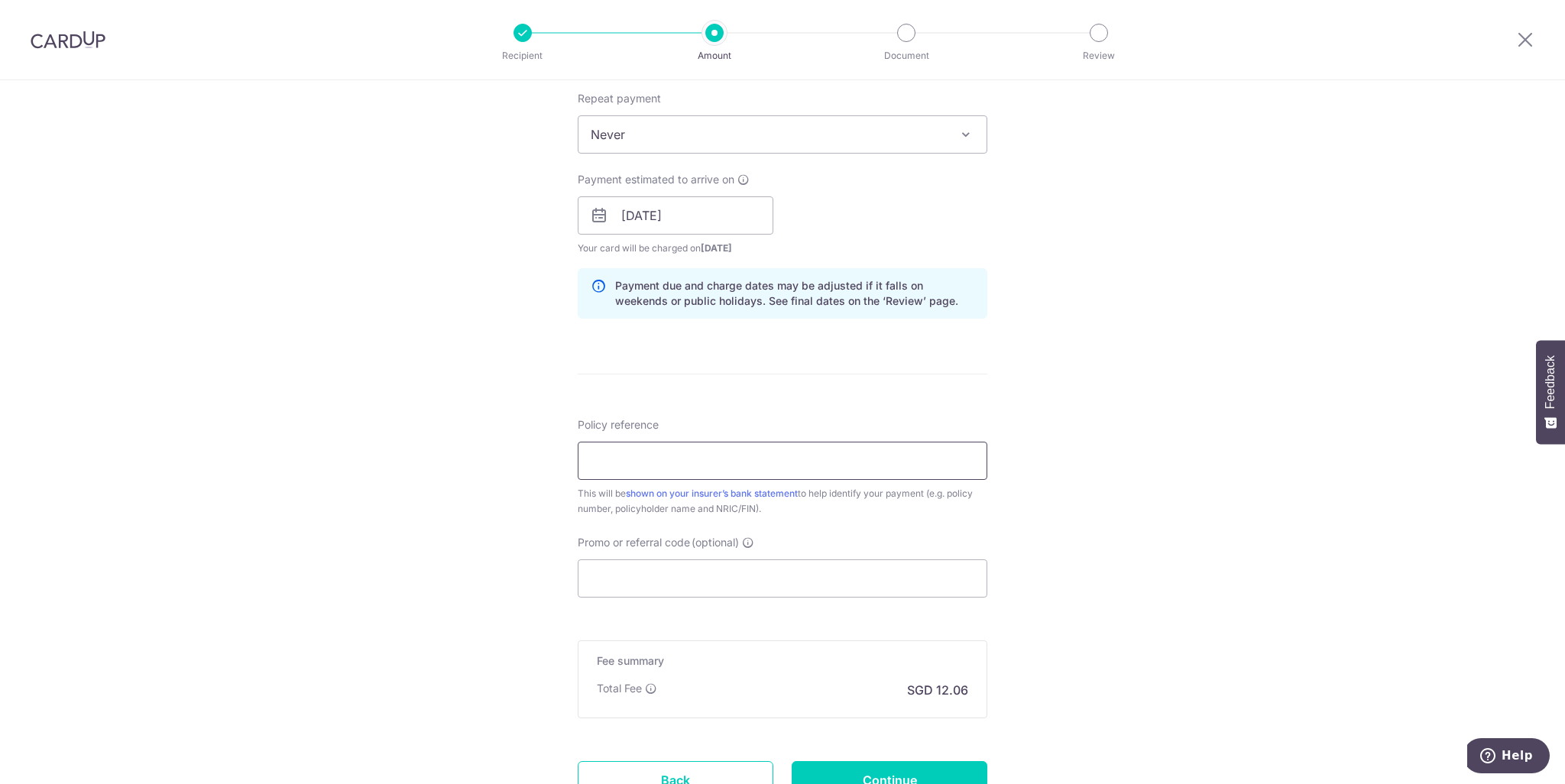
click at [783, 463] on input "Policy reference" at bounding box center [782, 460] width 409 height 38
type input "A1501455"
click at [1087, 541] on div "Tell us more about your payment Enter payment amount SGD 463.69 463.69 Select C…" at bounding box center [782, 191] width 1565 height 1445
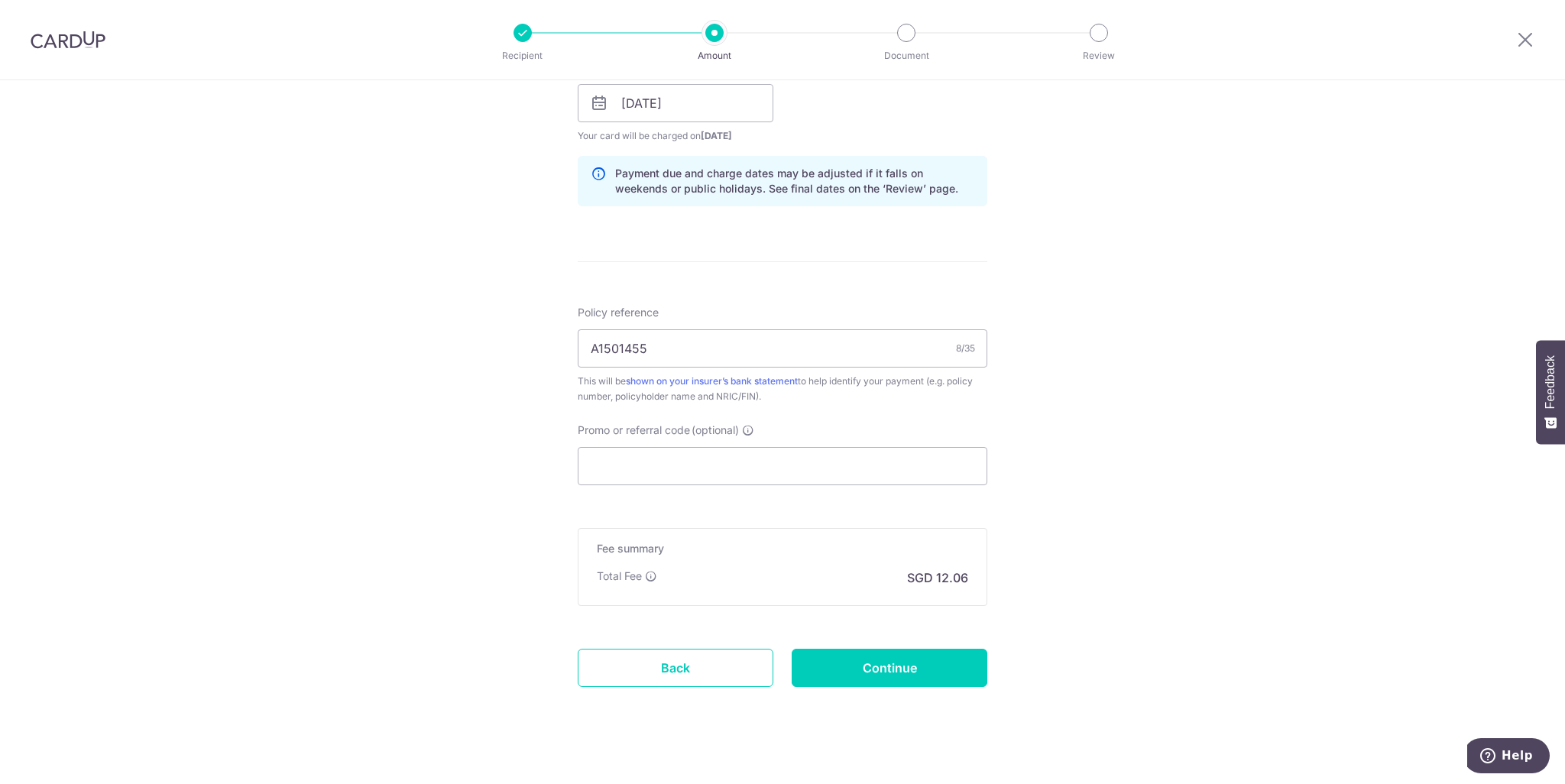
scroll to position [739, 0]
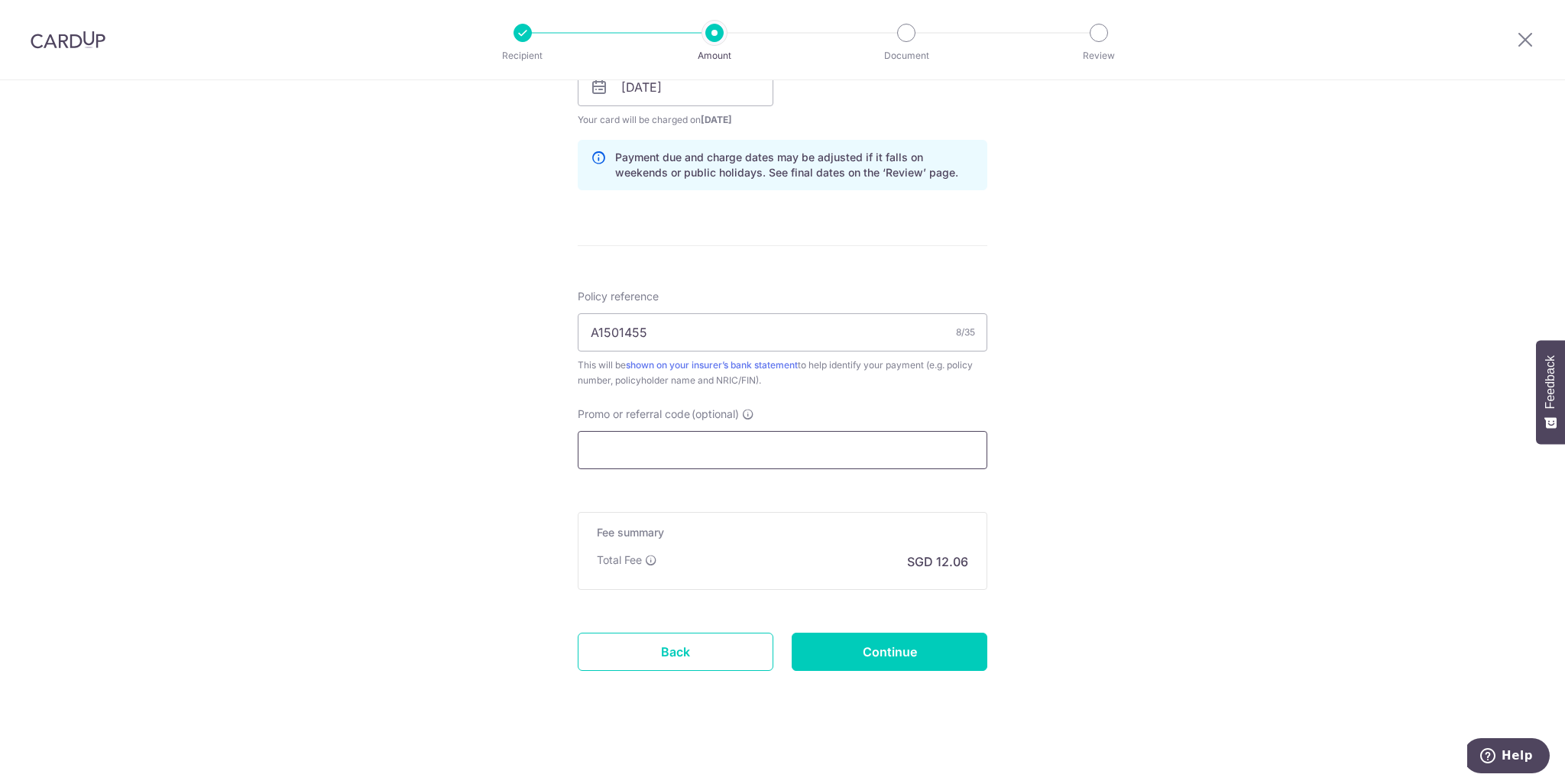
click at [795, 455] on input "Promo or referral code (optional)" at bounding box center [782, 450] width 409 height 38
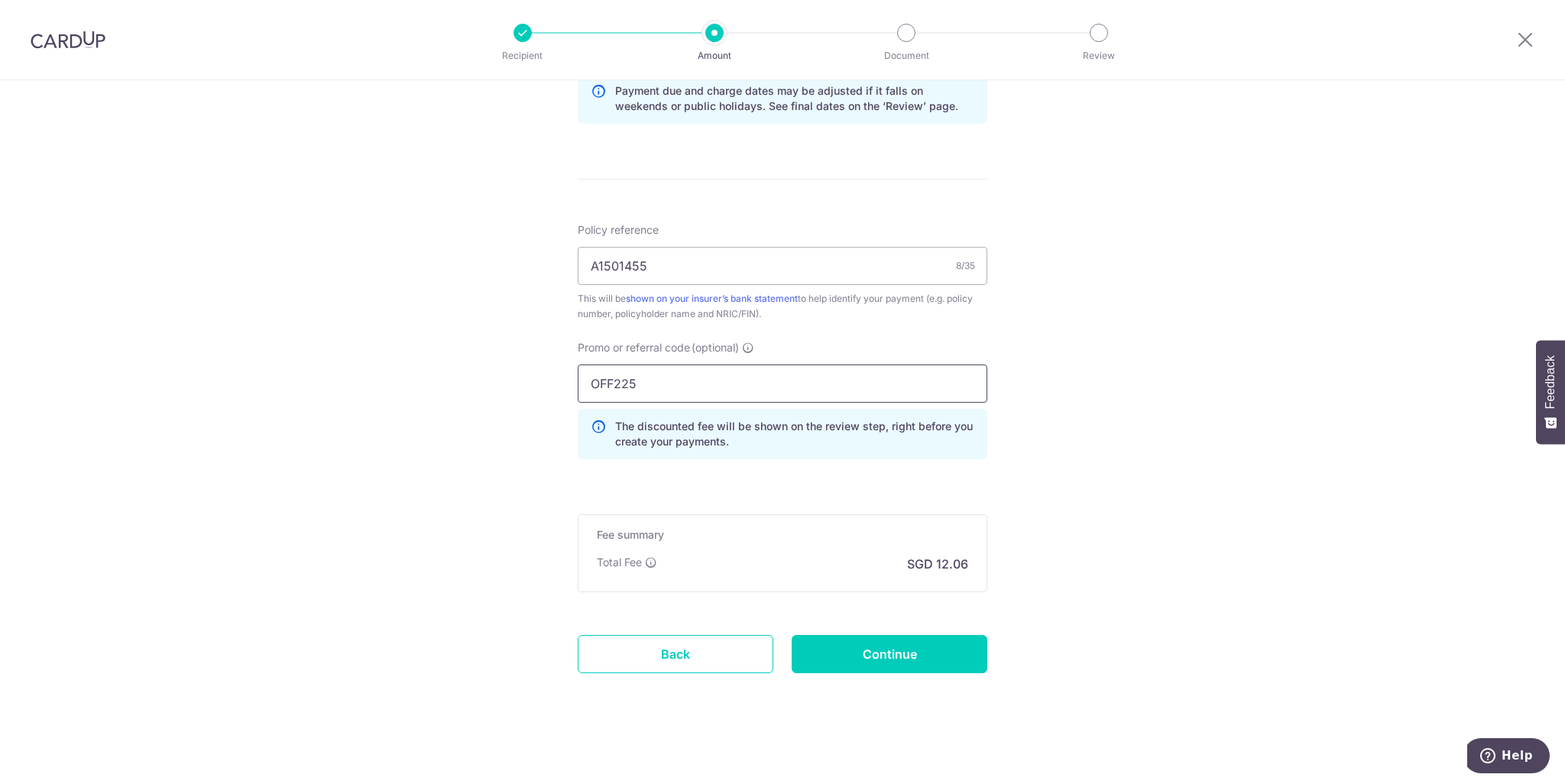
scroll to position [808, 0]
type input "OFF225"
click at [930, 646] on input "Continue" at bounding box center [889, 653] width 196 height 38
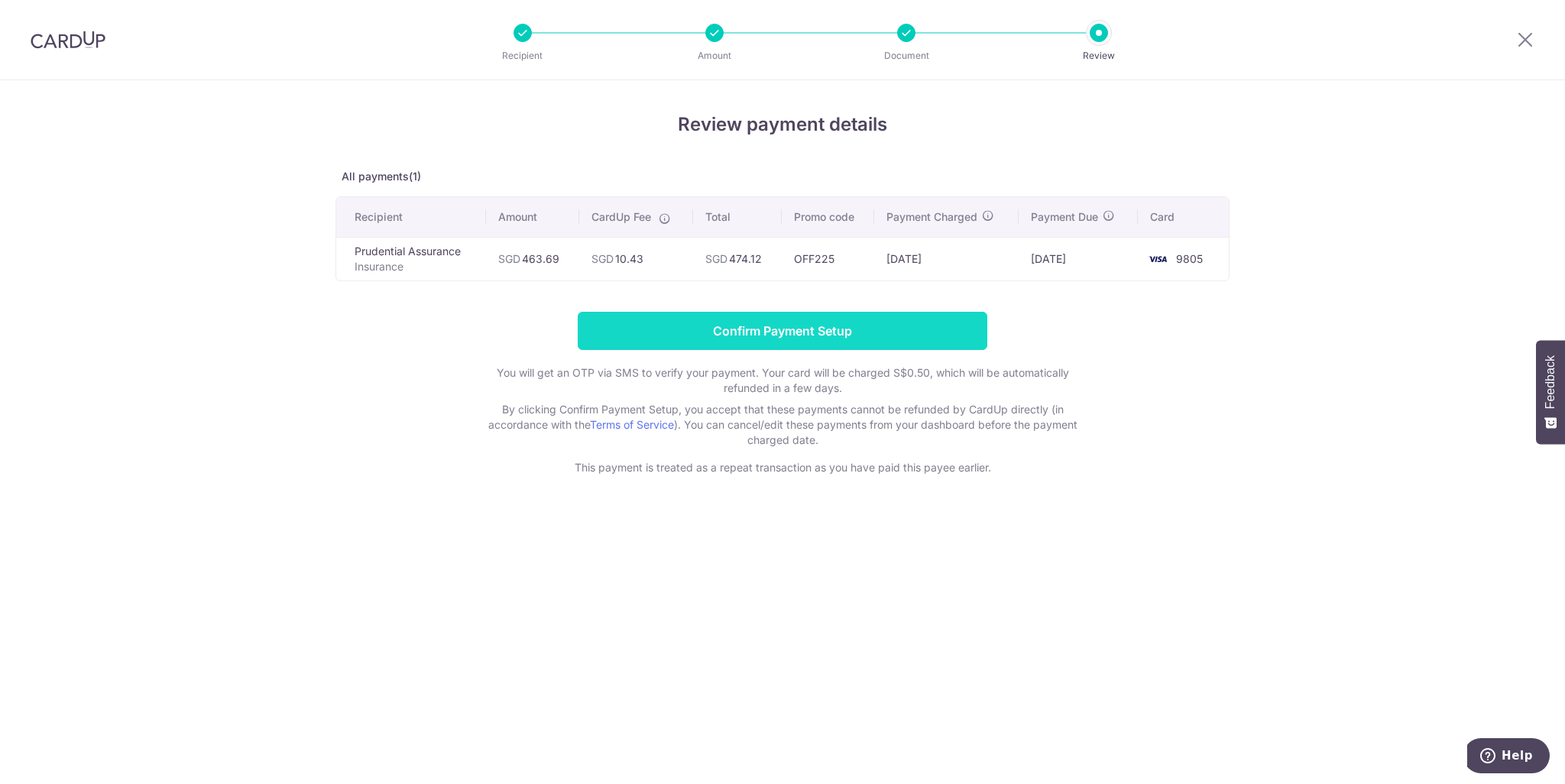
click at [908, 322] on input "Confirm Payment Setup" at bounding box center [782, 331] width 409 height 38
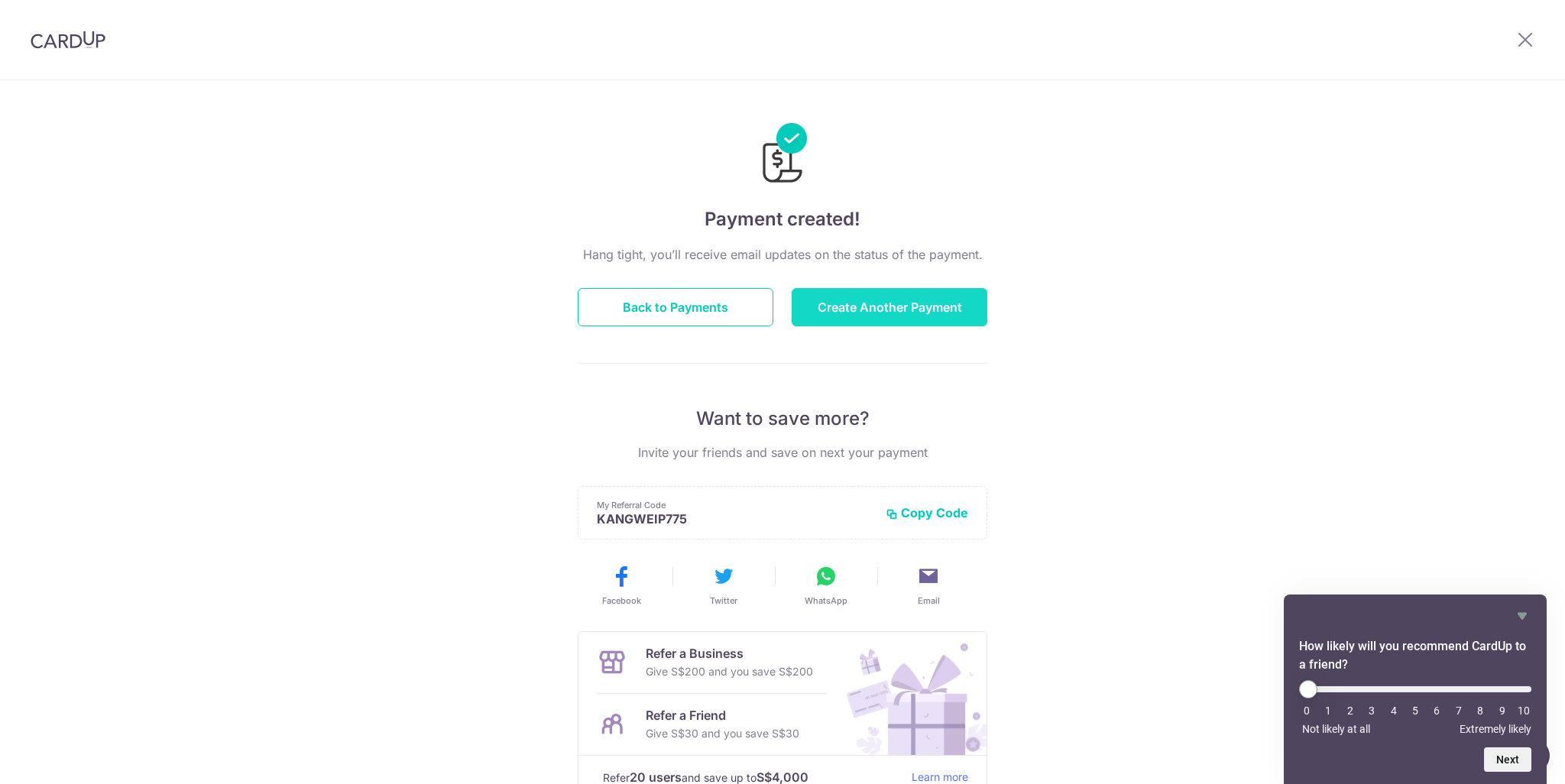
click at [893, 317] on button "Create Another Payment" at bounding box center [889, 307] width 196 height 38
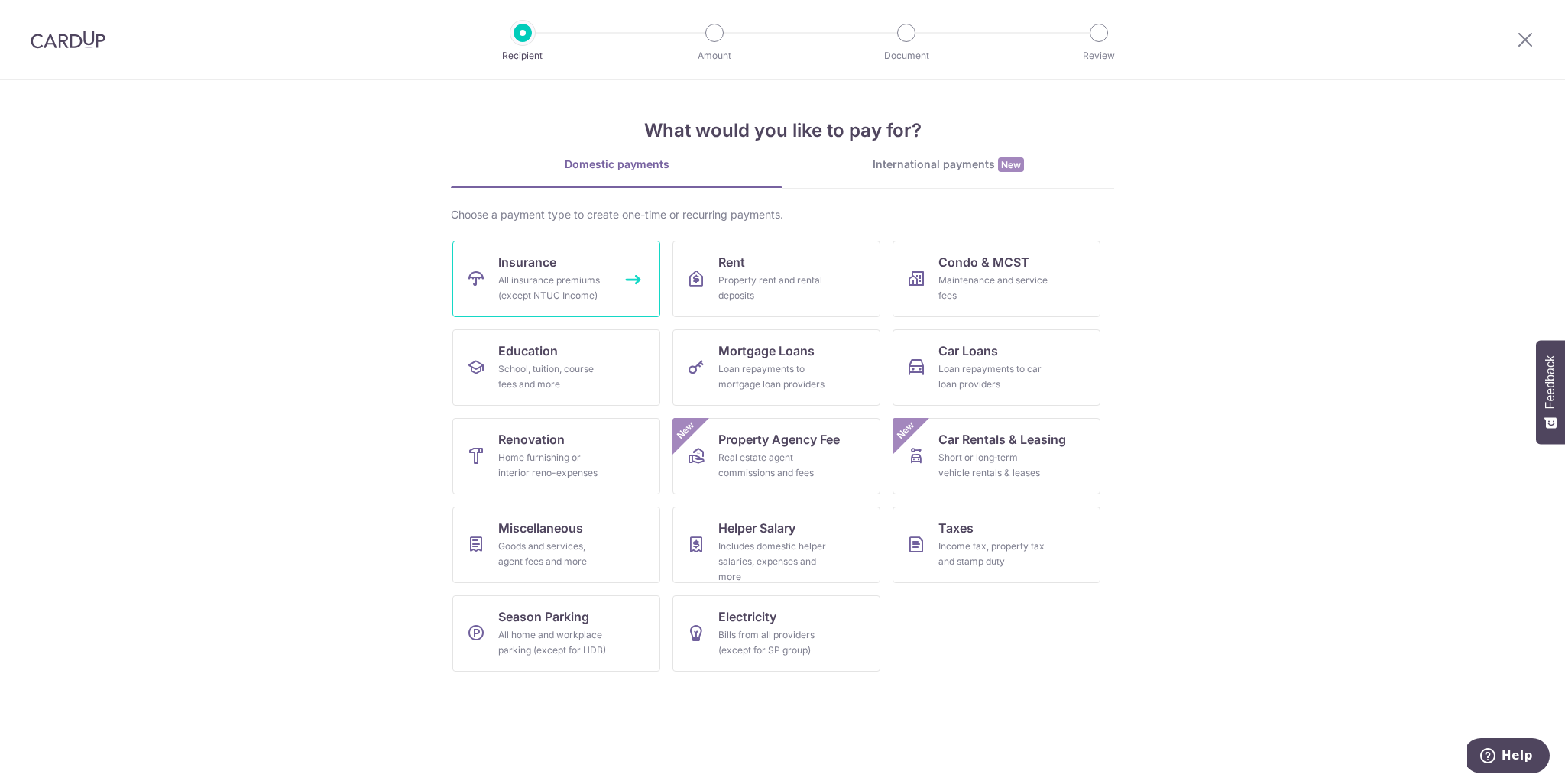
click at [599, 297] on div "All insurance premiums (except NTUC Income)" at bounding box center [553, 288] width 110 height 31
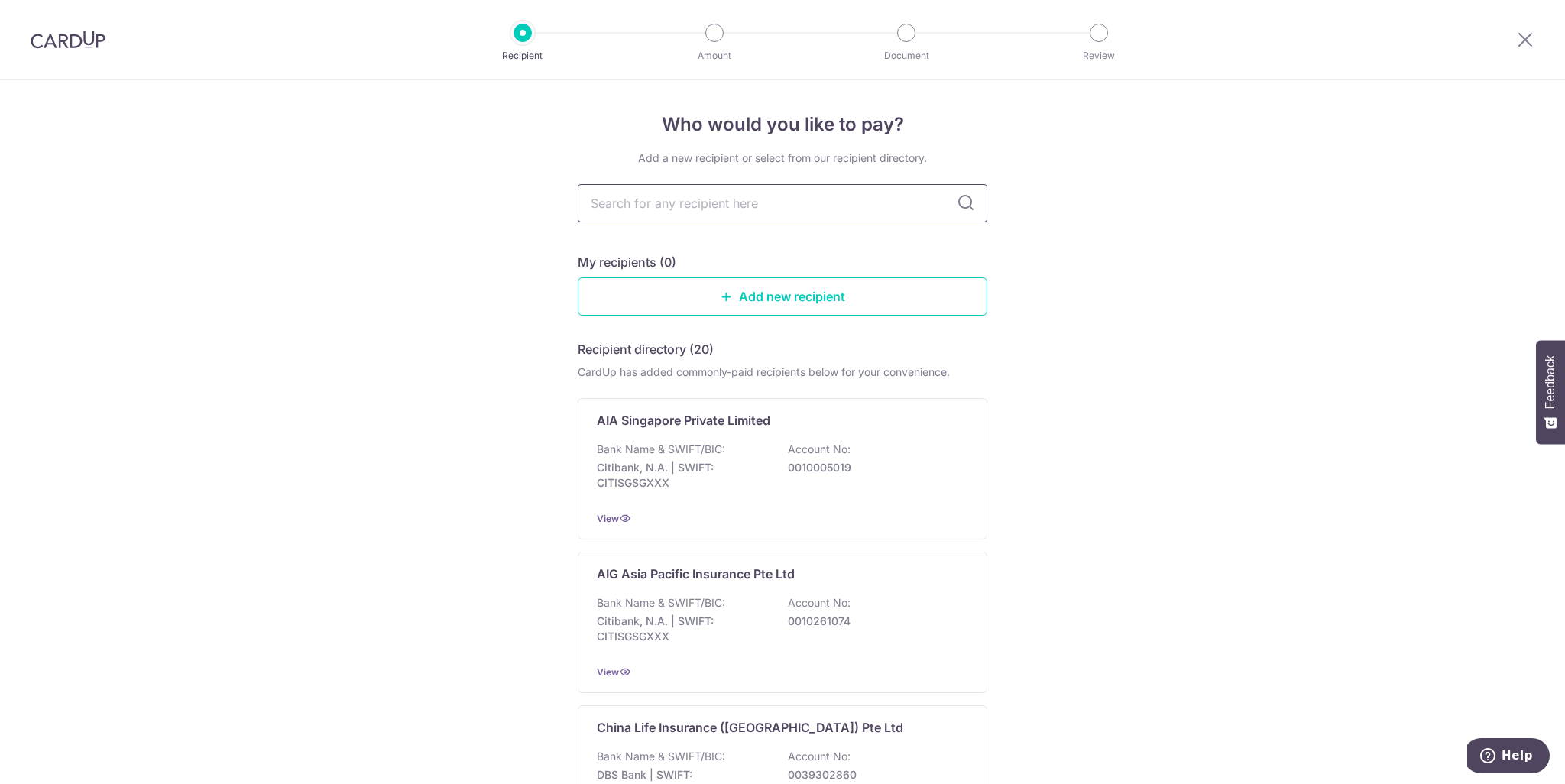
click at [731, 196] on input "text" at bounding box center [782, 203] width 409 height 38
type input "prudential"
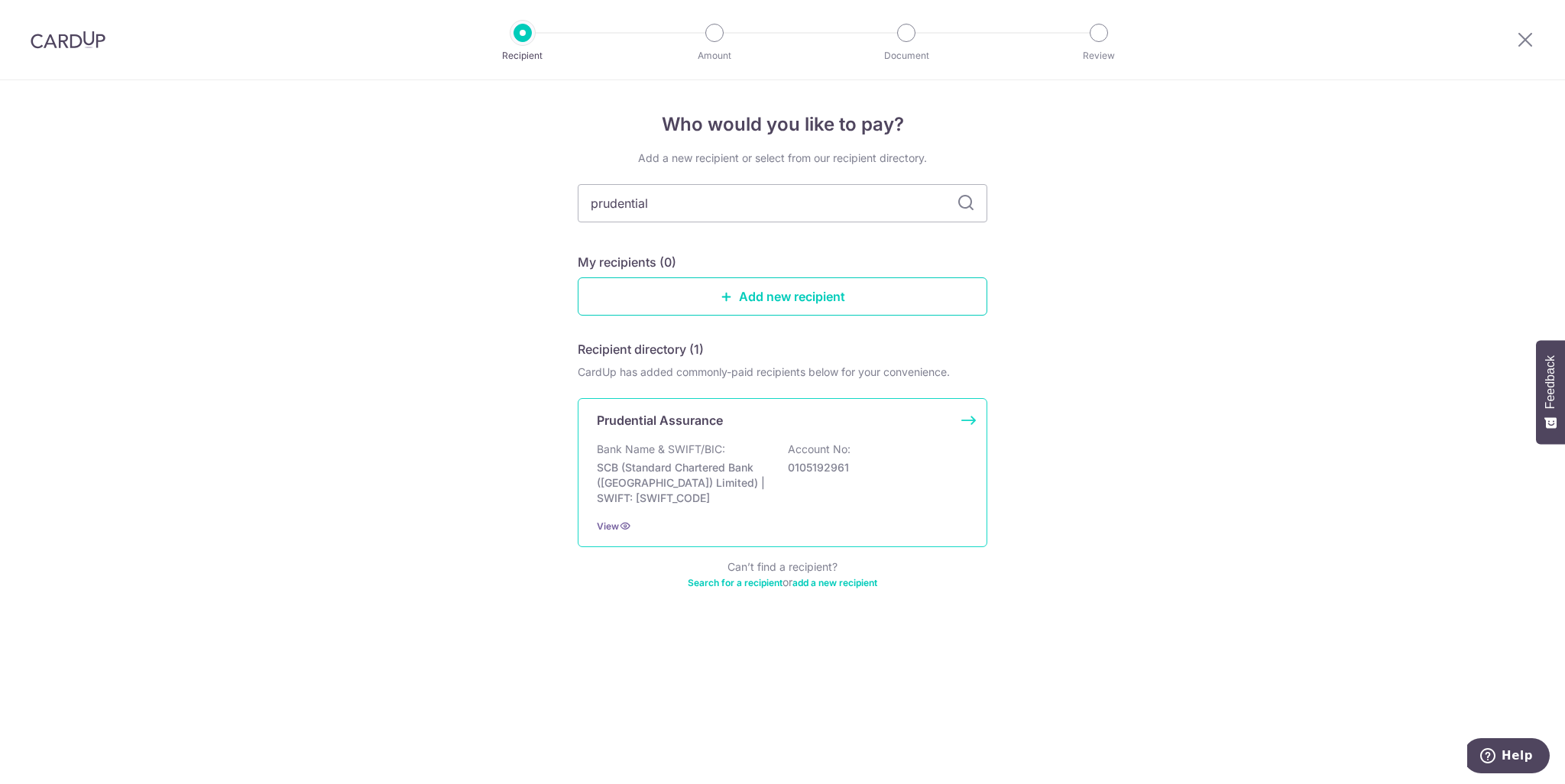
click at [824, 444] on p "Account No:" at bounding box center [819, 449] width 63 height 15
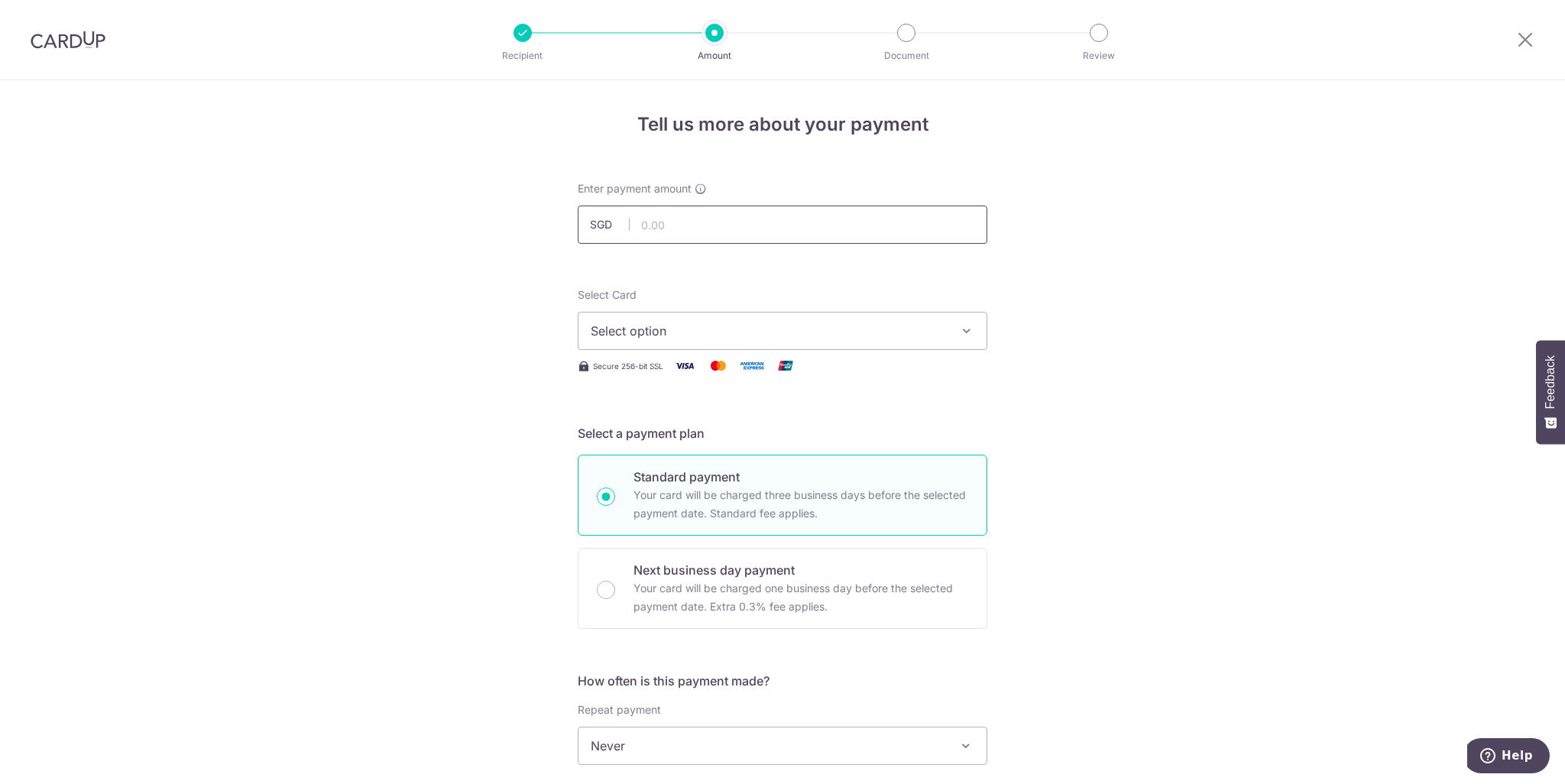
click at [734, 222] on input "text" at bounding box center [782, 224] width 409 height 38
type input "3,277.00"
click at [1027, 254] on div "Tell us more about your payment Enter payment amount SGD 3,277.00 3277.00 Selec…" at bounding box center [782, 771] width 1565 height 1382
click at [735, 333] on span "Select option" at bounding box center [769, 331] width 357 height 18
click at [697, 469] on span "**** 9805" at bounding box center [782, 477] width 384 height 18
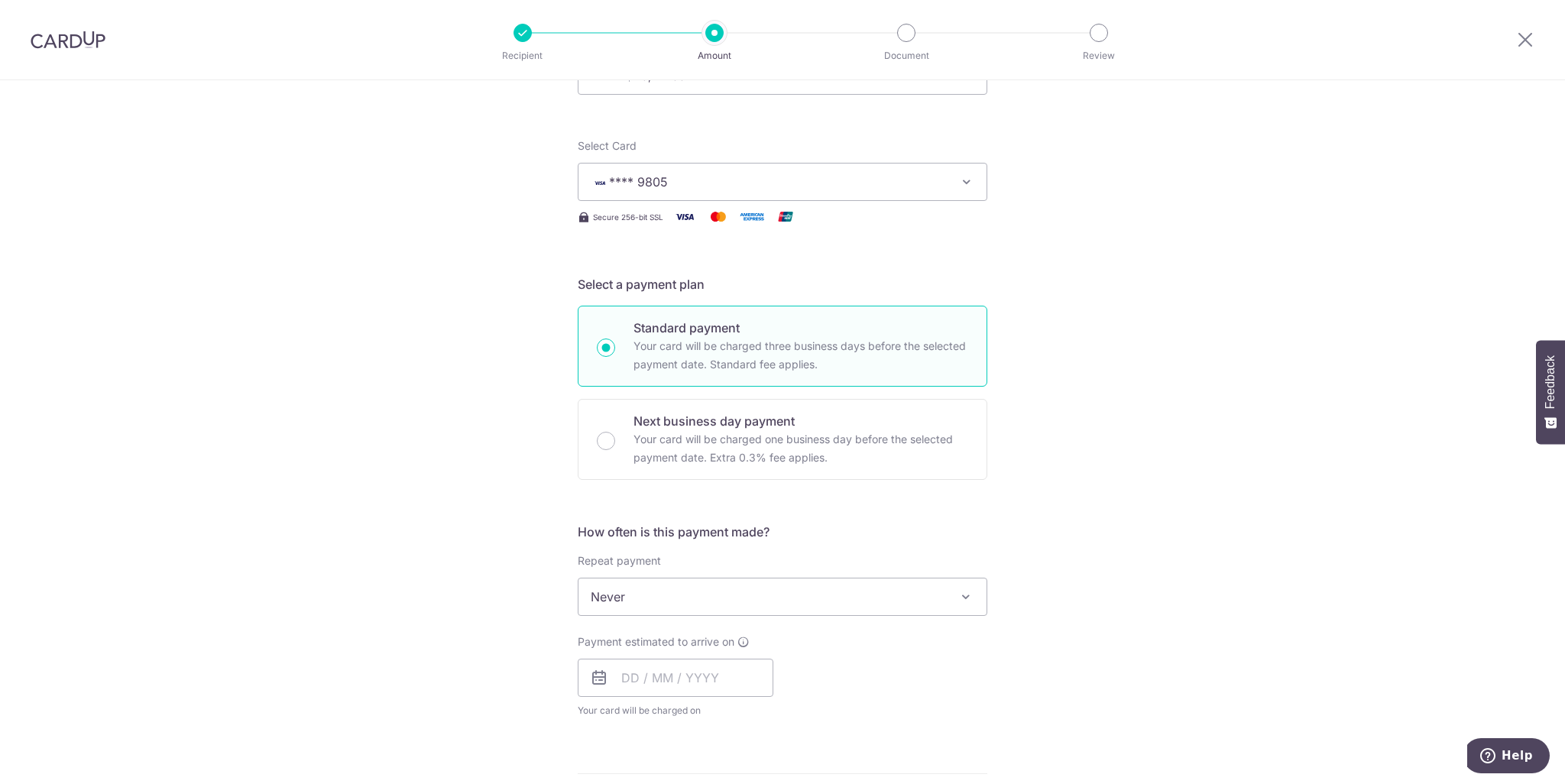
scroll to position [153, 0]
click at [743, 578] on span "Never" at bounding box center [782, 593] width 409 height 36
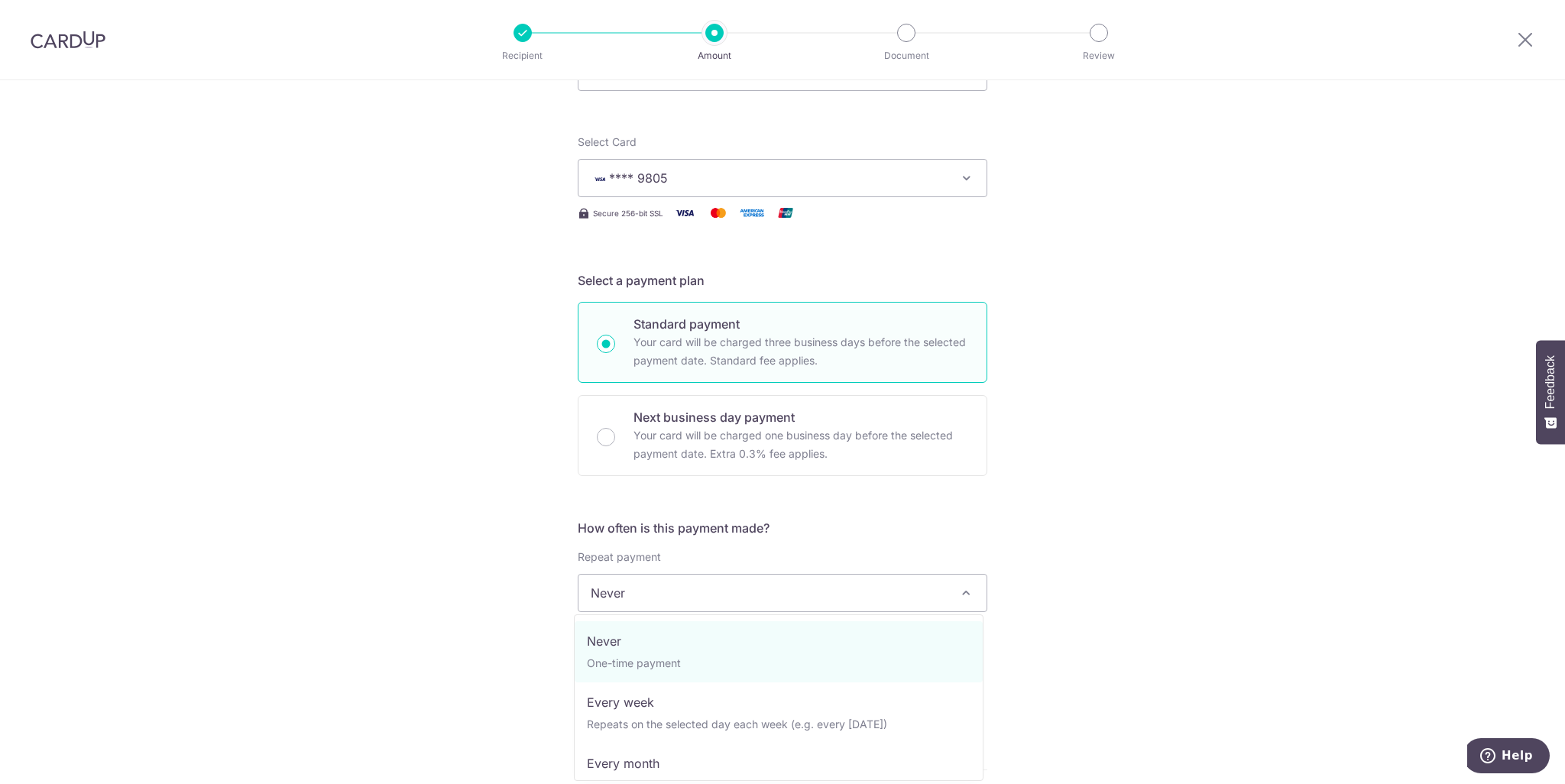
click at [766, 587] on span "Never" at bounding box center [782, 593] width 409 height 36
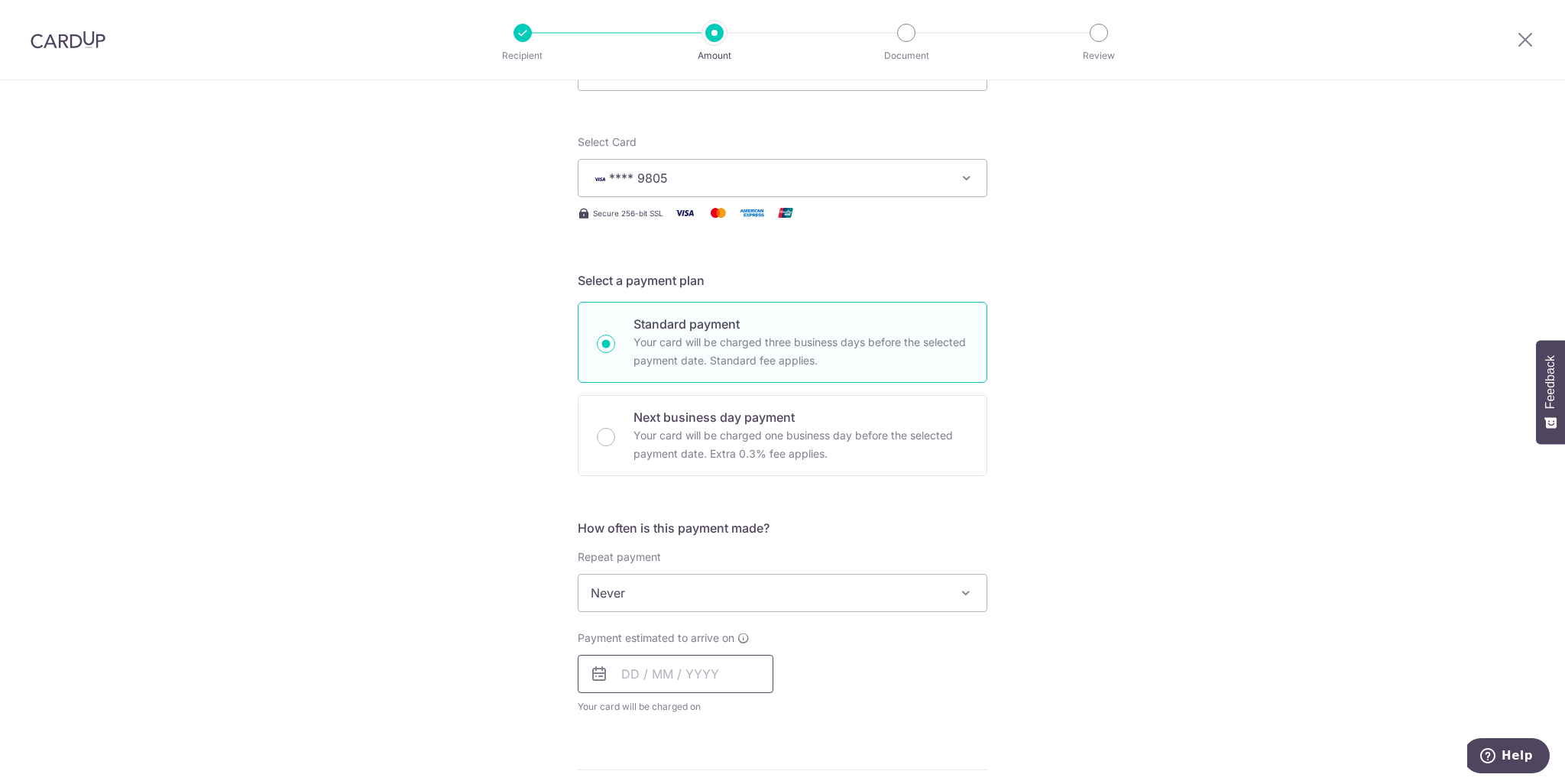
scroll to position [229, 0]
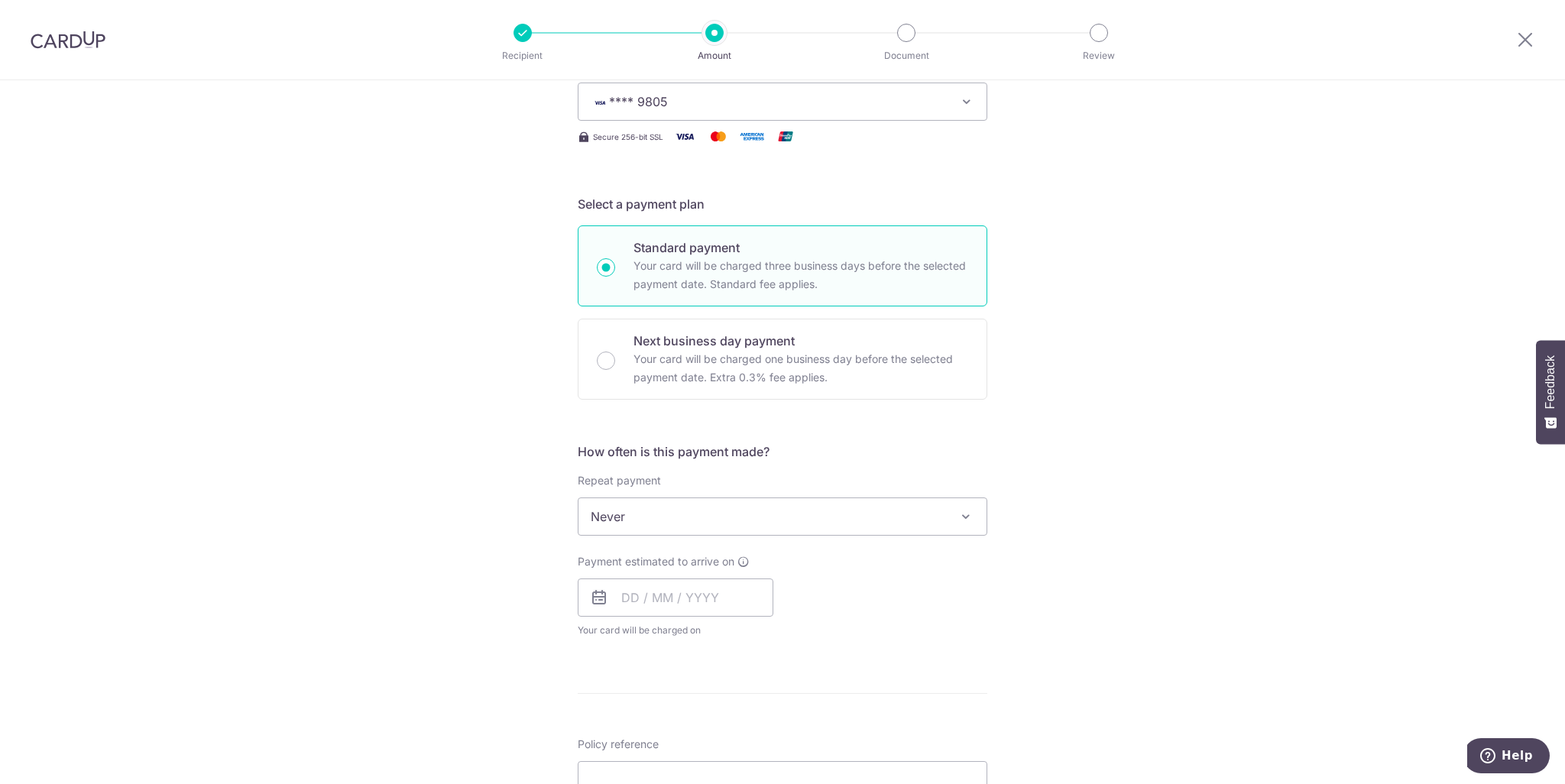
click at [590, 592] on icon at bounding box center [599, 597] width 18 height 18
click at [635, 586] on input "text" at bounding box center [676, 597] width 196 height 38
drag, startPoint x: 734, startPoint y: 740, endPoint x: 828, endPoint y: 603, distance: 166.1
click at [734, 740] on link "9" at bounding box center [731, 736] width 25 height 25
type input "[DATE]"
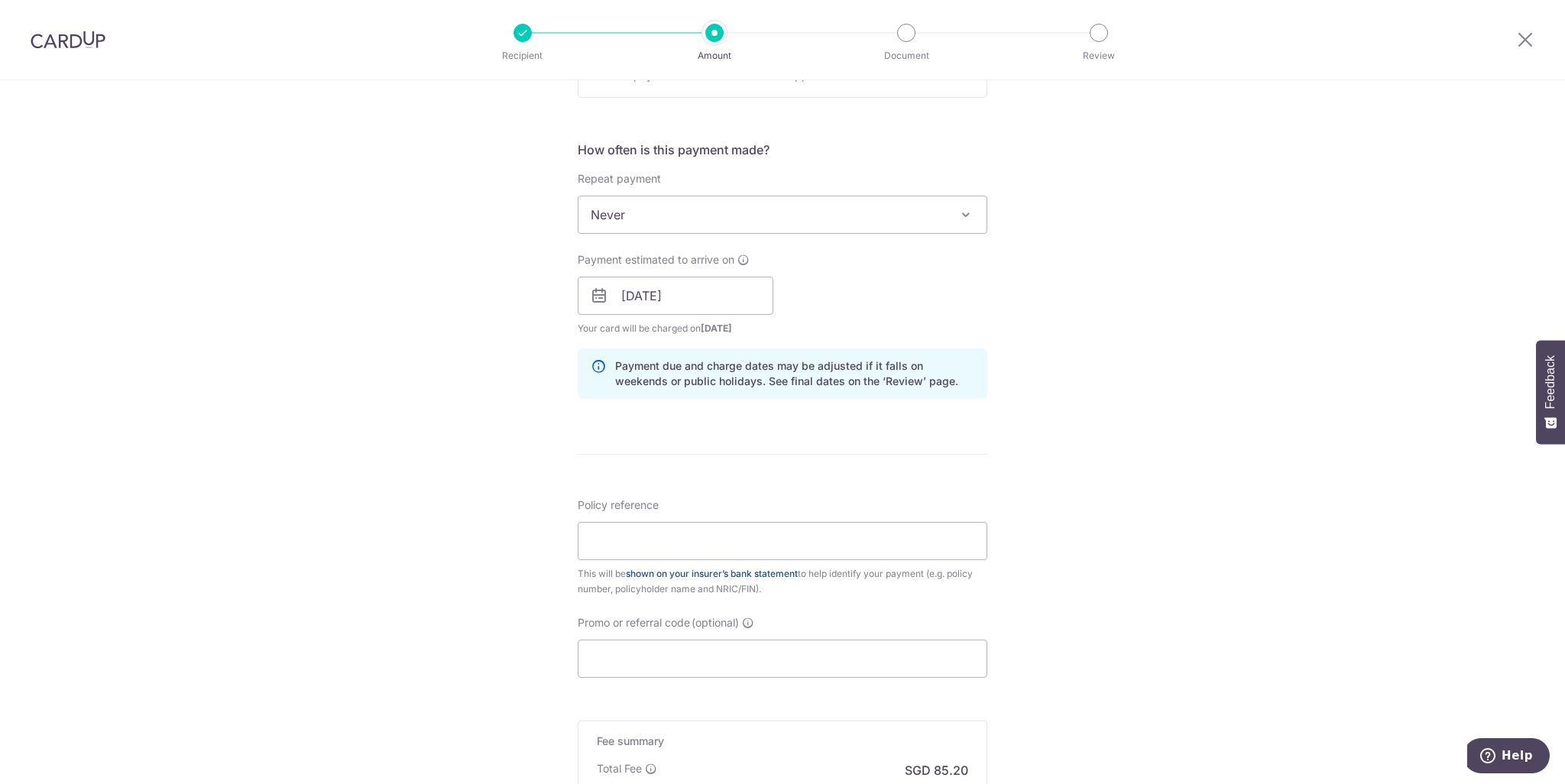
scroll to position [535, 0]
click at [743, 551] on input "Policy reference" at bounding box center [782, 537] width 409 height 38
type input "A1923722"
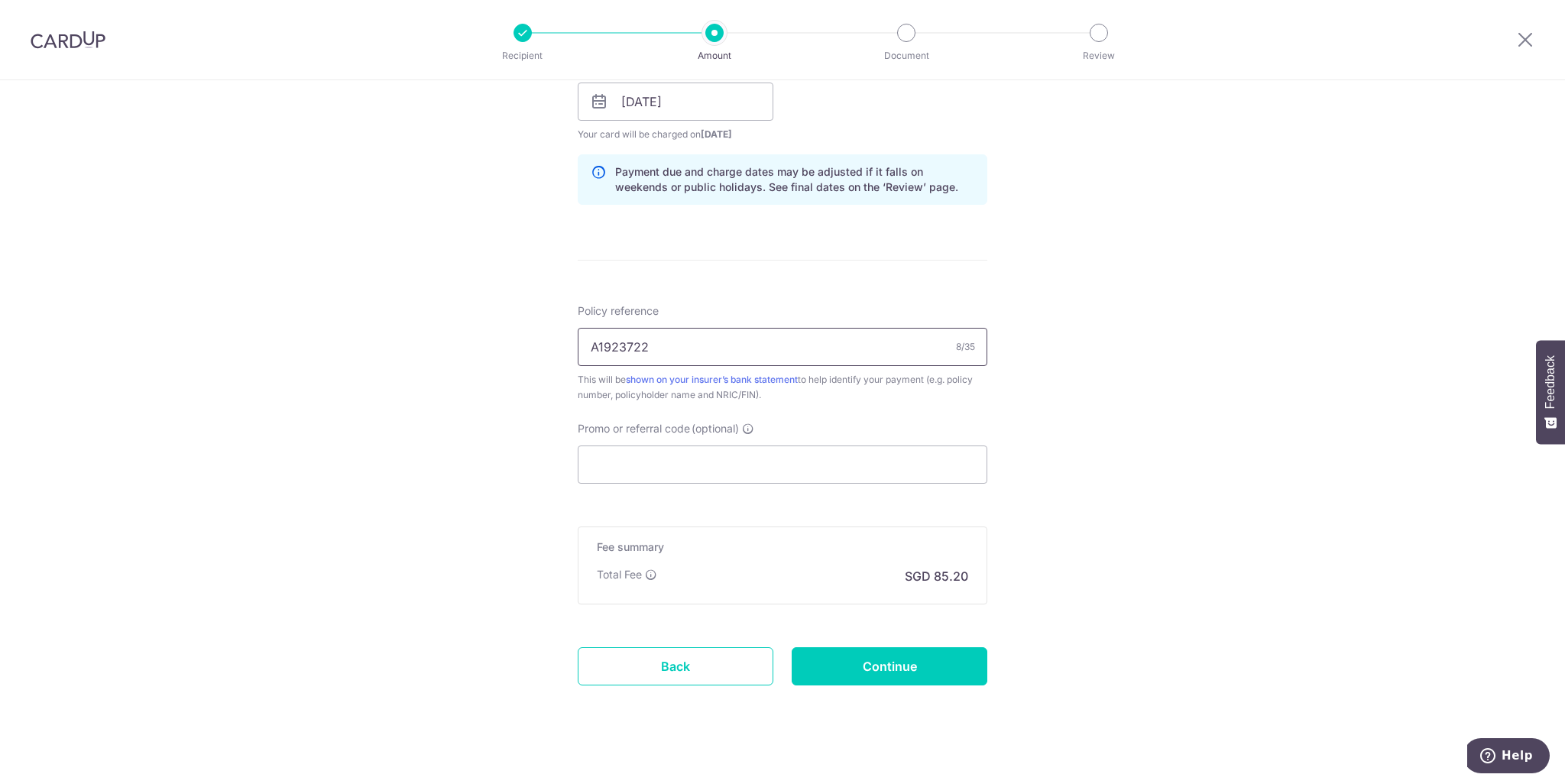
scroll to position [739, 0]
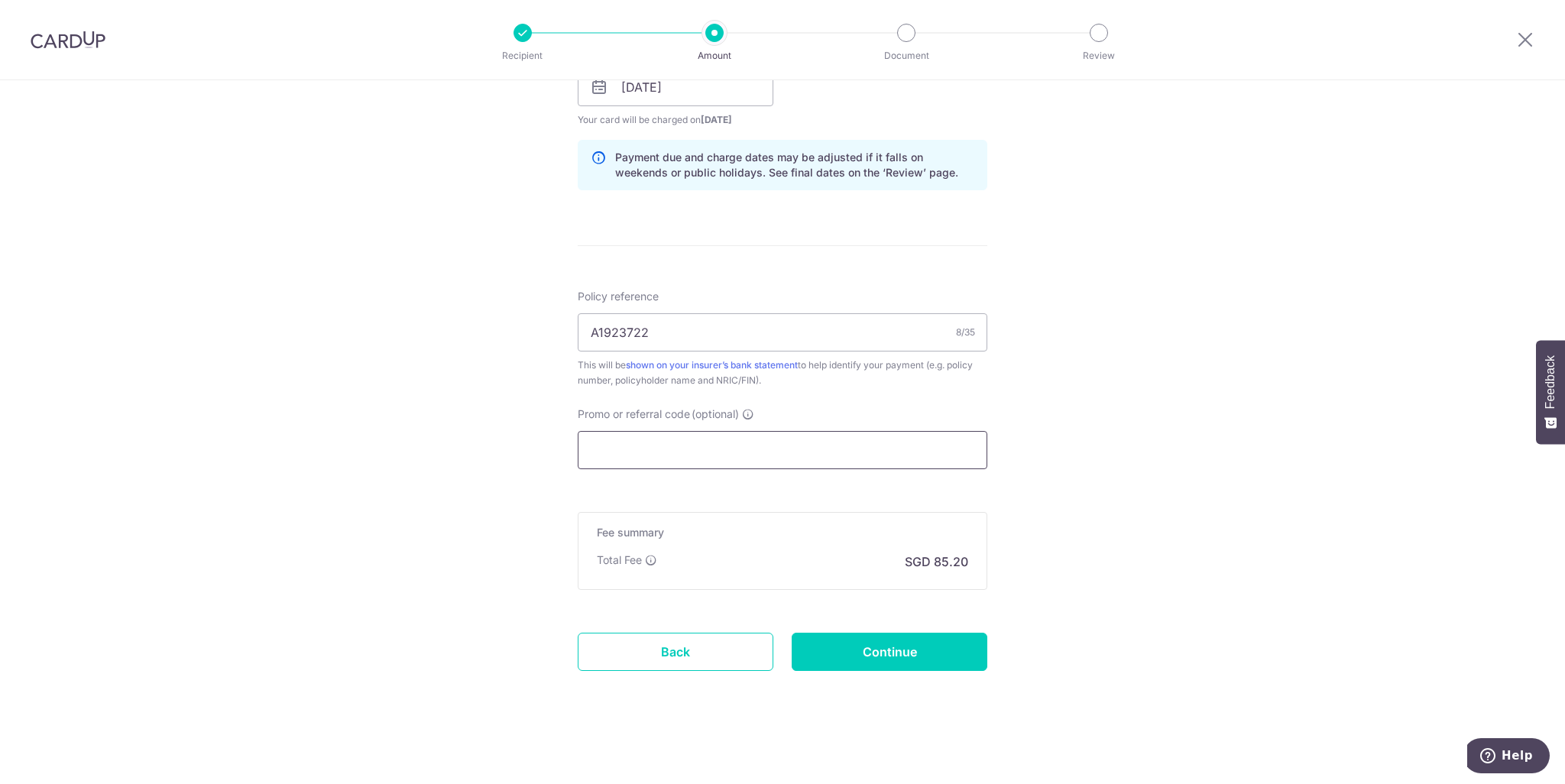
click at [818, 453] on input "Promo or referral code (optional)" at bounding box center [782, 450] width 409 height 38
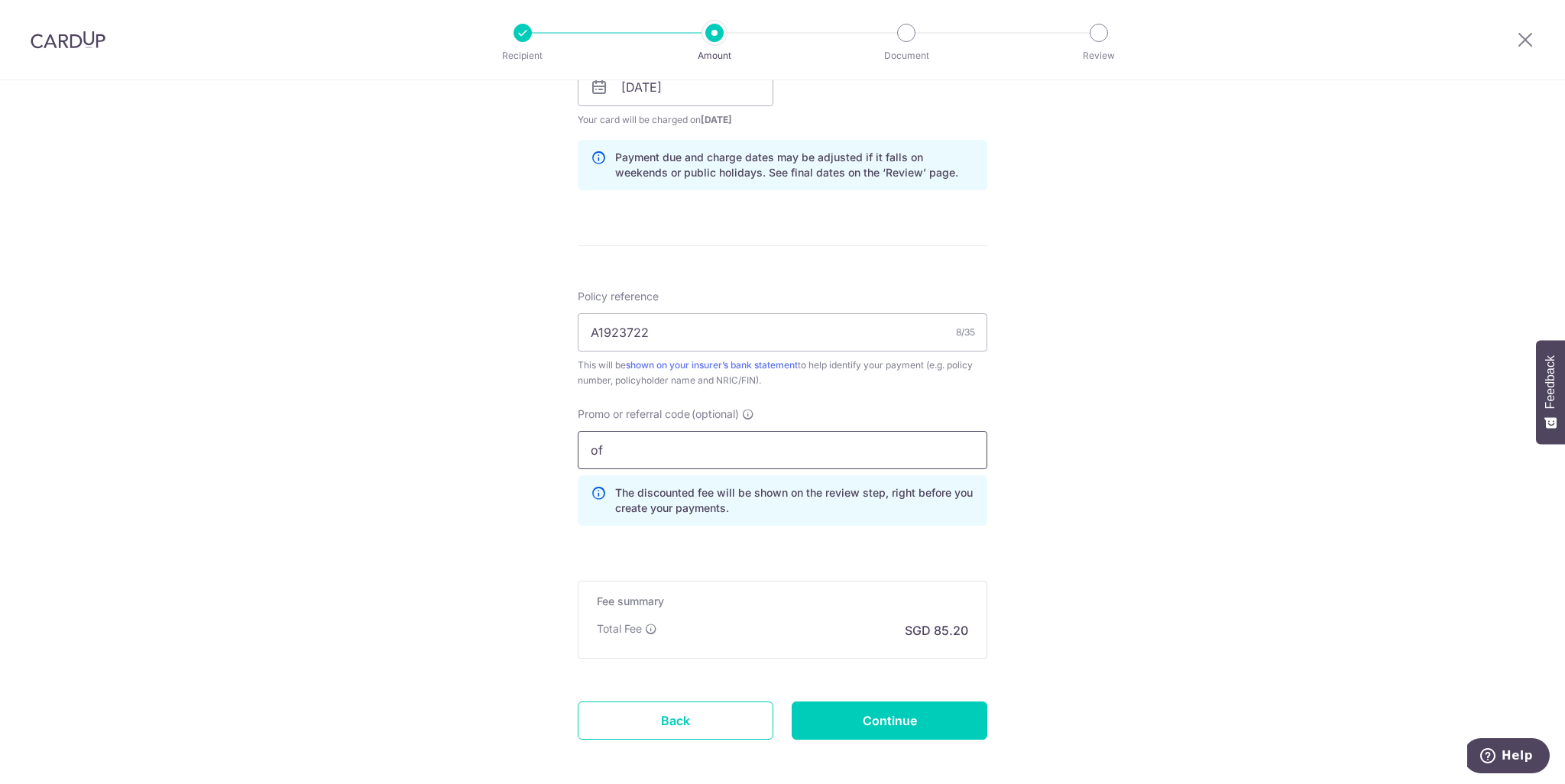
type input "o"
type input "OFF225"
click at [960, 719] on input "Continue" at bounding box center [889, 720] width 196 height 38
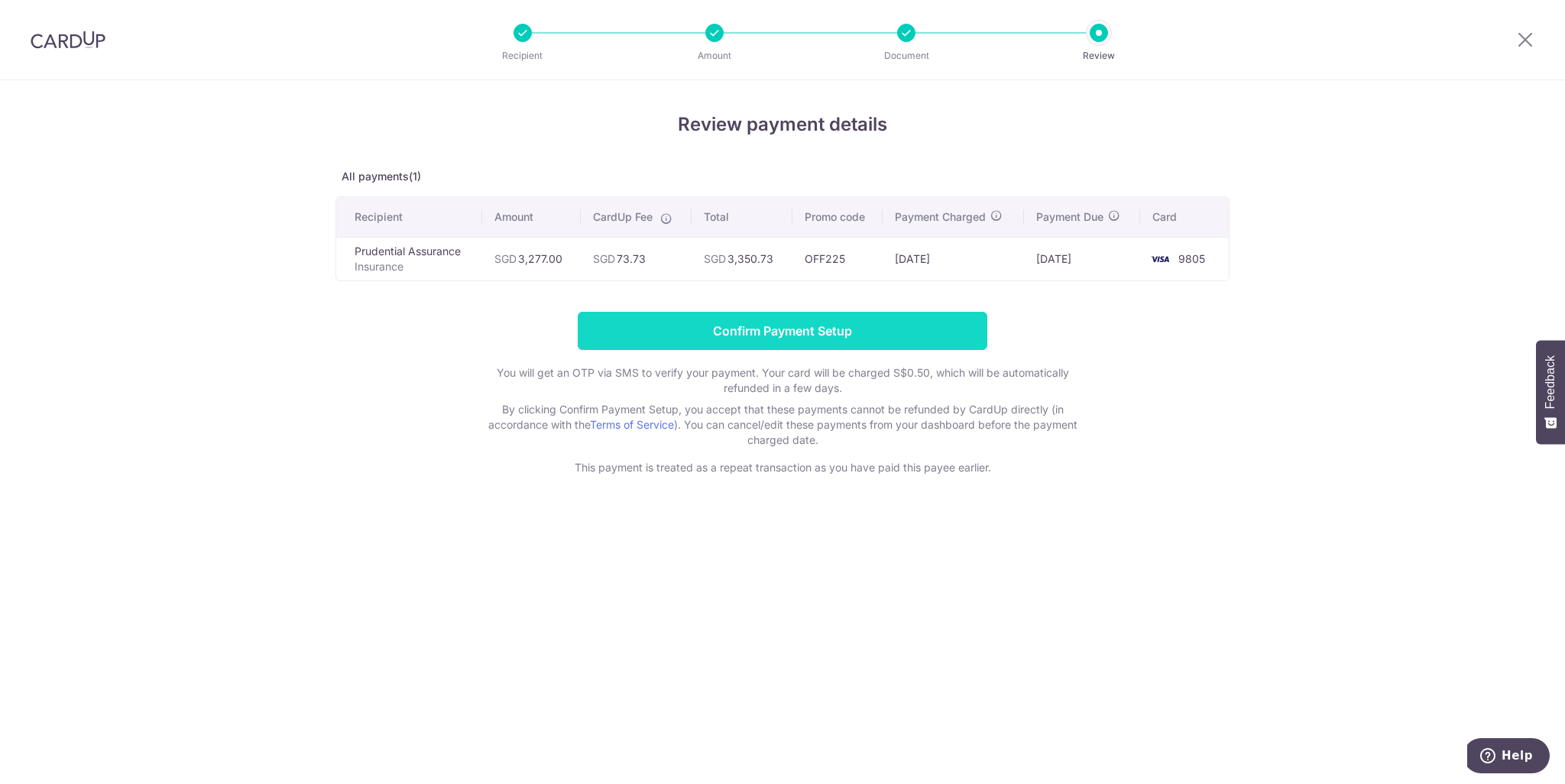
click at [735, 321] on input "Confirm Payment Setup" at bounding box center [782, 331] width 409 height 38
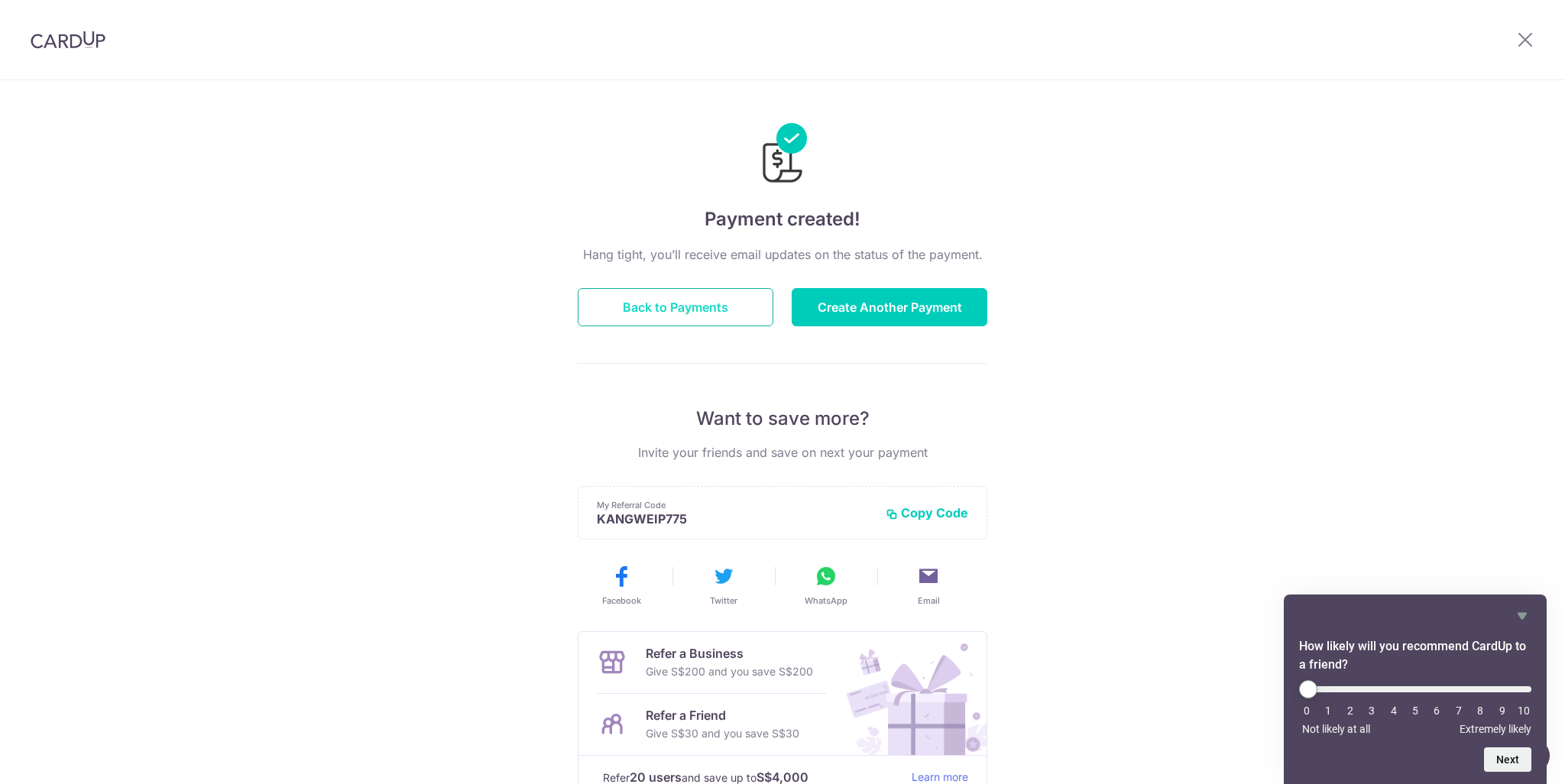
click at [723, 318] on button "Back to Payments" at bounding box center [676, 307] width 196 height 38
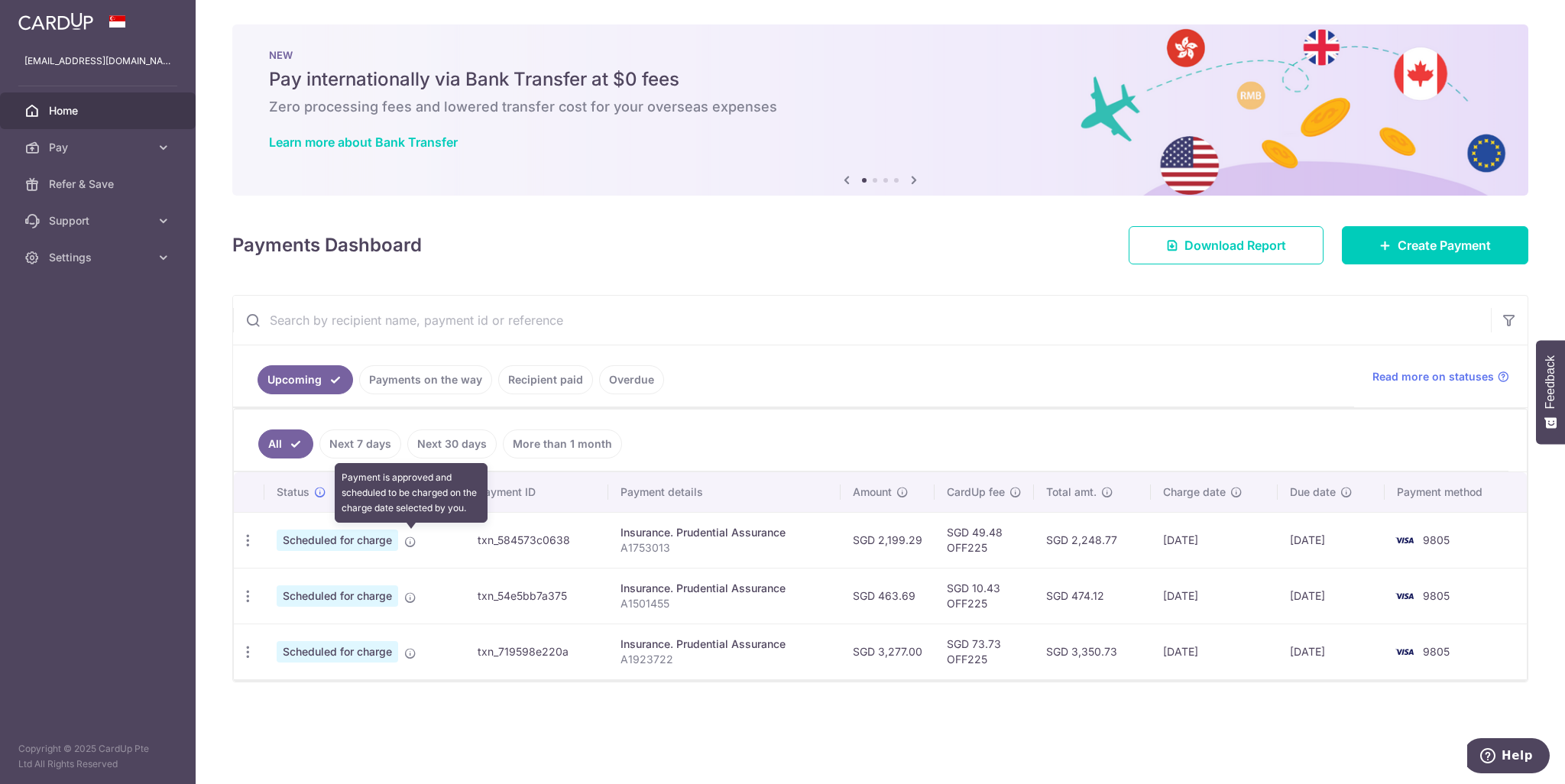
click at [409, 535] on icon at bounding box center [409, 541] width 12 height 12
click at [248, 539] on icon "button" at bounding box center [248, 541] width 16 height 16
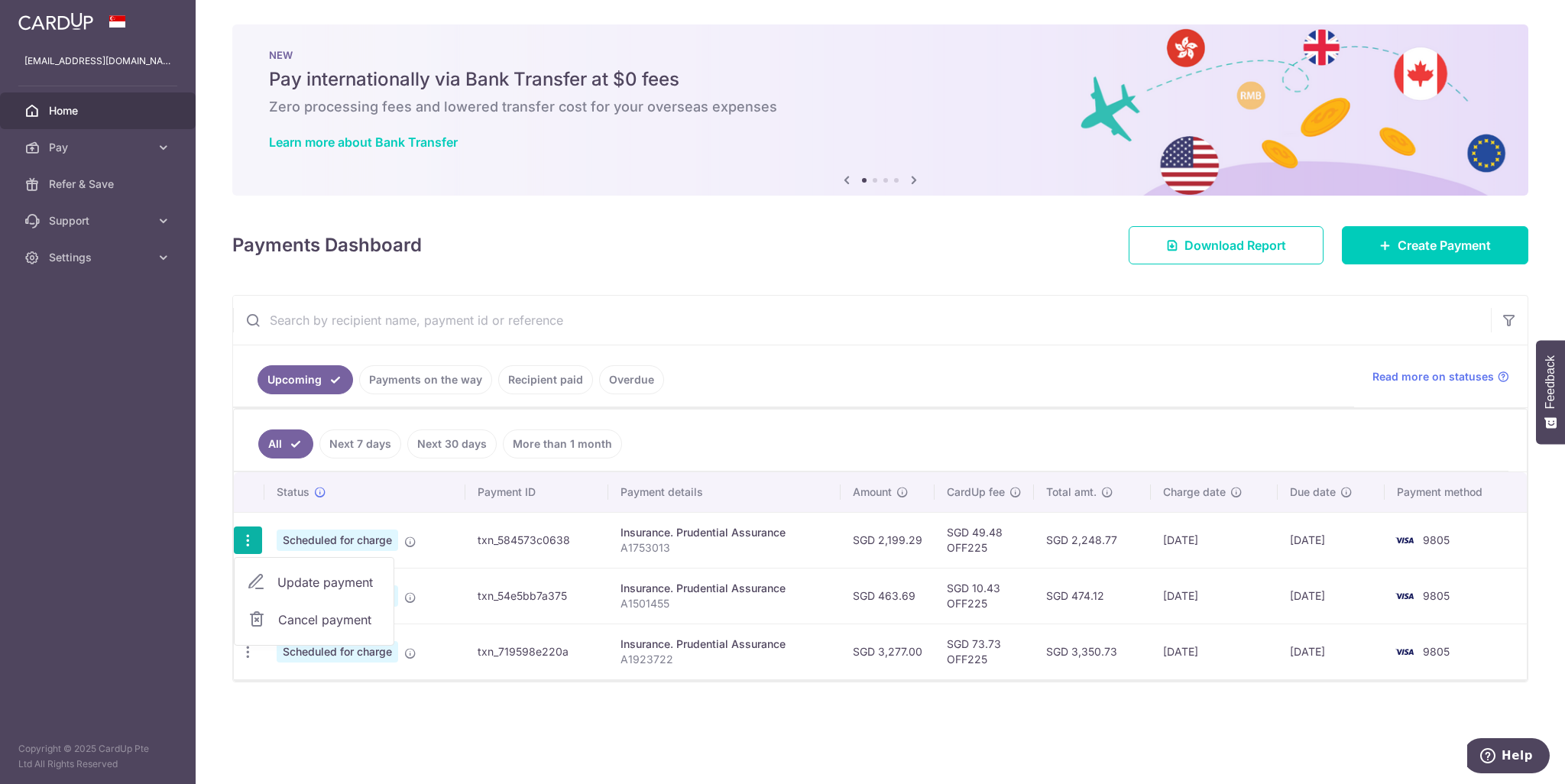
click at [819, 398] on ul "Upcoming Payments on the way Recipient paid Overdue" at bounding box center [793, 377] width 1121 height 62
